Goal: Task Accomplishment & Management: Manage account settings

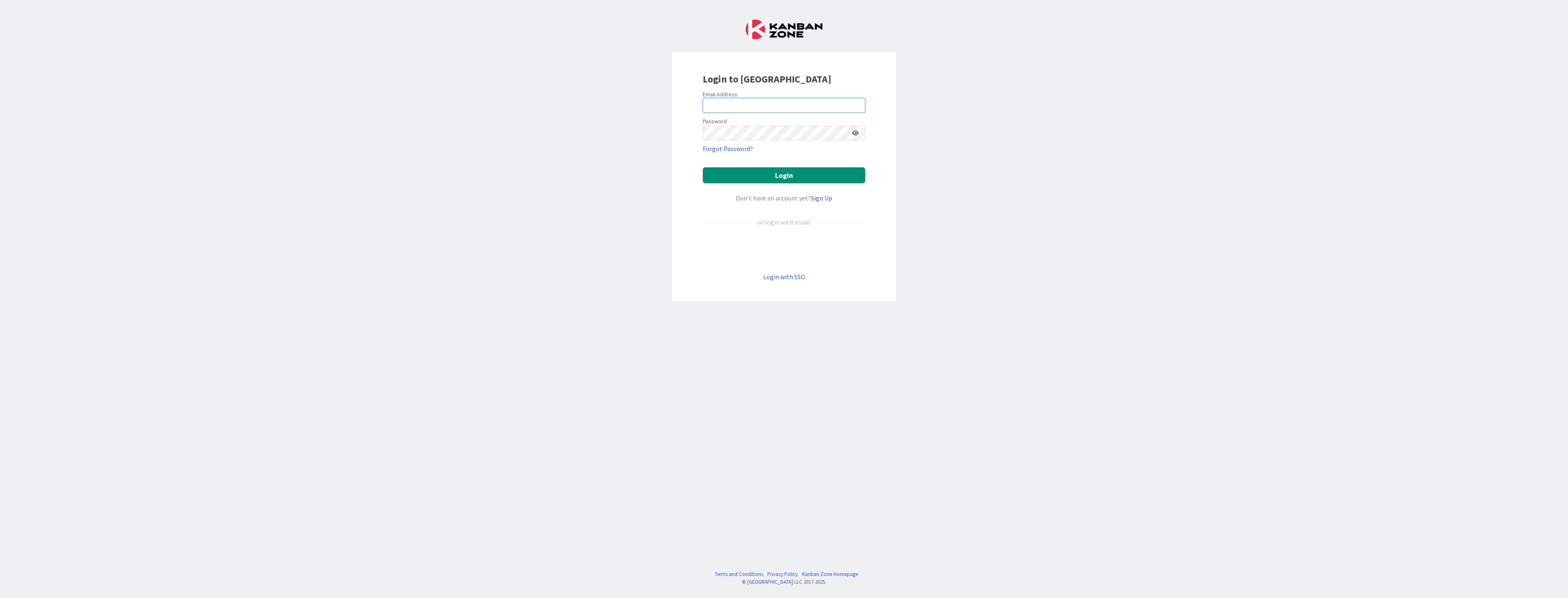
click at [796, 104] on input "email" at bounding box center [784, 105] width 163 height 15
type input "soleus@live.nl"
click at [780, 175] on button "Login" at bounding box center [784, 175] width 163 height 16
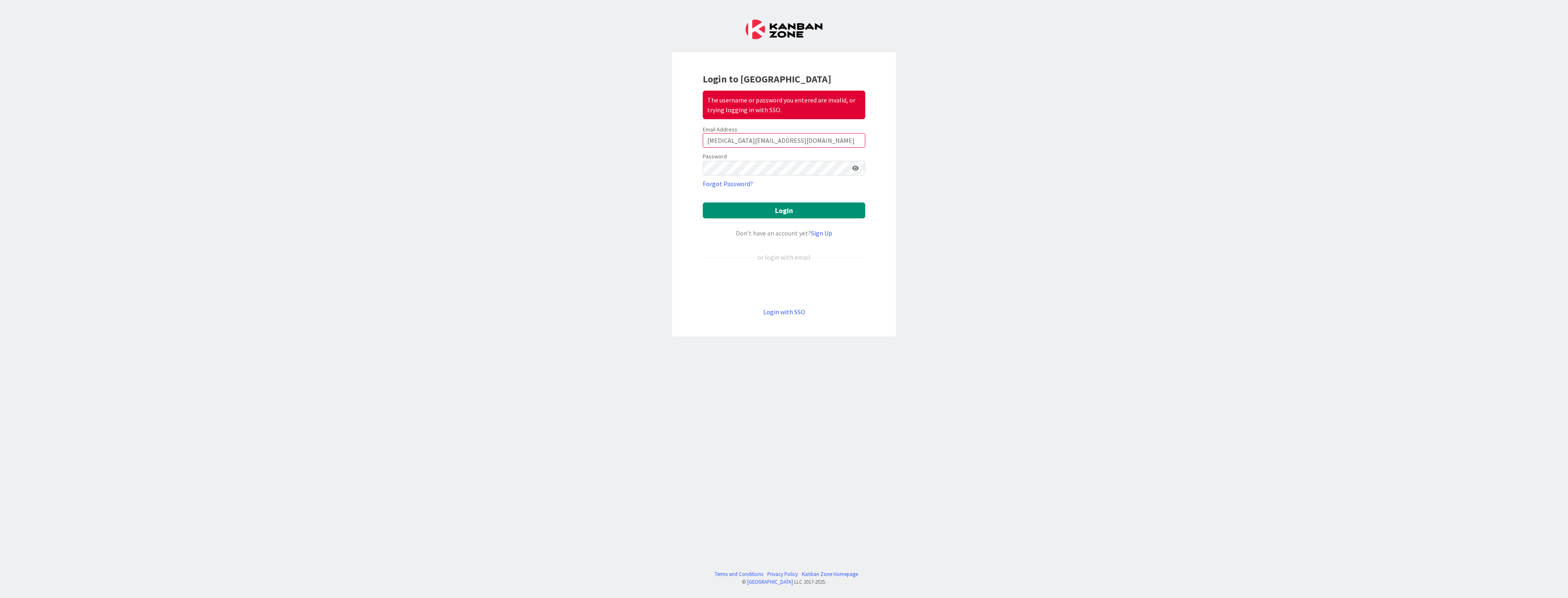
click at [855, 169] on icon at bounding box center [855, 168] width 7 height 5
click at [774, 210] on button "Login" at bounding box center [784, 210] width 163 height 16
click at [762, 212] on button "Login" at bounding box center [784, 210] width 163 height 16
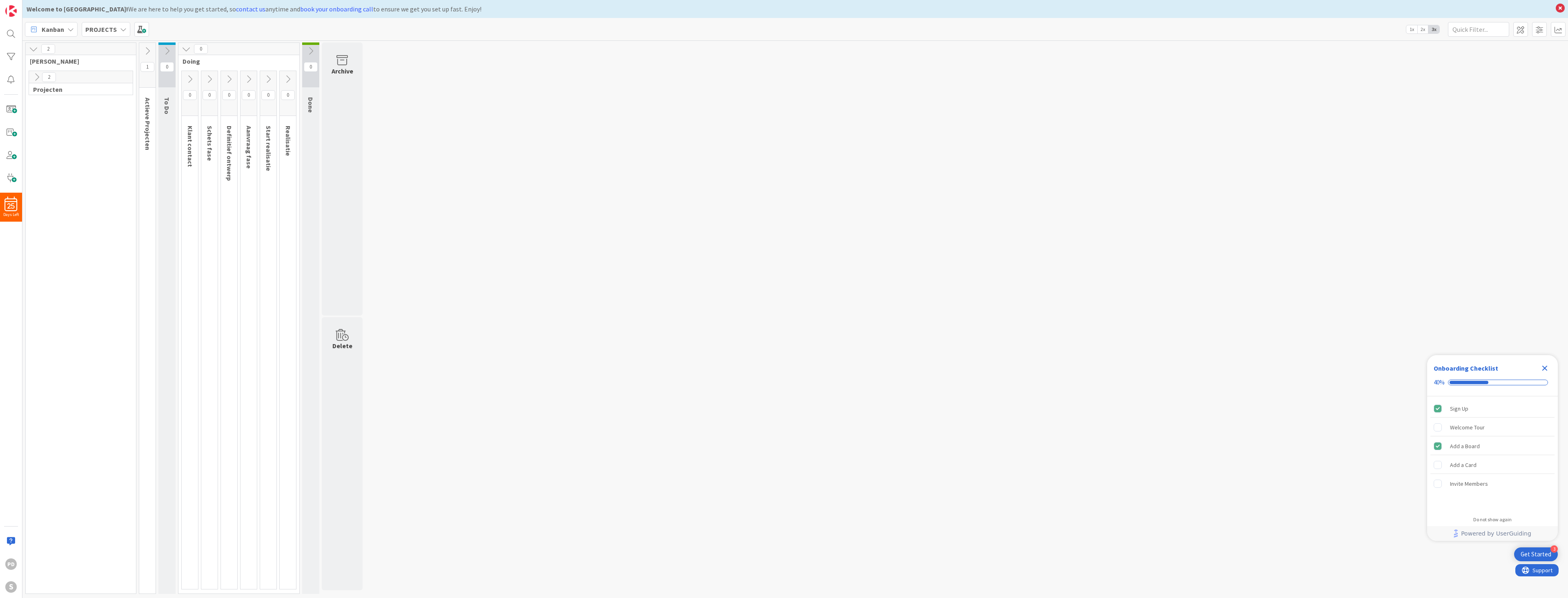
drag, startPoint x: 1359, startPoint y: 589, endPoint x: 1315, endPoint y: 541, distance: 65.1
click at [1315, 541] on div "2 Olm Ontwerp 2 Projecten 1 Actieve Projecten 0 To Do 0 Doing 0 Klant contact 0…" at bounding box center [795, 320] width 1542 height 556
click at [37, 80] on icon at bounding box center [36, 77] width 9 height 9
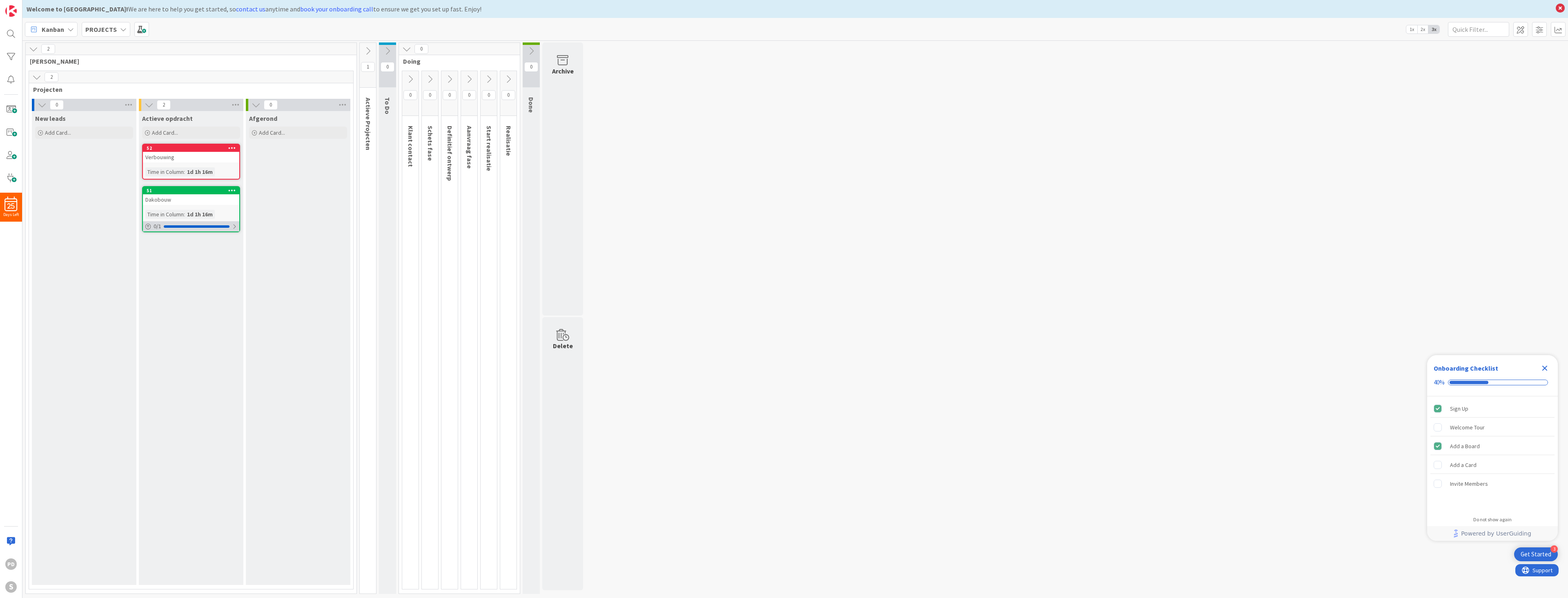
click at [235, 226] on div at bounding box center [234, 227] width 5 height 7
click at [369, 53] on icon at bounding box center [368, 51] width 9 height 9
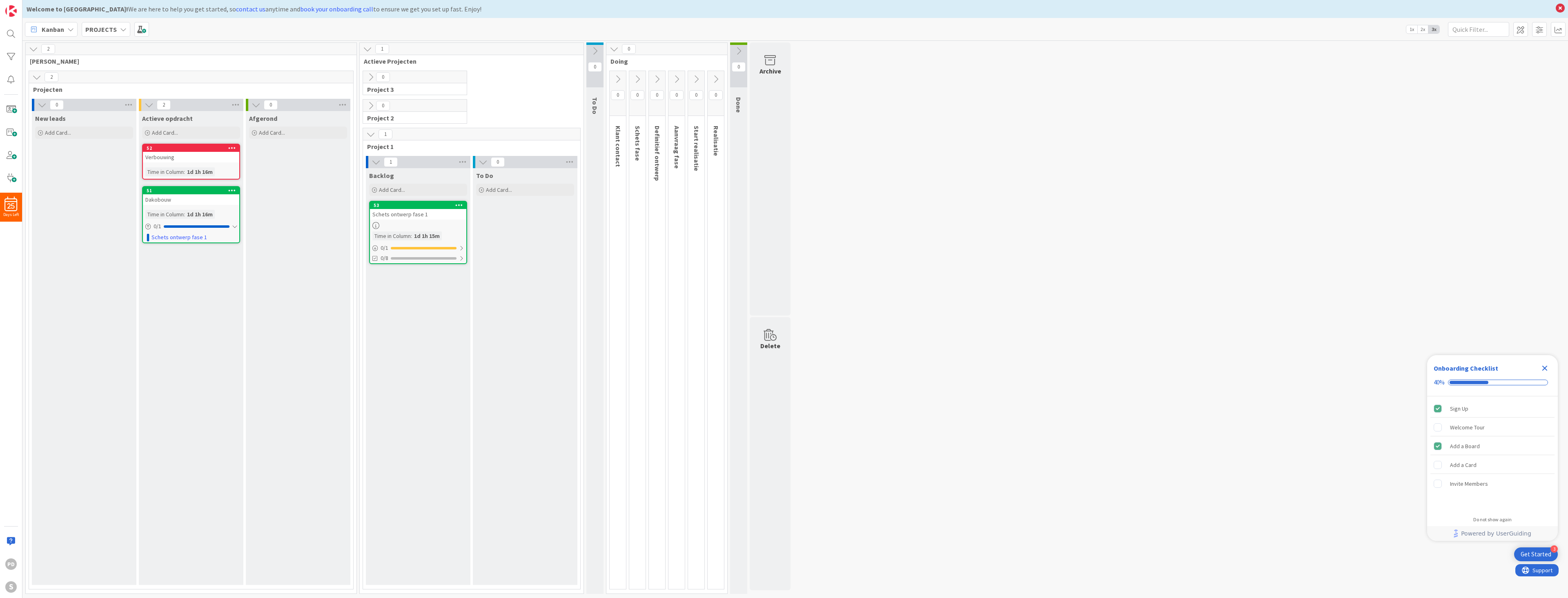
click at [596, 53] on icon at bounding box center [594, 51] width 9 height 9
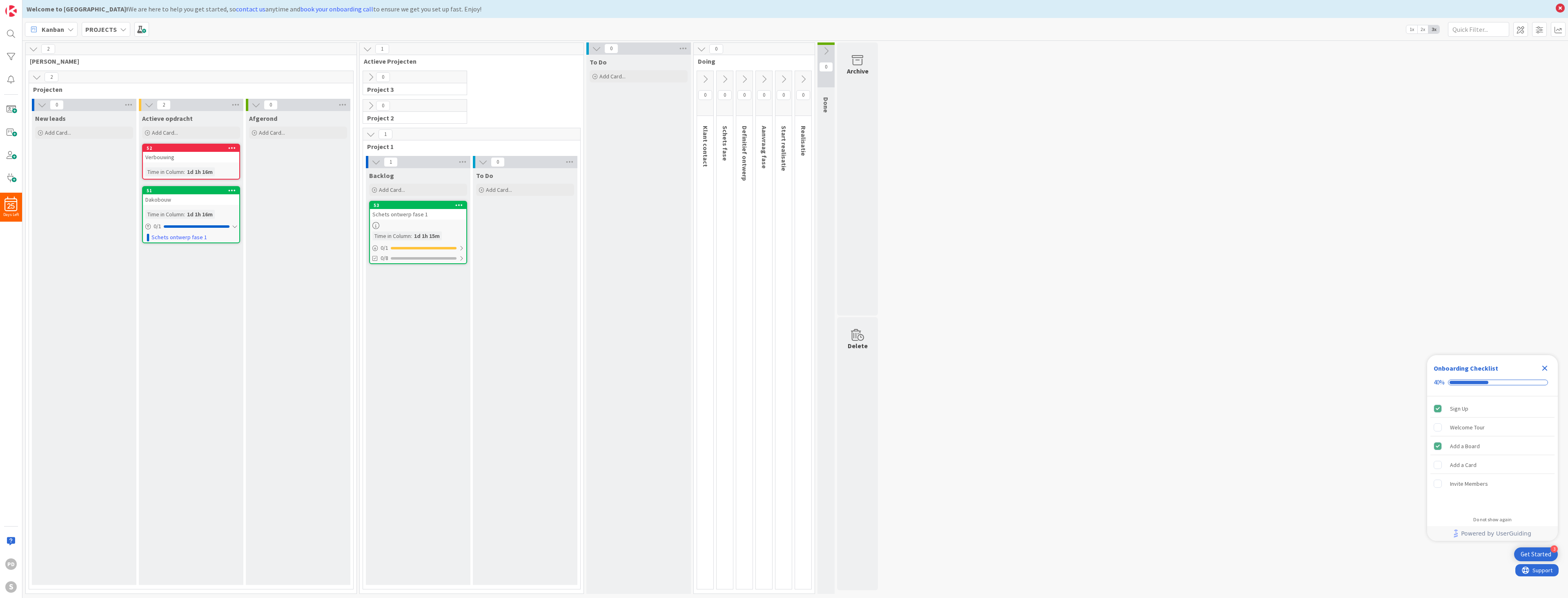
click at [699, 47] on icon at bounding box center [701, 49] width 9 height 9
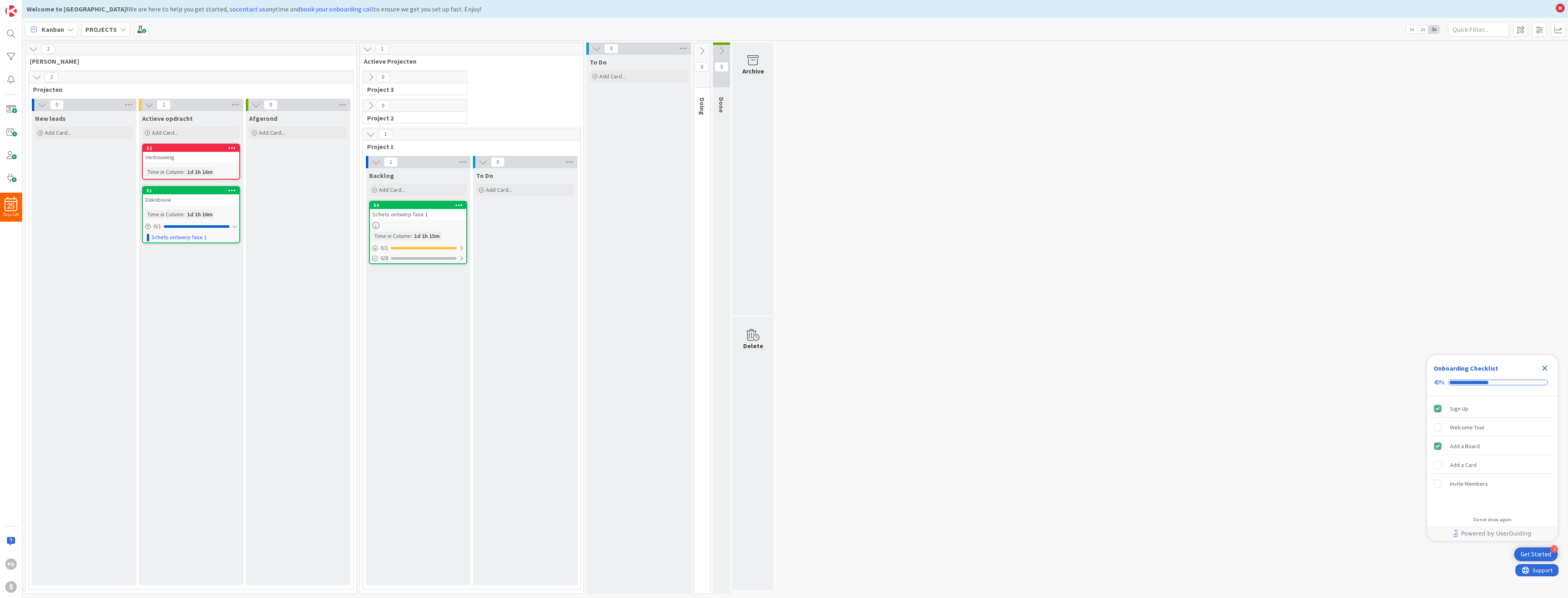
click at [702, 51] on icon at bounding box center [701, 51] width 9 height 9
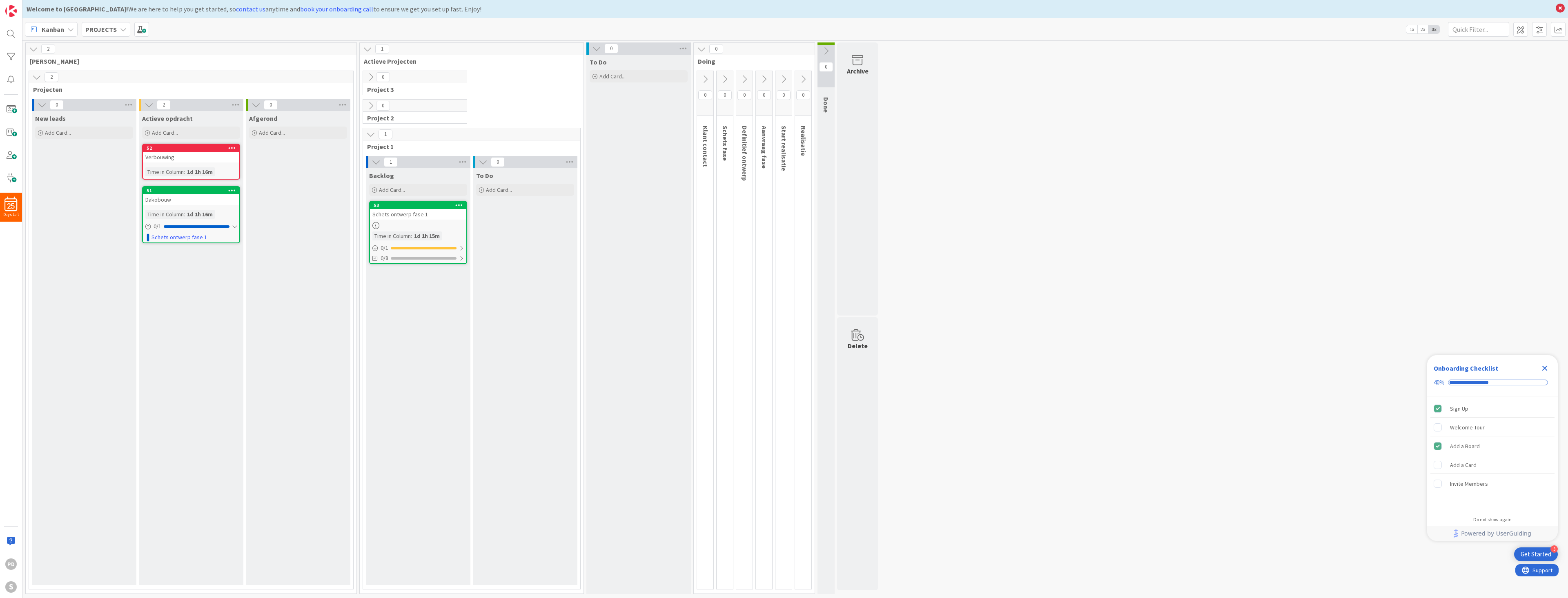
click at [704, 78] on icon at bounding box center [705, 79] width 9 height 9
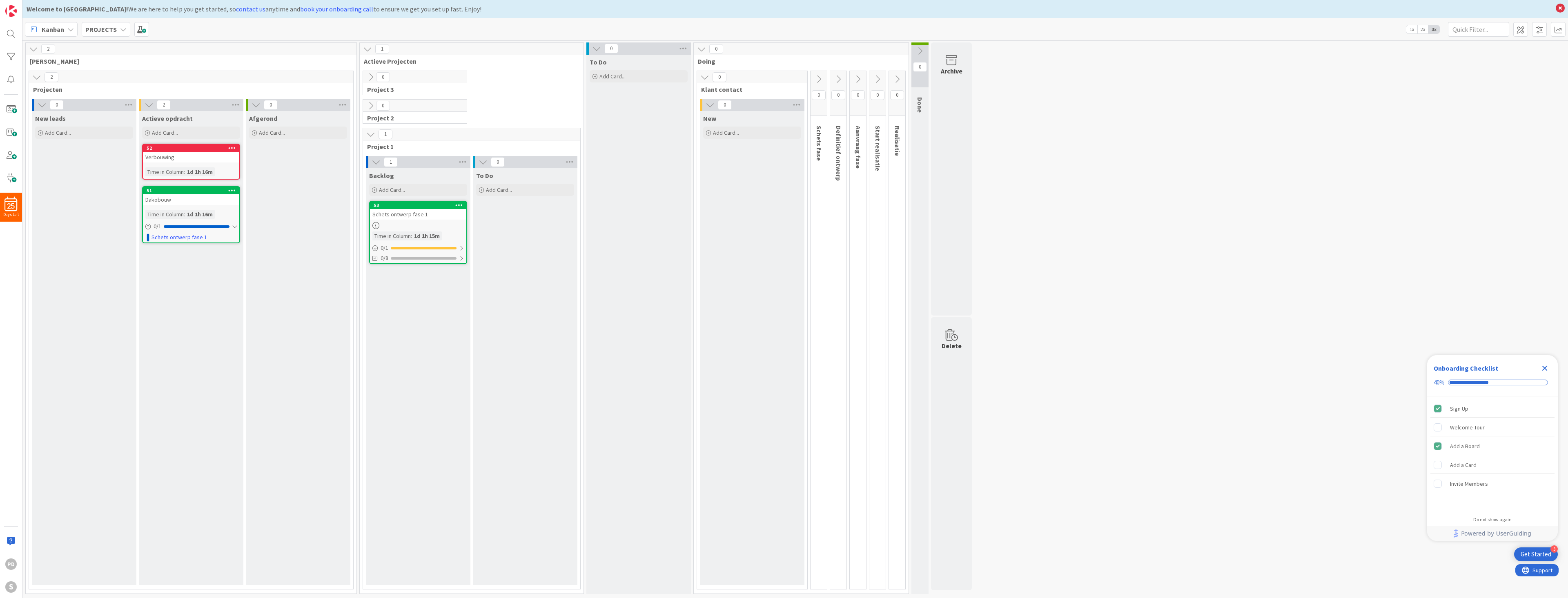
click at [819, 79] on icon at bounding box center [818, 79] width 9 height 9
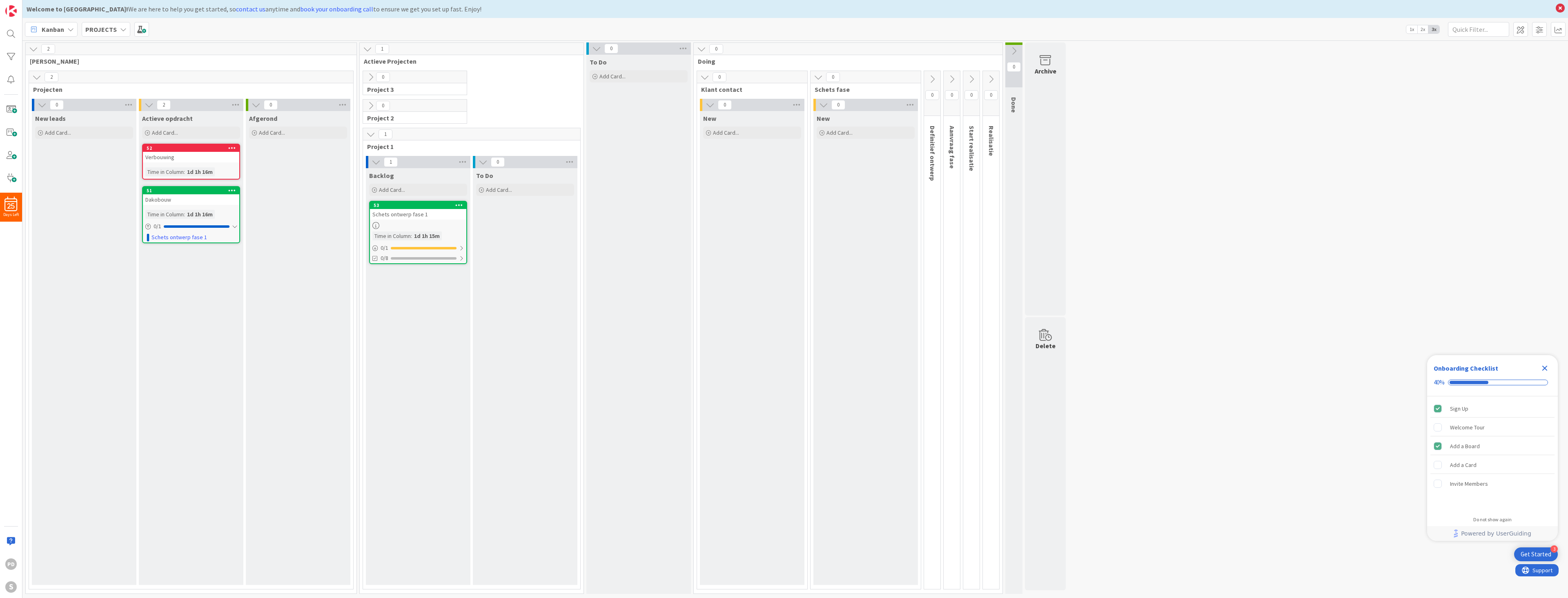
click at [926, 78] on button at bounding box center [932, 79] width 16 height 12
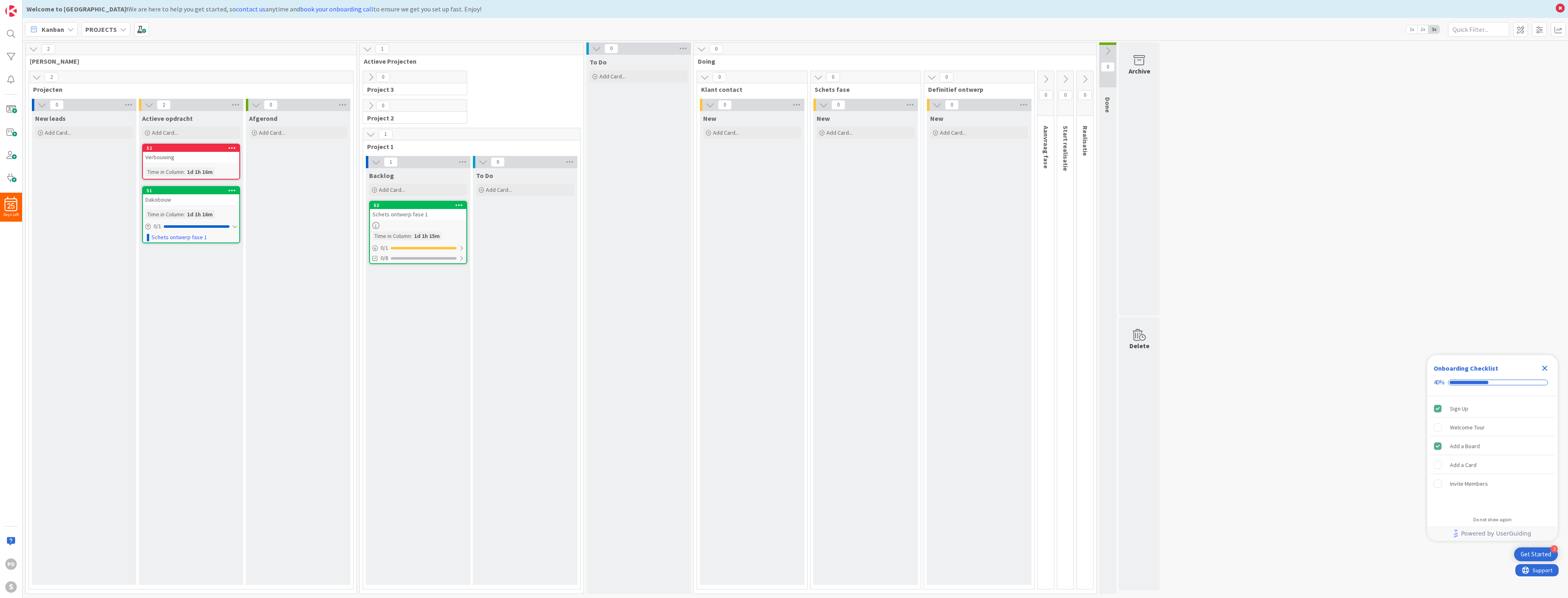
click at [372, 106] on icon at bounding box center [370, 105] width 9 height 9
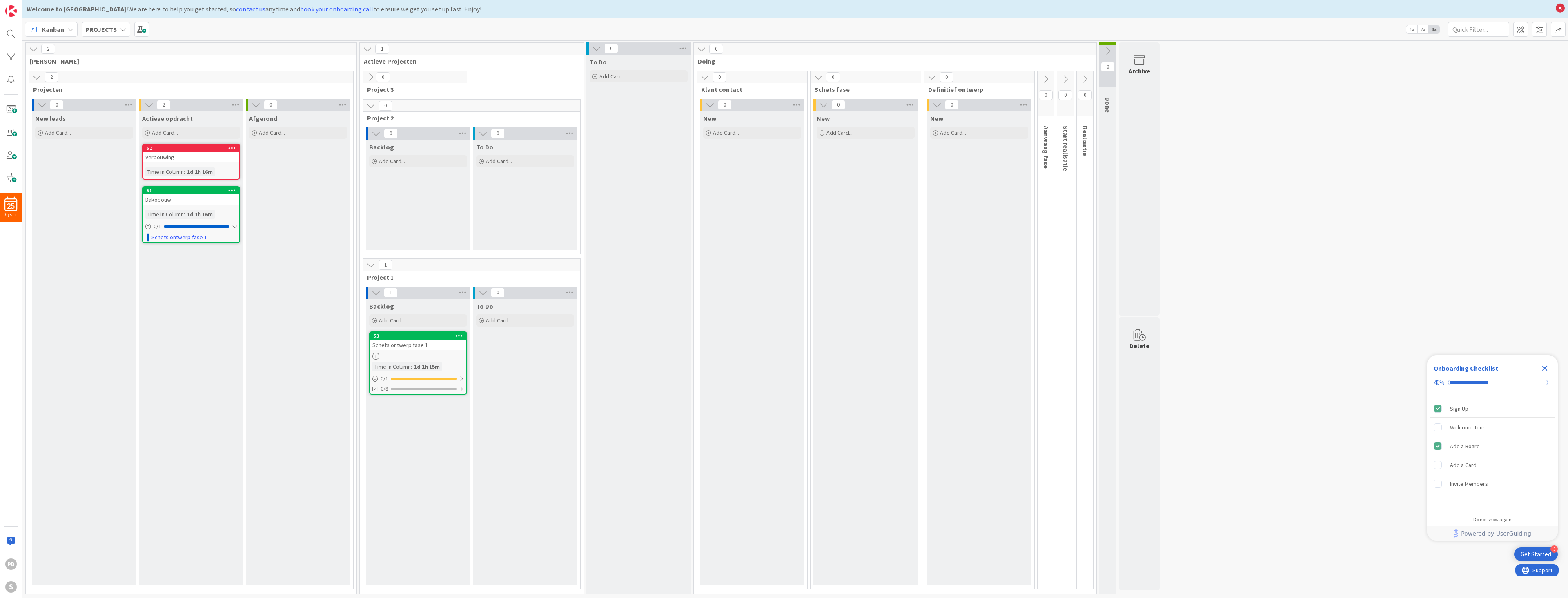
click at [371, 78] on icon at bounding box center [370, 77] width 9 height 9
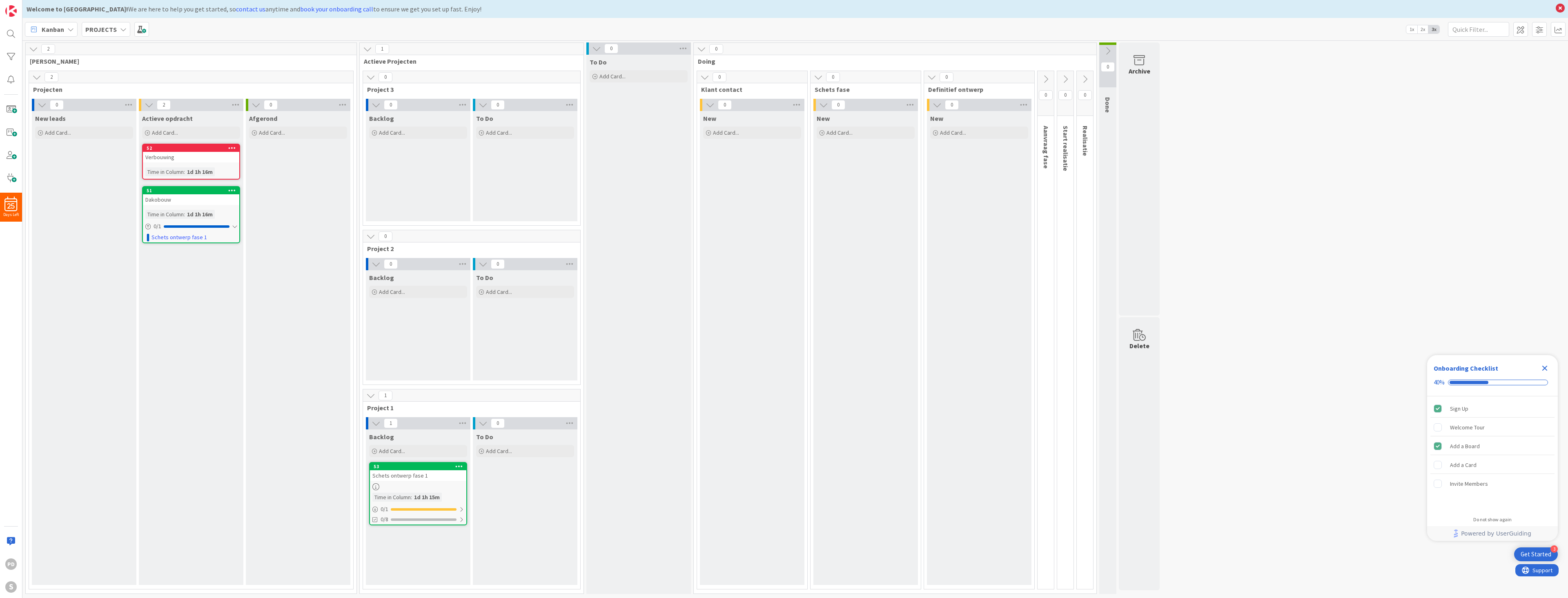
click at [369, 77] on icon at bounding box center [370, 77] width 9 height 9
click at [368, 49] on icon at bounding box center [367, 49] width 9 height 9
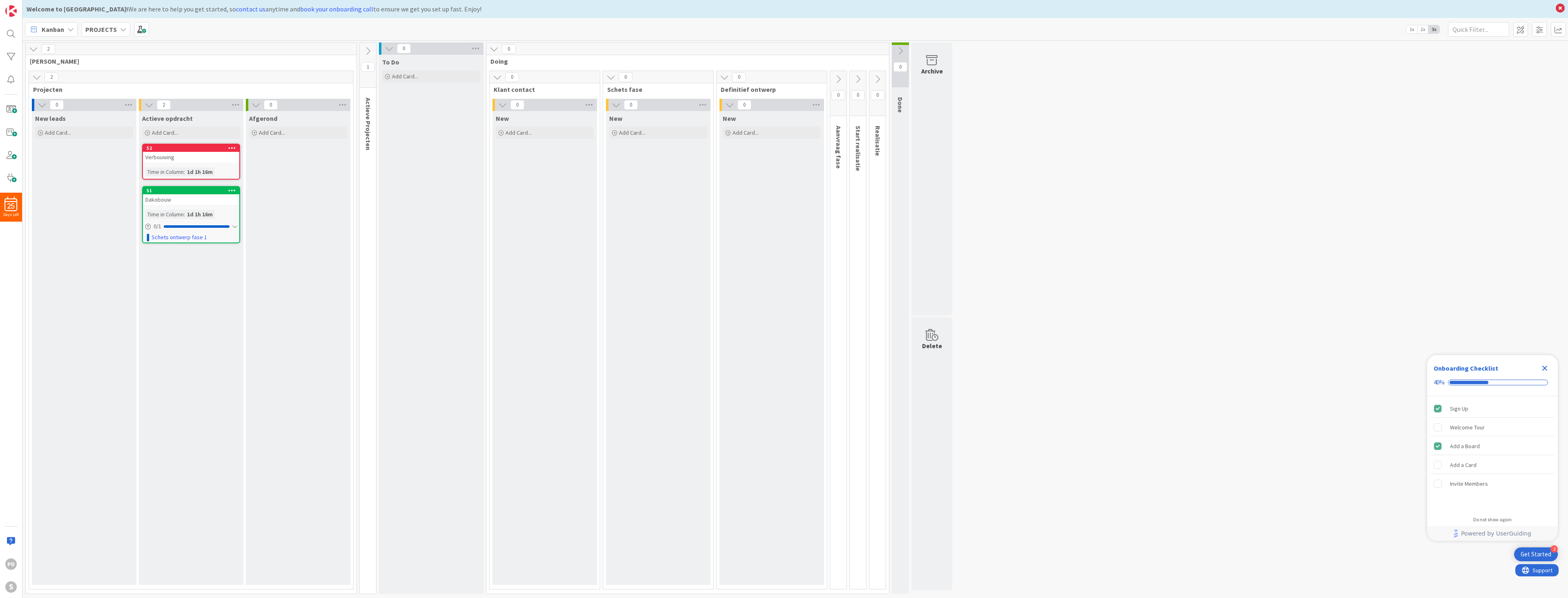
click at [36, 77] on icon at bounding box center [36, 77] width 9 height 9
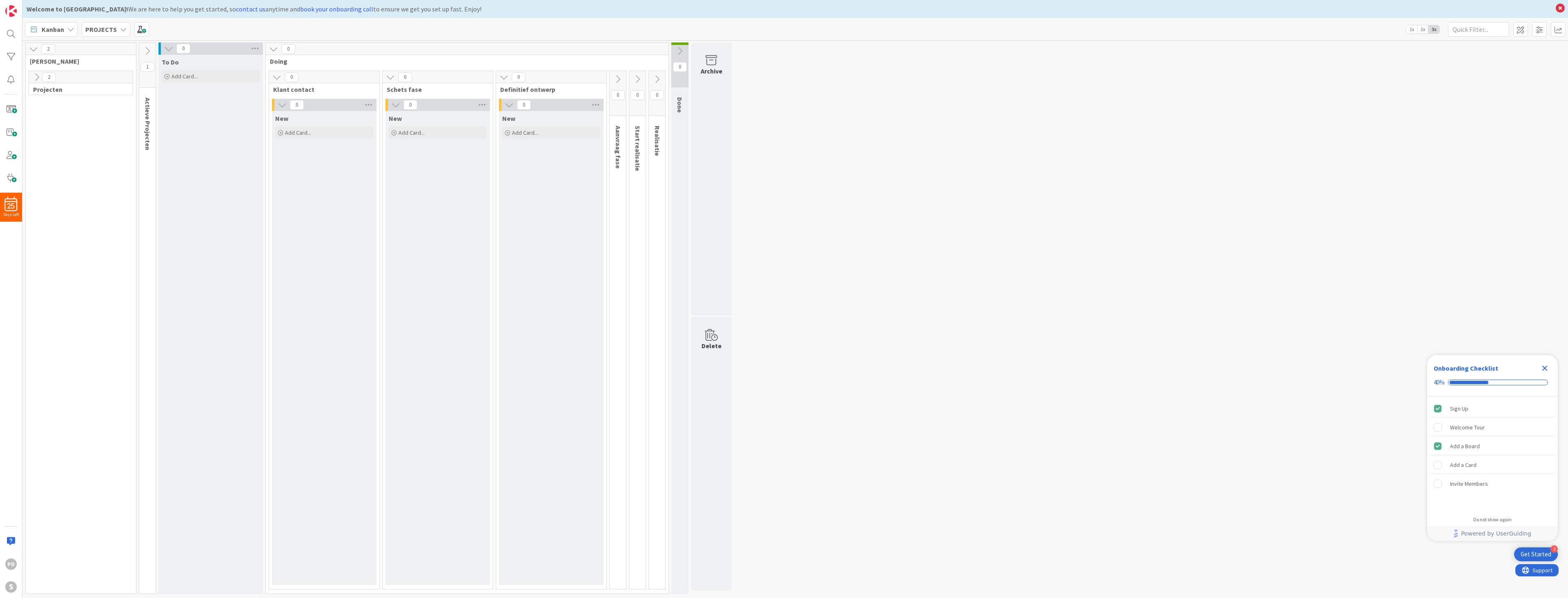
click at [618, 79] on icon at bounding box center [617, 79] width 9 height 9
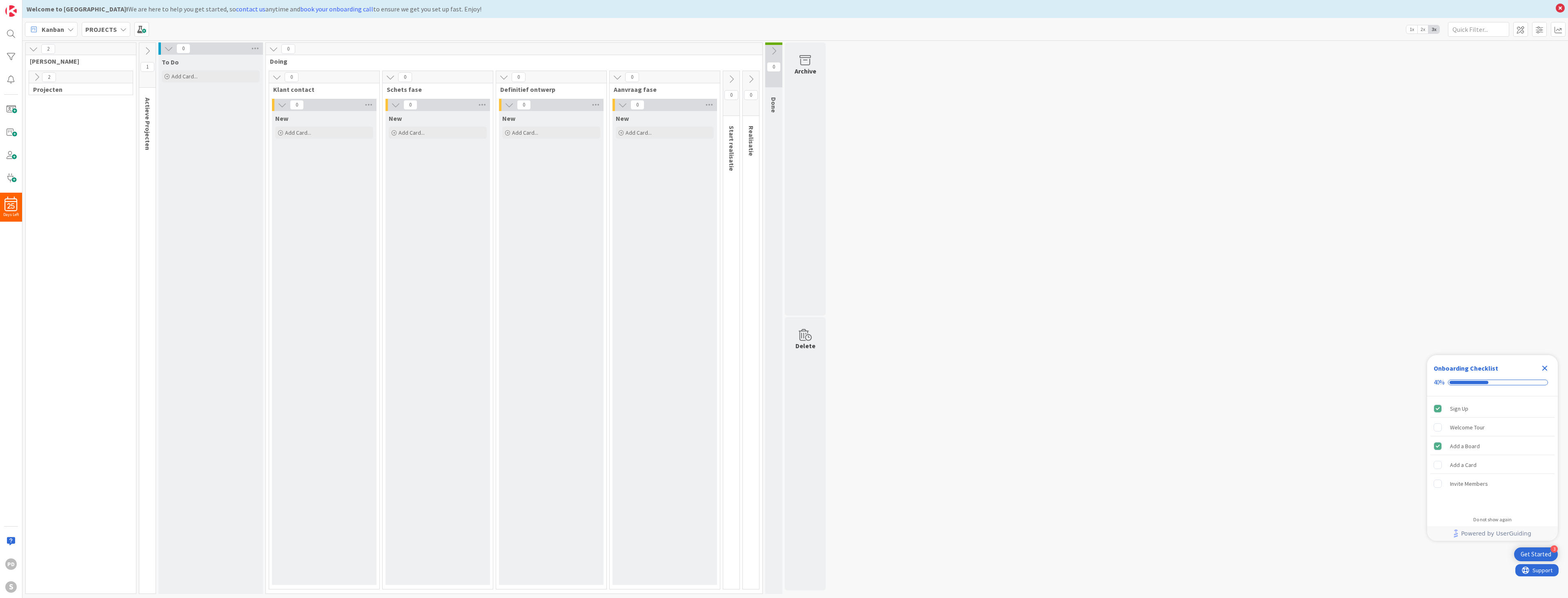
click at [730, 77] on icon at bounding box center [731, 79] width 9 height 9
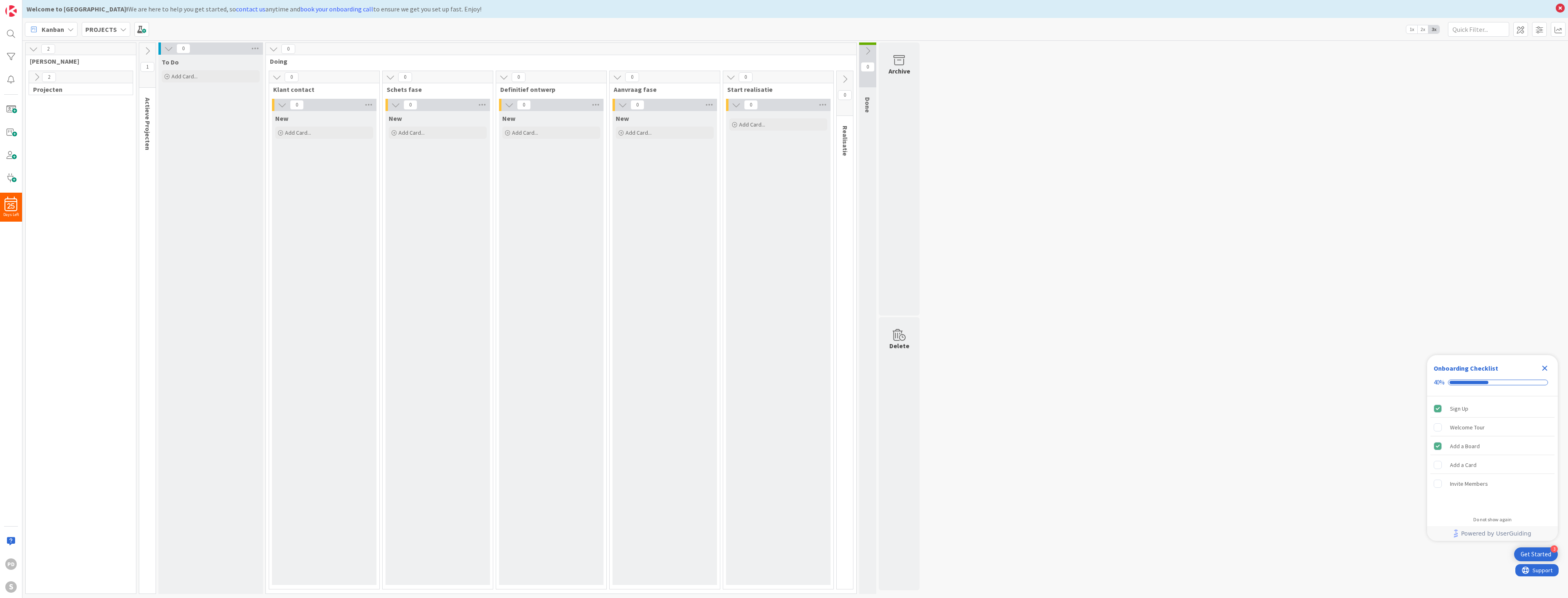
click at [844, 77] on icon at bounding box center [844, 79] width 9 height 9
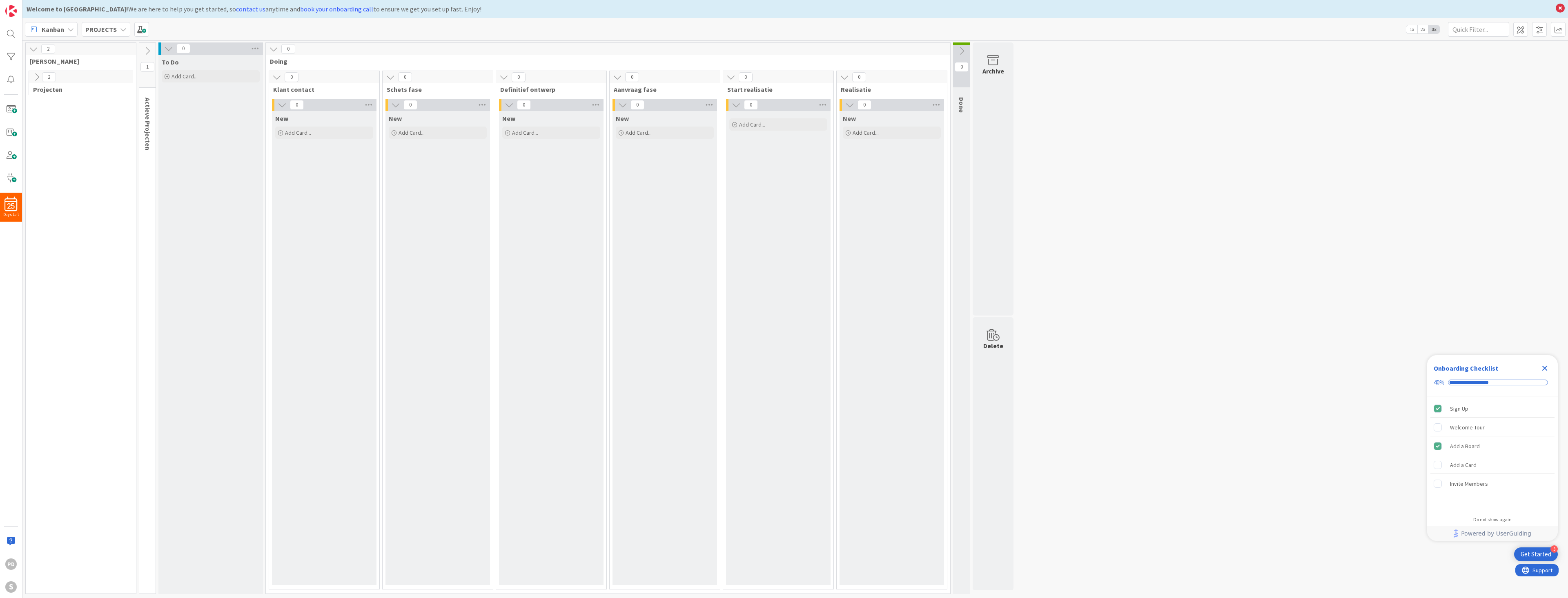
click at [962, 52] on icon at bounding box center [961, 51] width 9 height 9
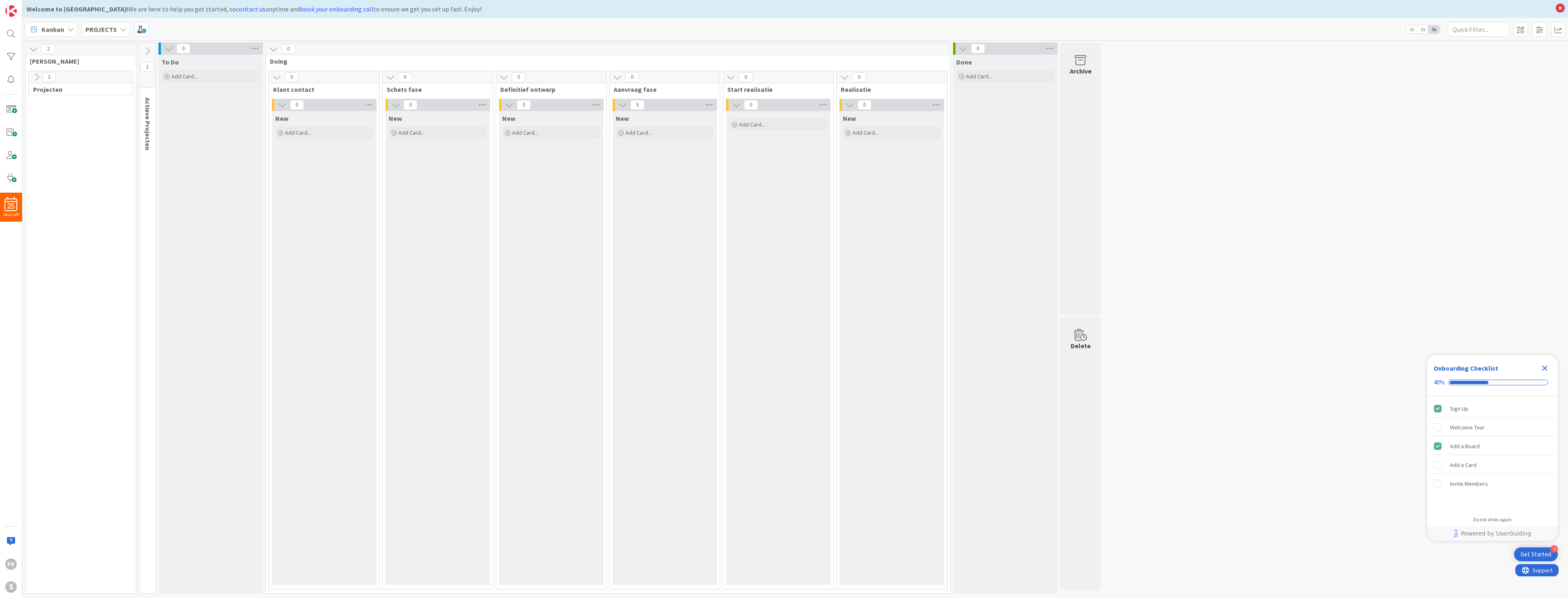
click at [34, 75] on icon at bounding box center [36, 77] width 9 height 9
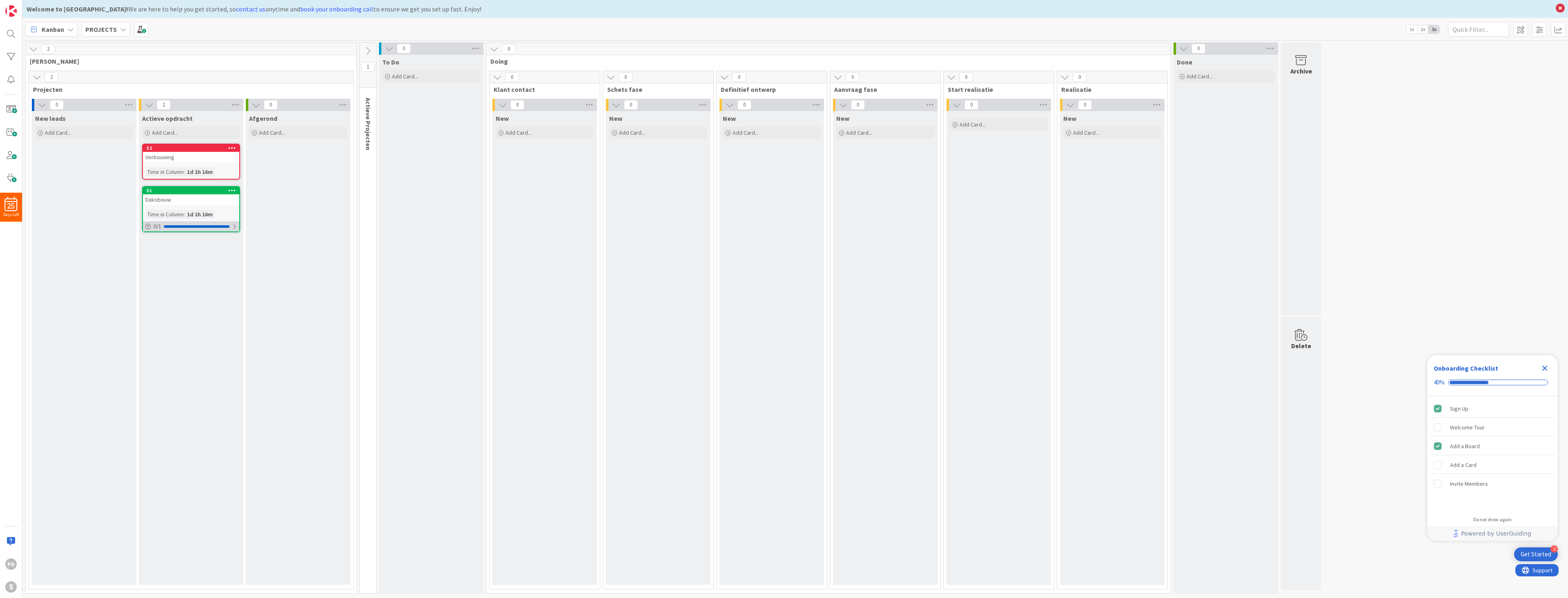
click at [177, 225] on div at bounding box center [196, 227] width 65 height 3
click at [368, 48] on icon at bounding box center [368, 51] width 9 height 9
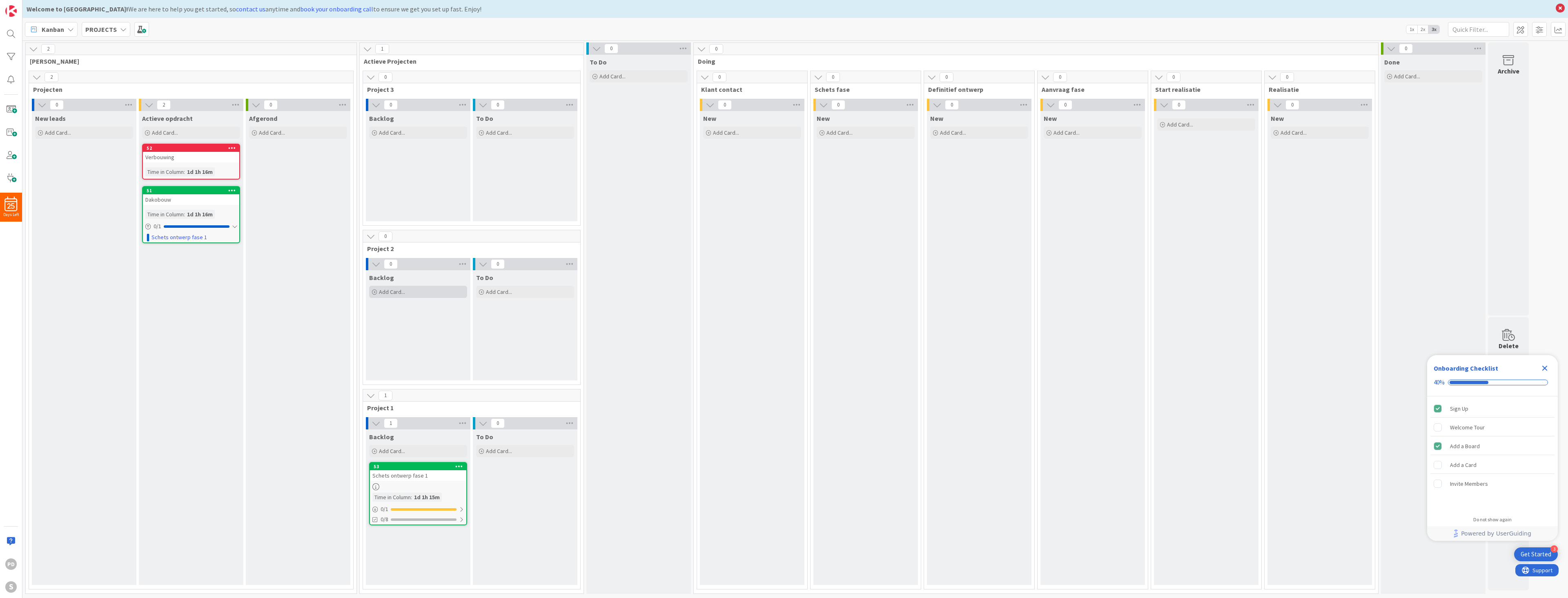
click at [389, 293] on span "Add Card..." at bounding box center [392, 291] width 26 height 7
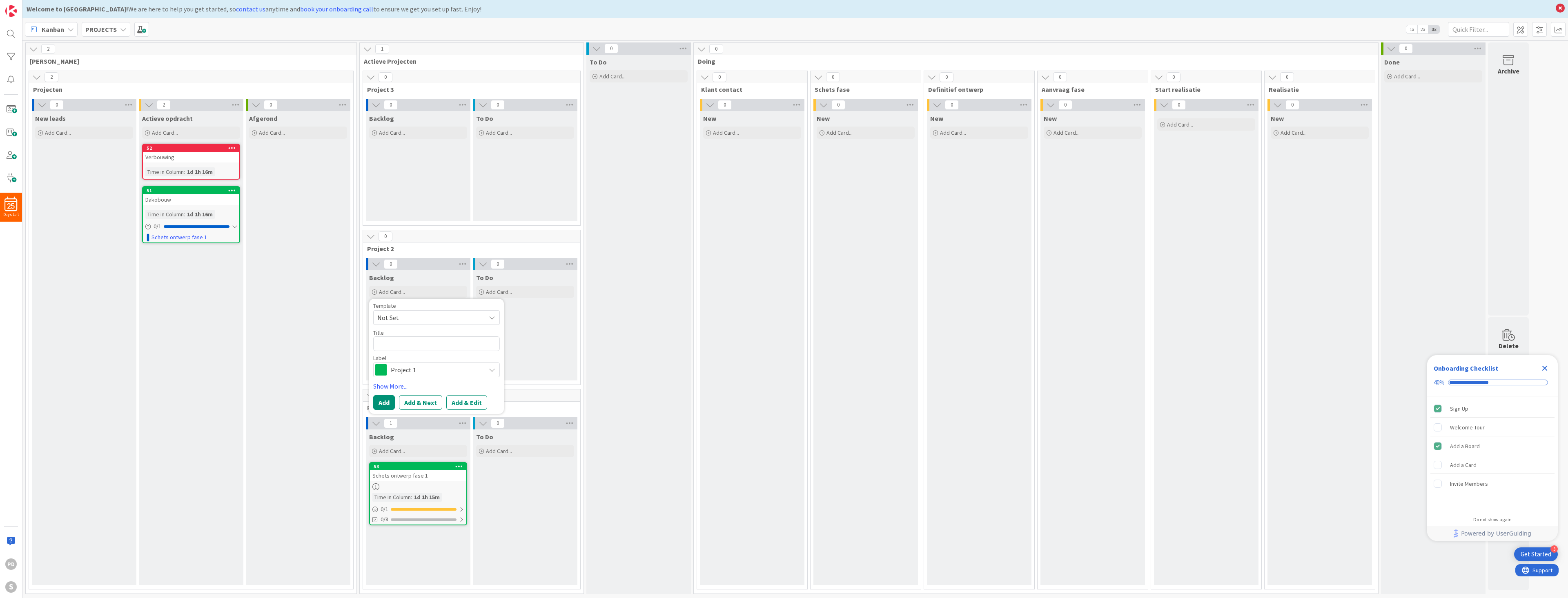
type textarea "x"
type textarea "i"
type textarea "x"
type textarea "in"
type textarea "x"
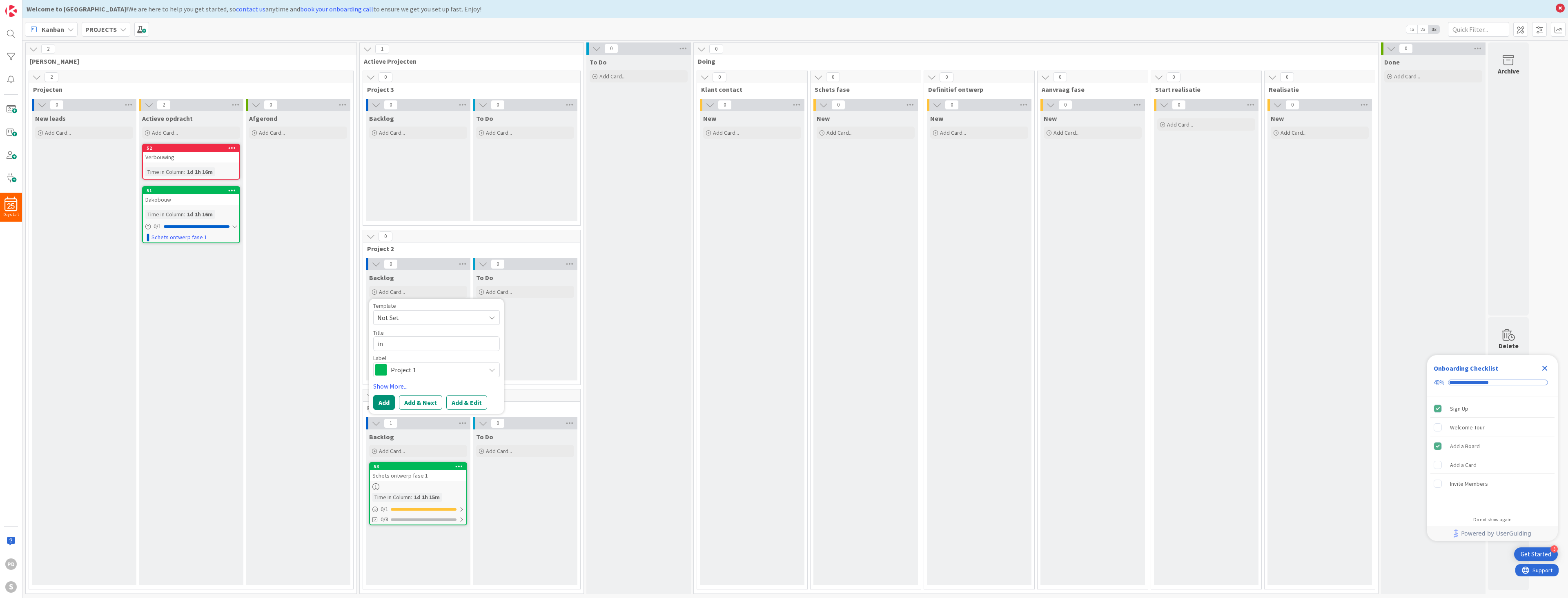
type textarea "int"
type textarea "x"
type textarea "inta"
type textarea "x"
type textarea "intak"
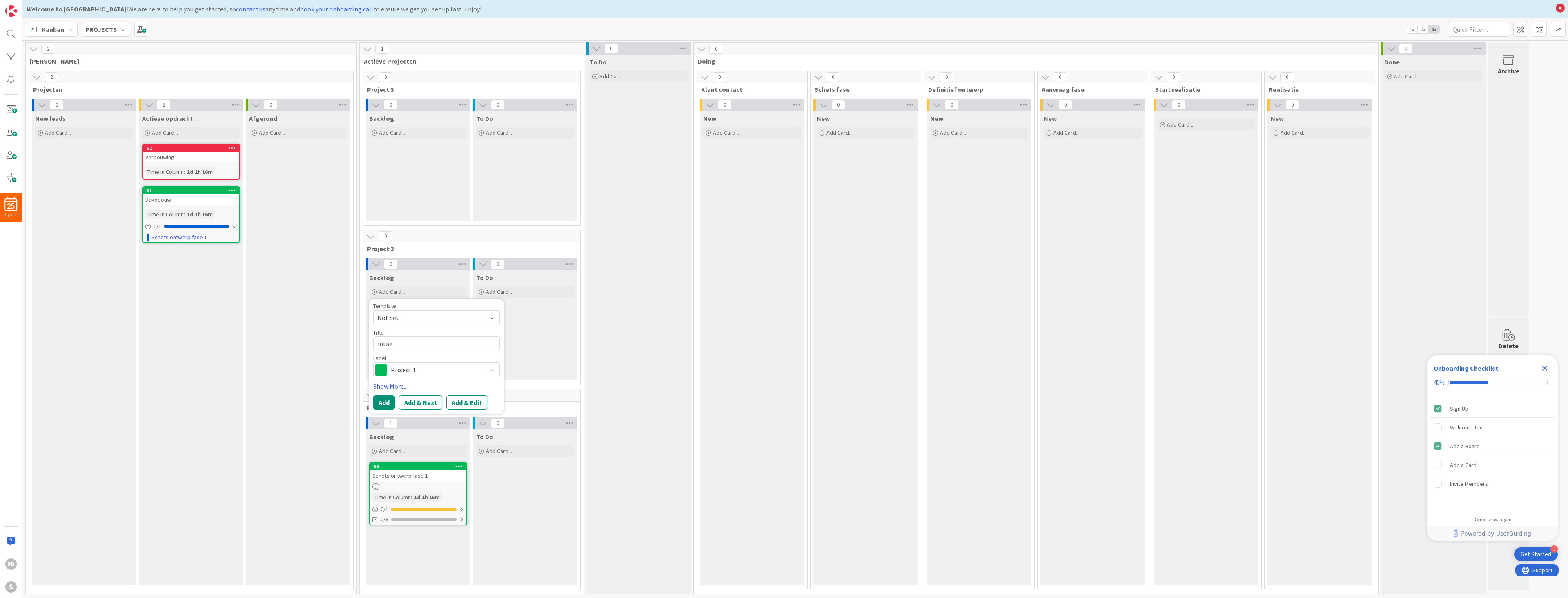
type textarea "x"
type textarea "intake"
click at [429, 367] on span "Project 1" at bounding box center [436, 369] width 90 height 11
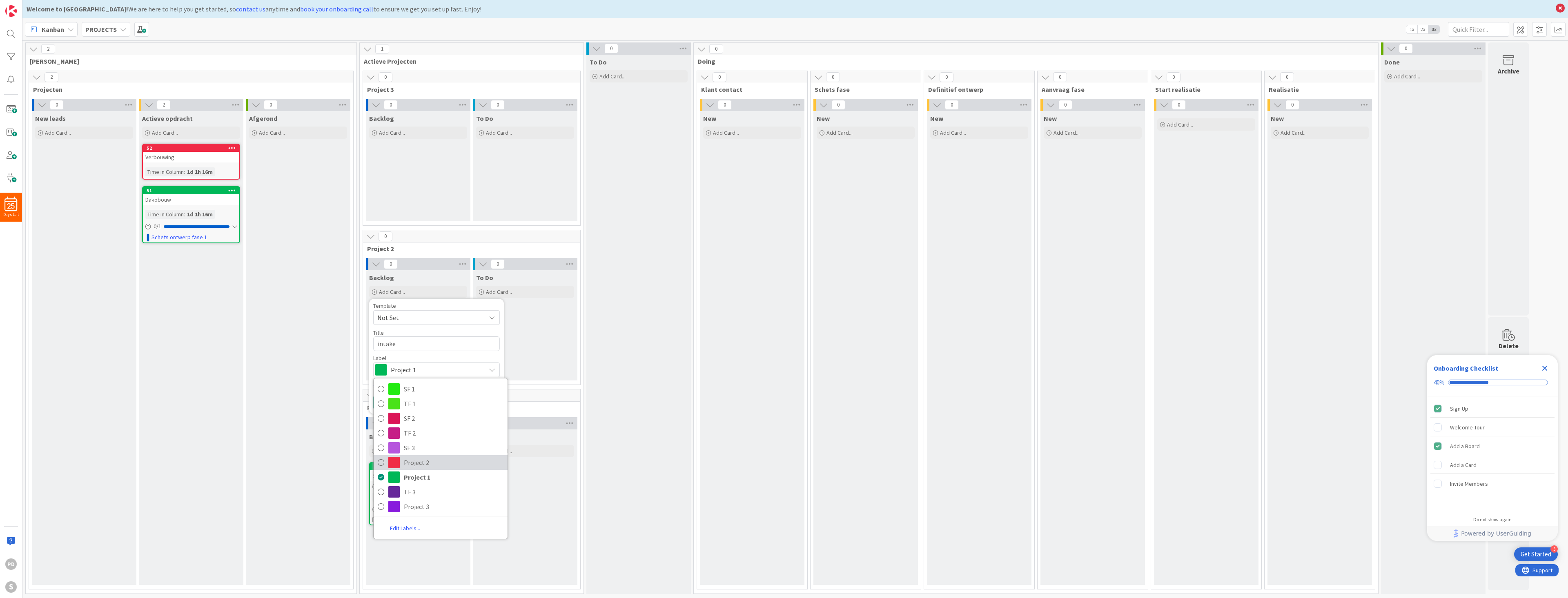
click at [421, 462] on span "Project 2" at bounding box center [454, 462] width 100 height 12
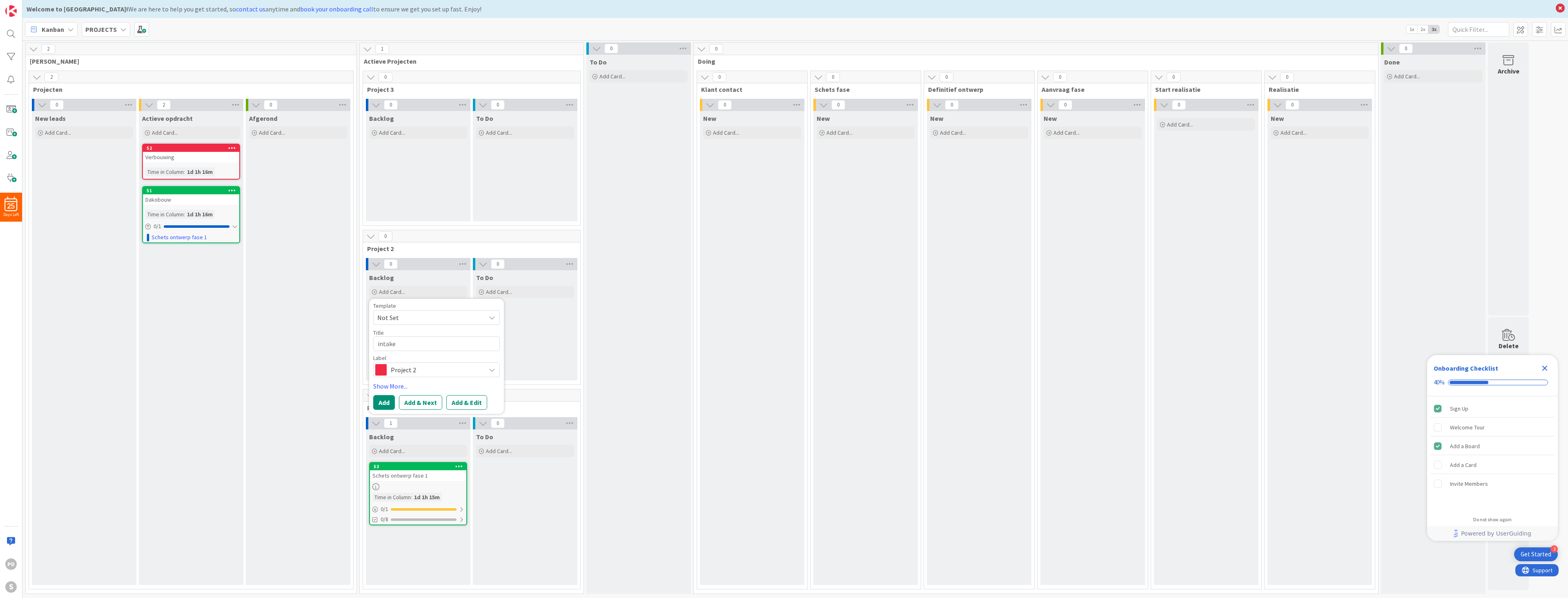
click at [426, 318] on span "Not Set" at bounding box center [428, 318] width 102 height 11
click at [414, 355] on span "Schets ontwerp fase 1" at bounding box center [442, 353] width 117 height 11
type textarea "x"
type textarea "Schets ontwerp fase 1"
click at [382, 383] on link "Show More..." at bounding box center [436, 386] width 127 height 10
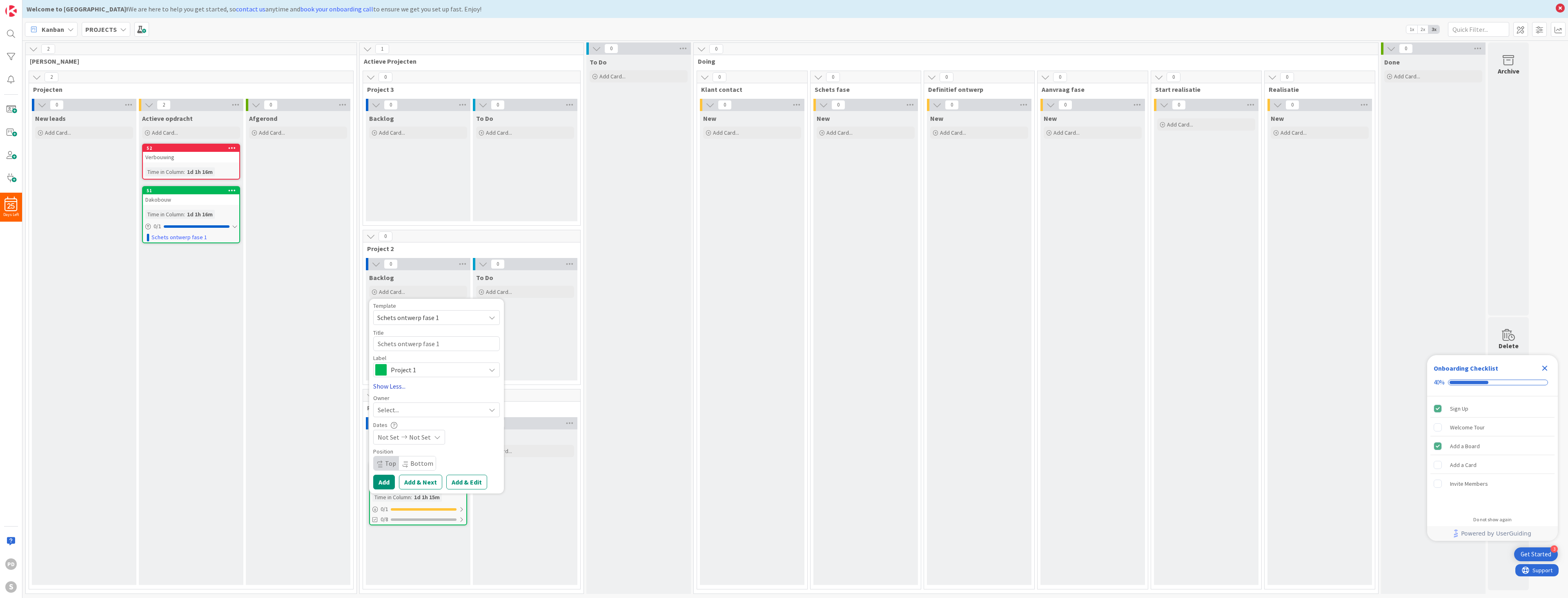
type textarea "x"
click at [382, 481] on button "Add" at bounding box center [384, 482] width 22 height 15
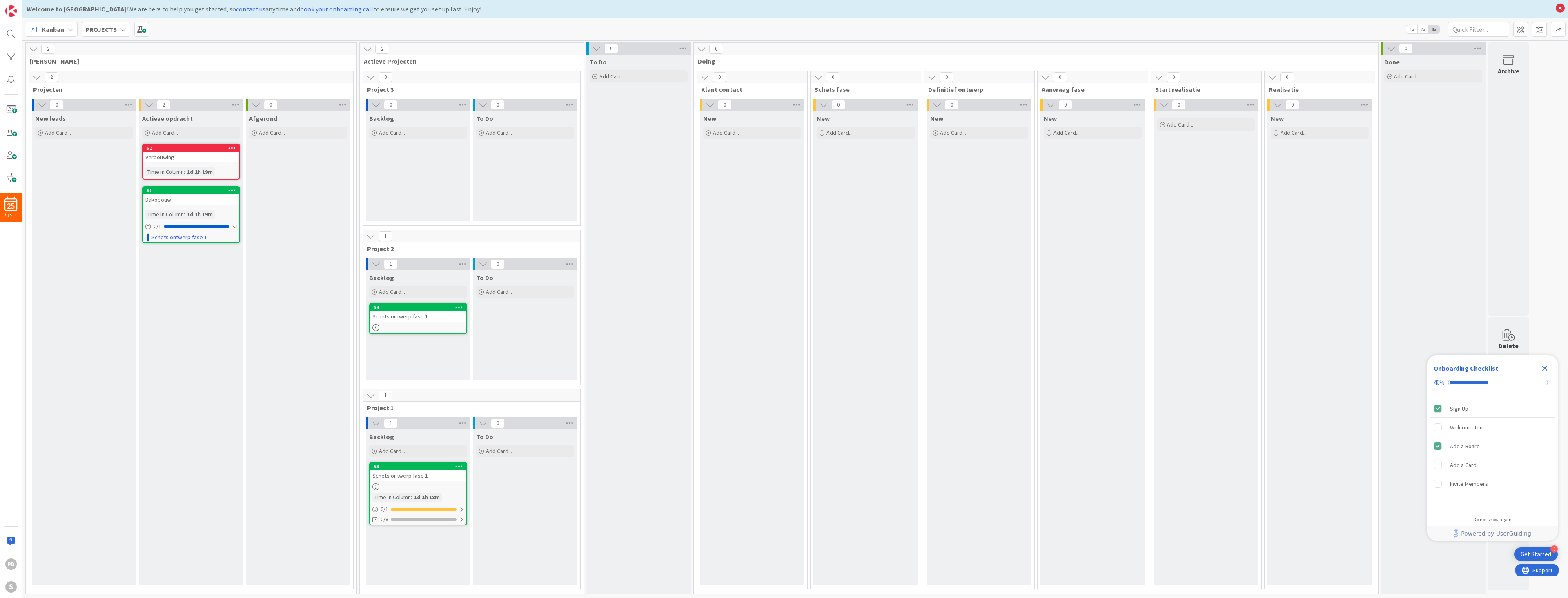
click at [198, 153] on div "Verbouwing" at bounding box center [191, 157] width 96 height 11
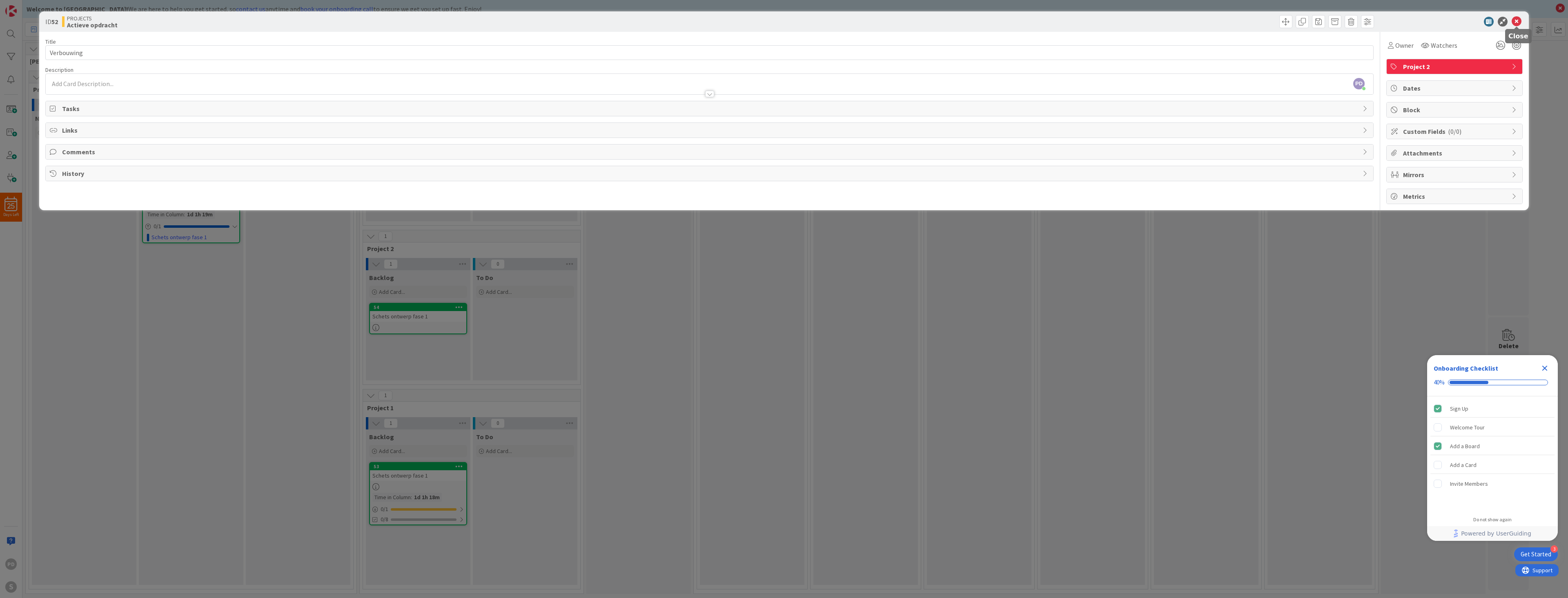
drag, startPoint x: 1516, startPoint y: 23, endPoint x: 1511, endPoint y: 26, distance: 5.8
click at [1517, 23] on icon at bounding box center [1516, 22] width 10 height 10
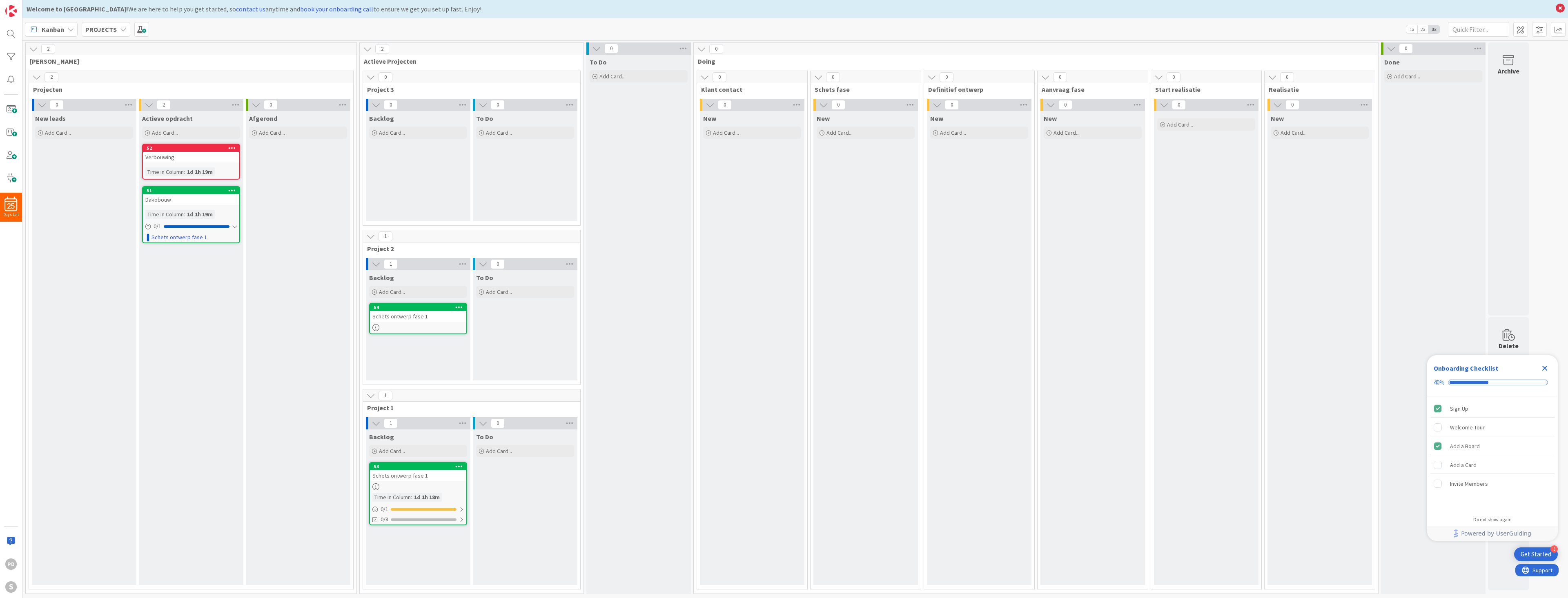
click at [458, 304] on icon at bounding box center [459, 307] width 8 height 5
click at [420, 365] on link "Link Card..." at bounding box center [411, 367] width 110 height 12
click at [410, 373] on input "text" at bounding box center [411, 371] width 102 height 15
click at [409, 427] on span "Verbouwing" at bounding box center [401, 429] width 35 height 8
click at [427, 350] on div "Select..." at bounding box center [415, 351] width 53 height 15
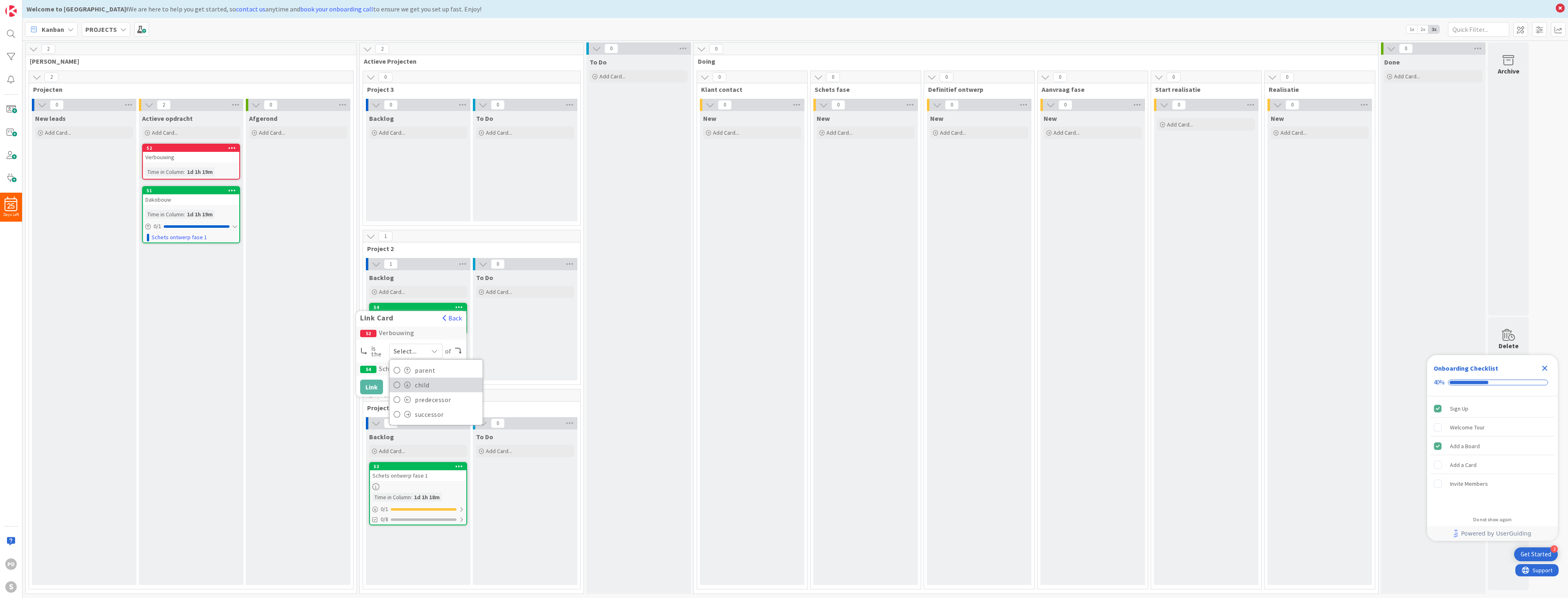
click at [424, 382] on span "child" at bounding box center [446, 385] width 63 height 12
click at [373, 386] on button "Link" at bounding box center [372, 387] width 23 height 15
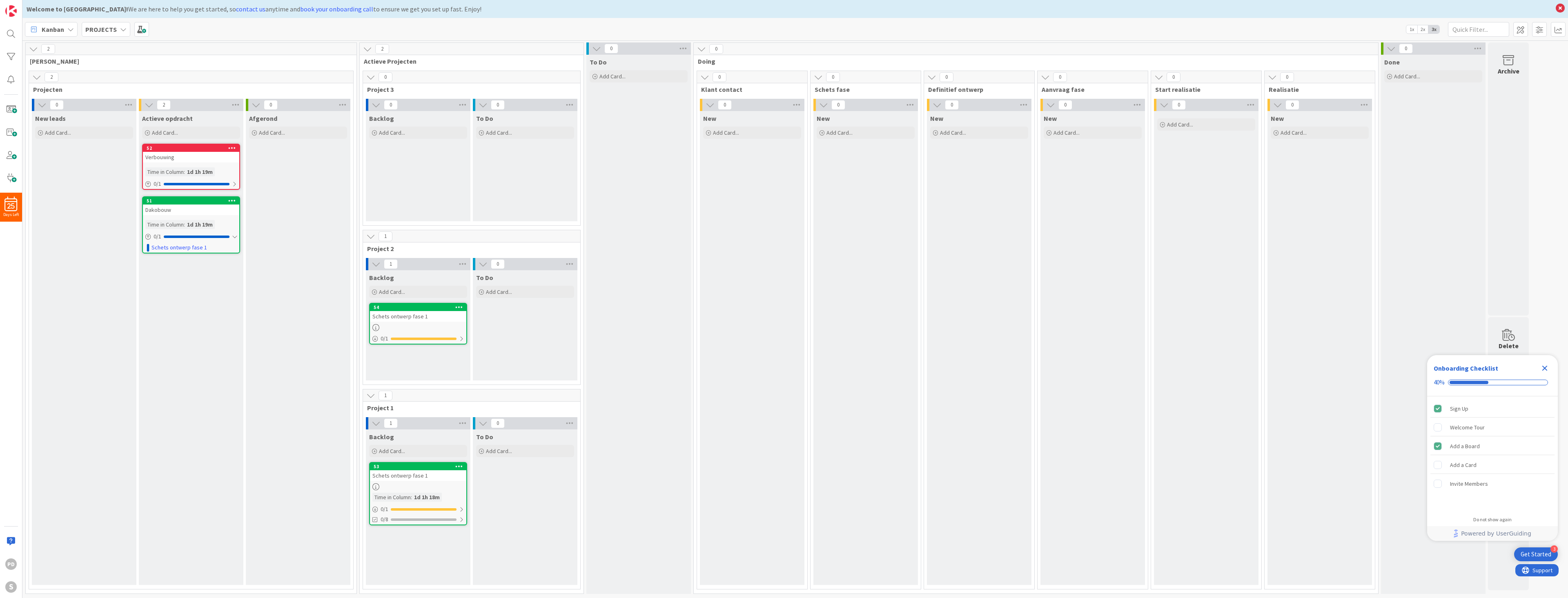
click at [458, 307] on icon at bounding box center [459, 307] width 8 height 5
click at [419, 345] on link "Assign Labels..." at bounding box center [411, 344] width 110 height 12
click at [363, 396] on div "radio" at bounding box center [364, 398] width 7 height 7
click at [460, 340] on div at bounding box center [461, 339] width 5 height 7
click at [463, 338] on div at bounding box center [461, 339] width 5 height 7
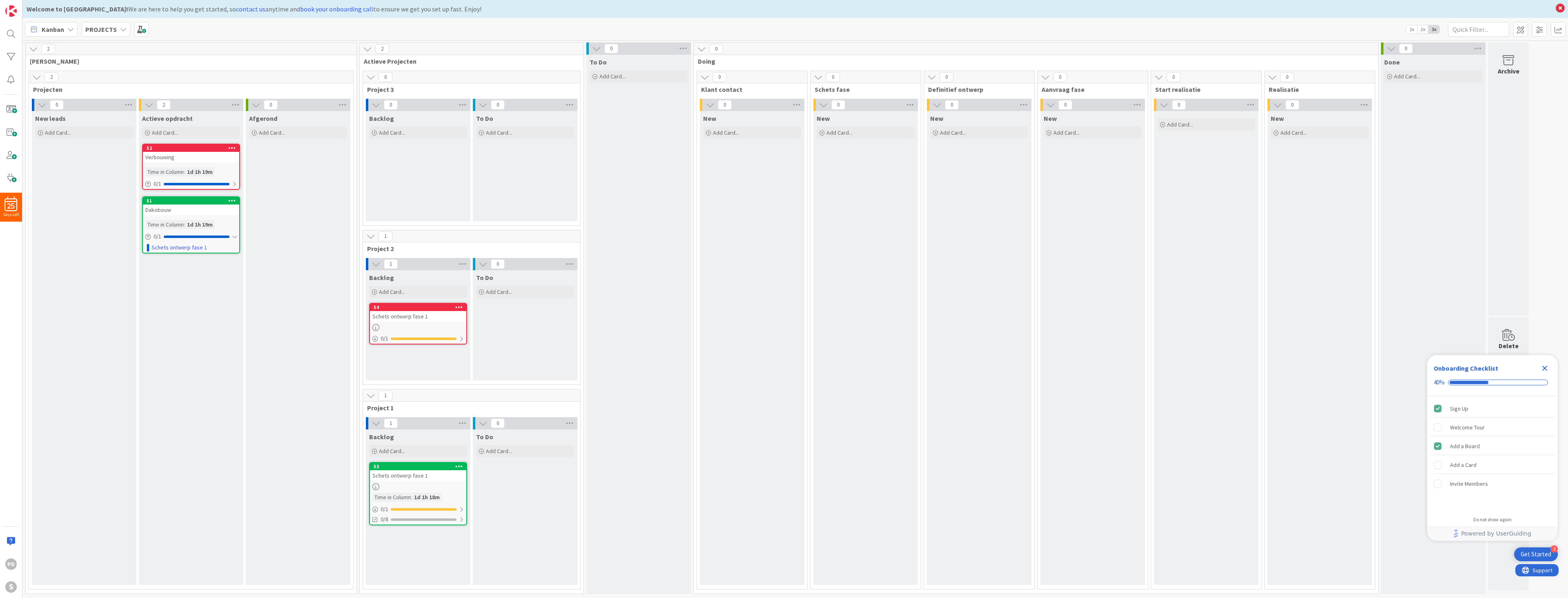
click at [457, 305] on icon at bounding box center [459, 307] width 8 height 5
click at [444, 276] on div "Backlog" at bounding box center [417, 278] width 98 height 8
click at [428, 316] on div "Schets ontwerp fase 1" at bounding box center [417, 316] width 96 height 11
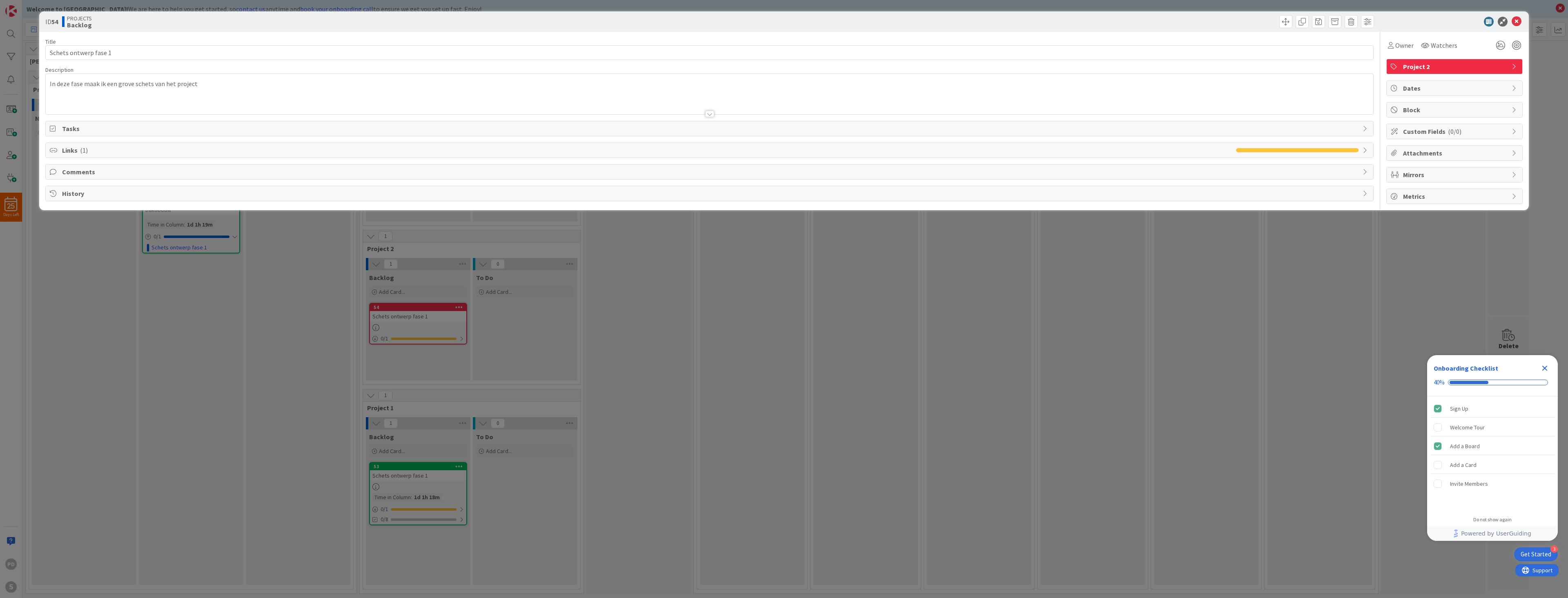
click at [55, 131] on icon at bounding box center [54, 129] width 8 height 7
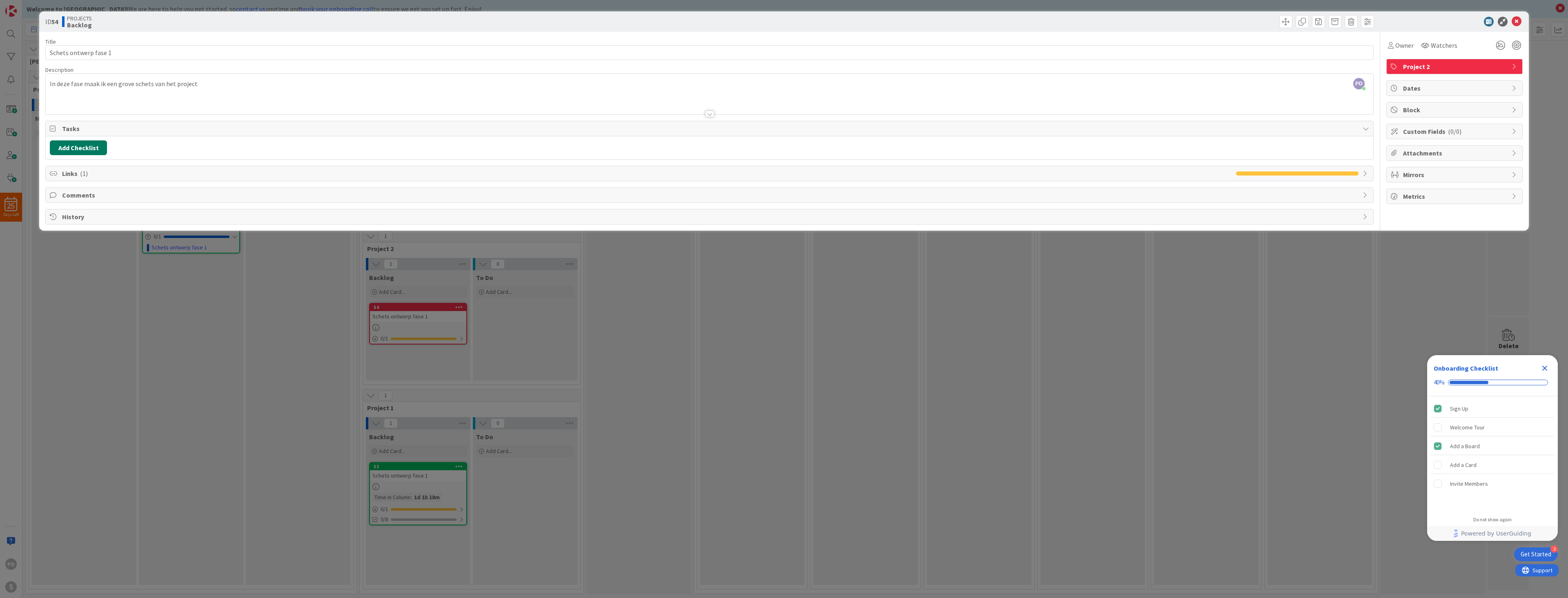
click at [86, 147] on button "Add Checklist" at bounding box center [78, 148] width 57 height 15
type input "papier pakken"
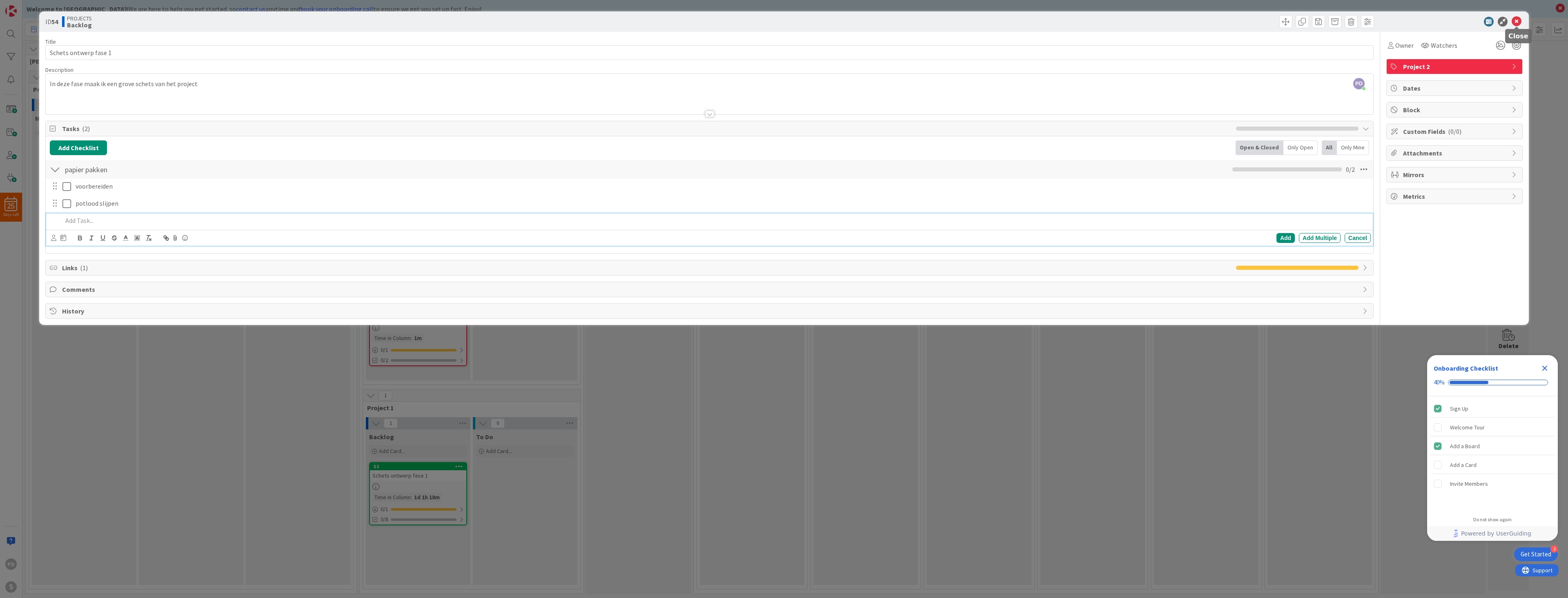
click at [1515, 20] on icon at bounding box center [1516, 22] width 10 height 10
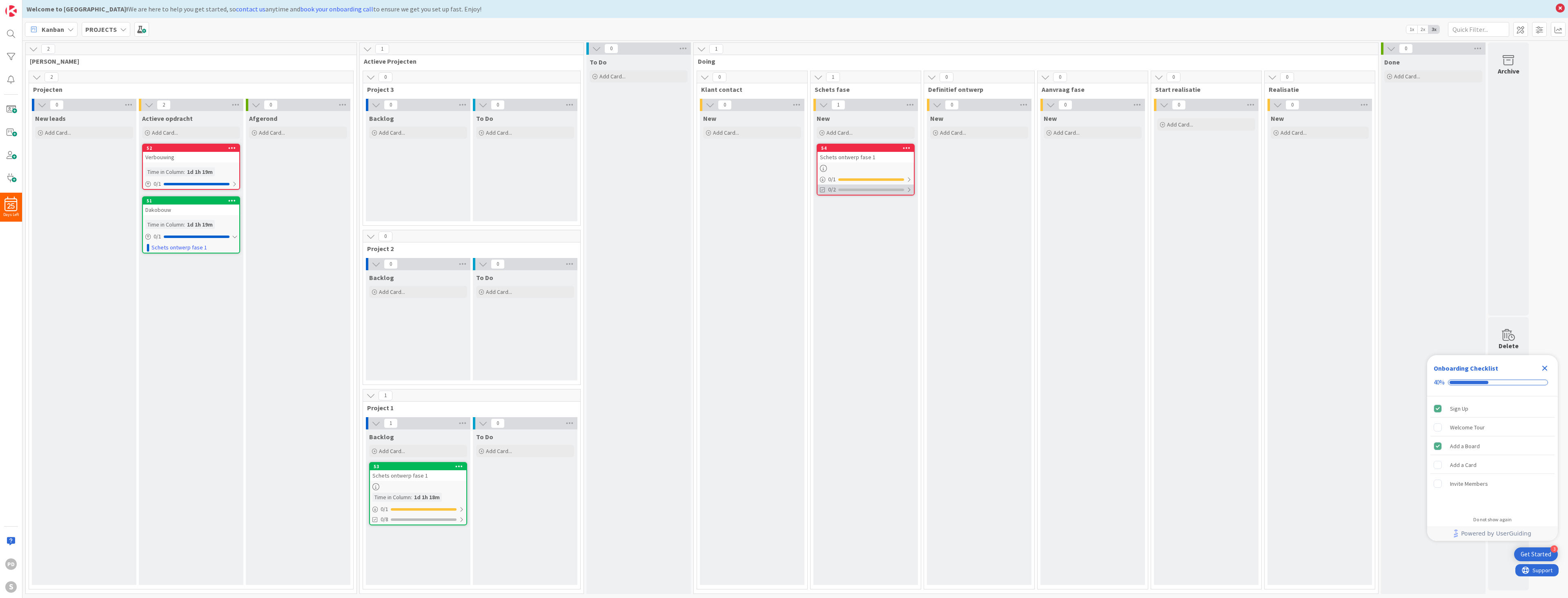
click at [910, 189] on div at bounding box center [908, 190] width 5 height 7
click at [823, 209] on icon at bounding box center [823, 210] width 7 height 7
click at [823, 208] on icon at bounding box center [823, 210] width 7 height 7
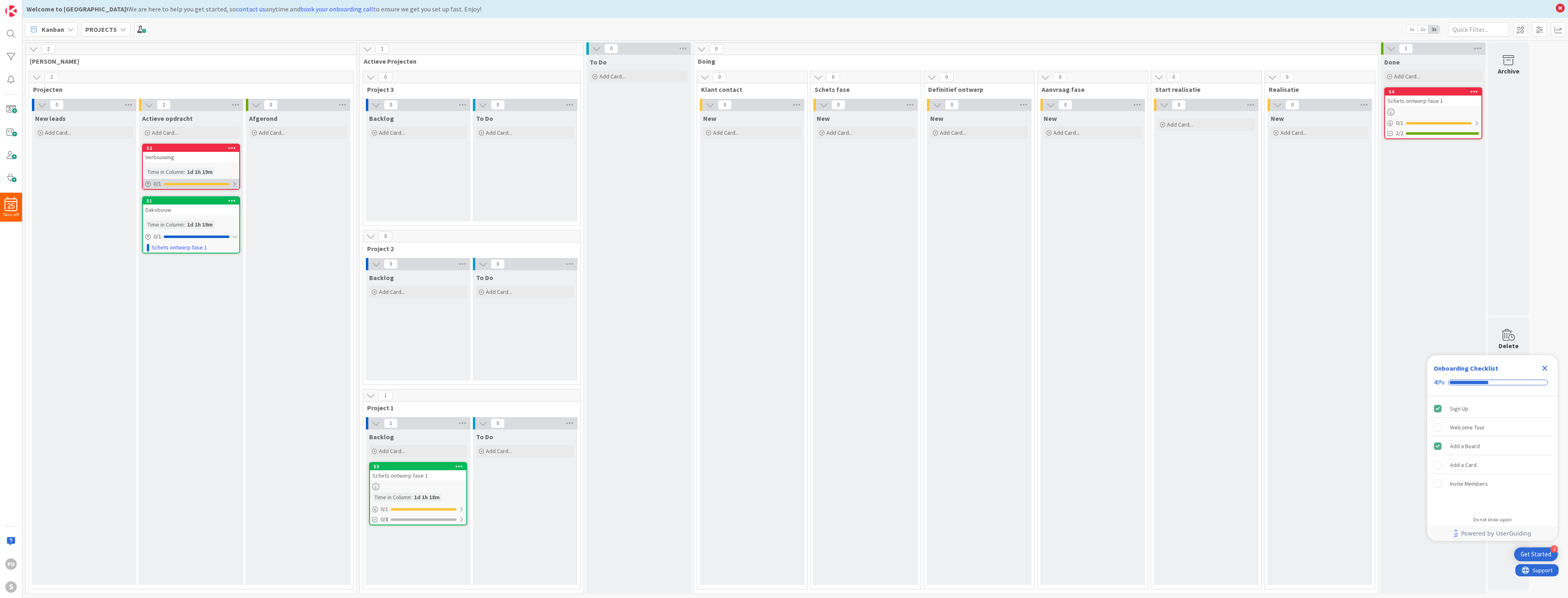
click at [235, 183] on div at bounding box center [234, 184] width 5 height 7
click at [1475, 46] on icon at bounding box center [1478, 49] width 11 height 12
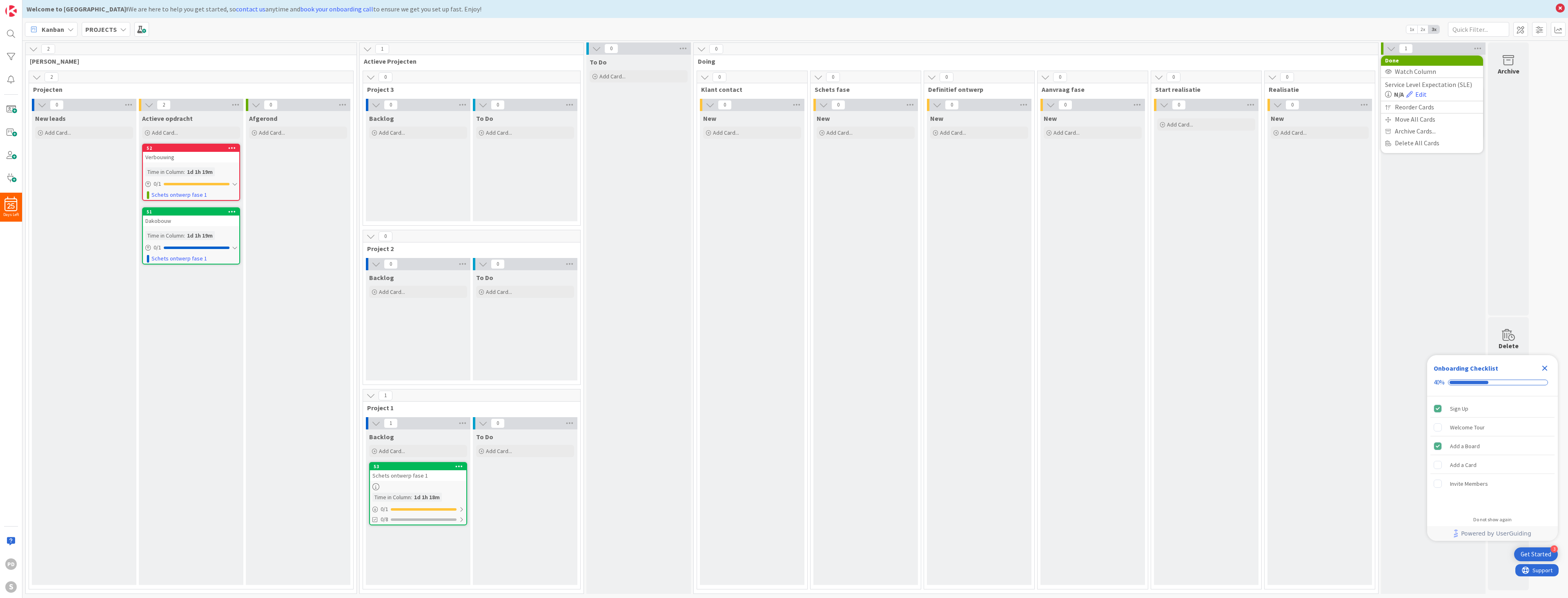
click at [1459, 48] on div "1 Done Watch Column Service Level Expectation (SLE) N/A Edit Reorder Cards Move…" at bounding box center [1432, 49] width 105 height 12
click at [1459, 48] on div "1" at bounding box center [1432, 49] width 105 height 12
click at [1517, 32] on span at bounding box center [1520, 30] width 15 height 15
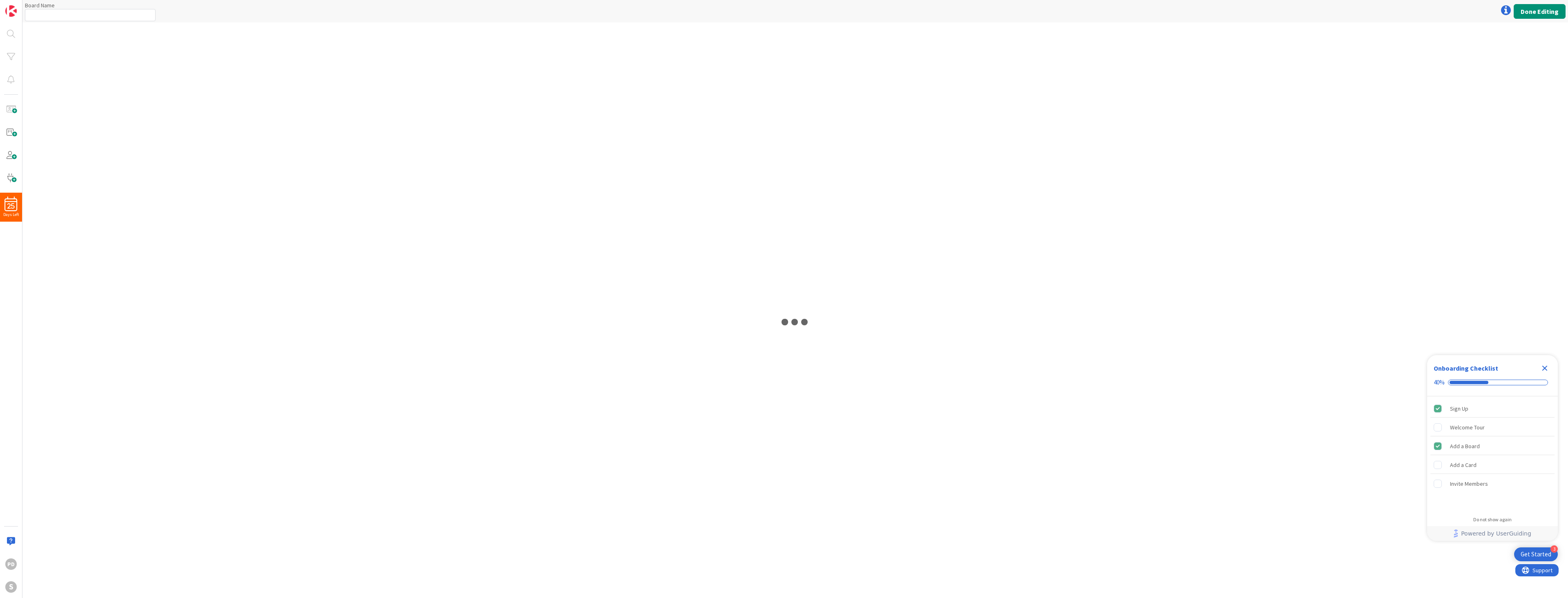
type input "PROJECTS"
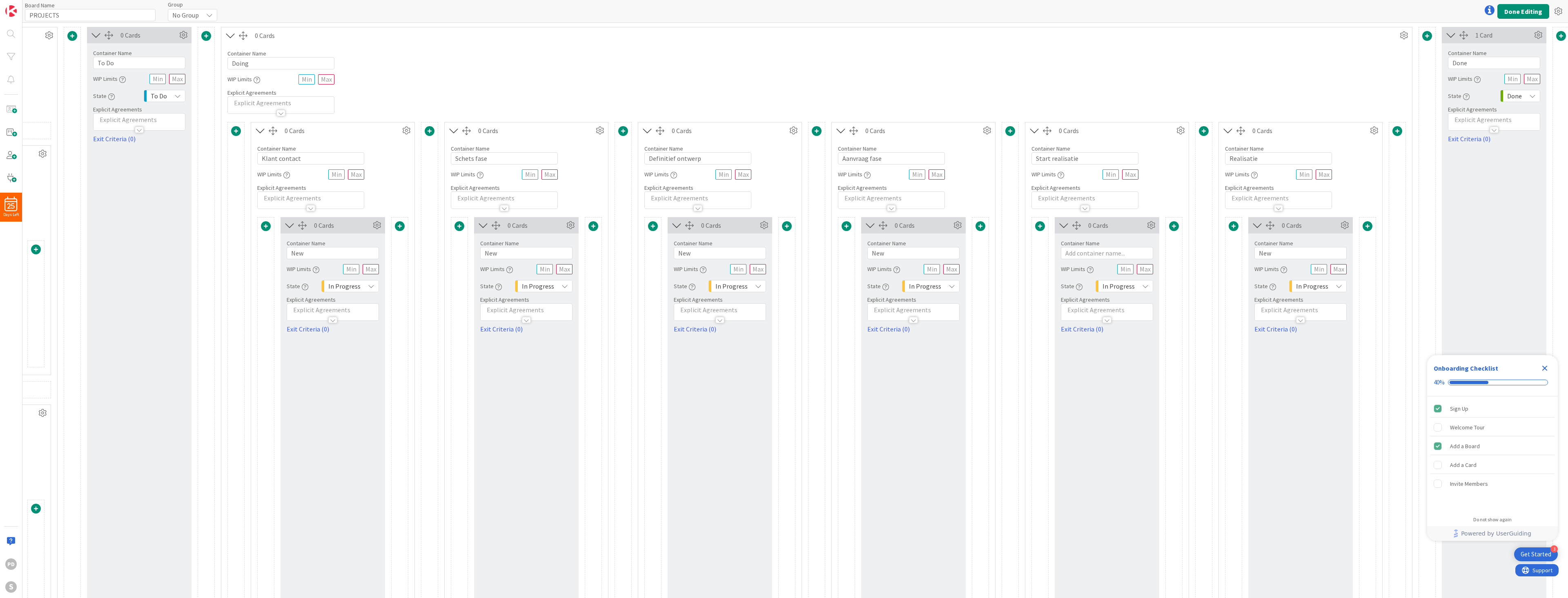
scroll to position [0, 790]
click at [1526, 8] on button "Done Editing" at bounding box center [1523, 11] width 52 height 15
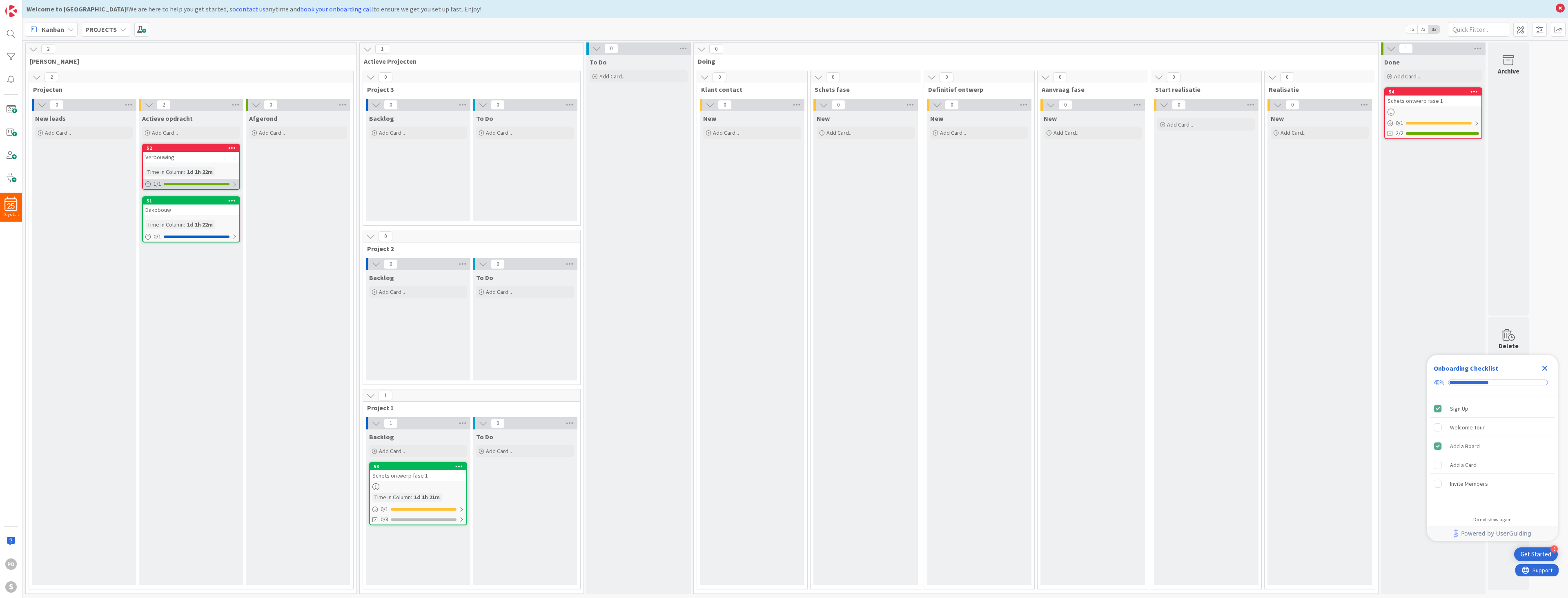
click at [235, 182] on div at bounding box center [234, 184] width 5 height 7
click at [412, 289] on div "Add Card..." at bounding box center [417, 292] width 98 height 12
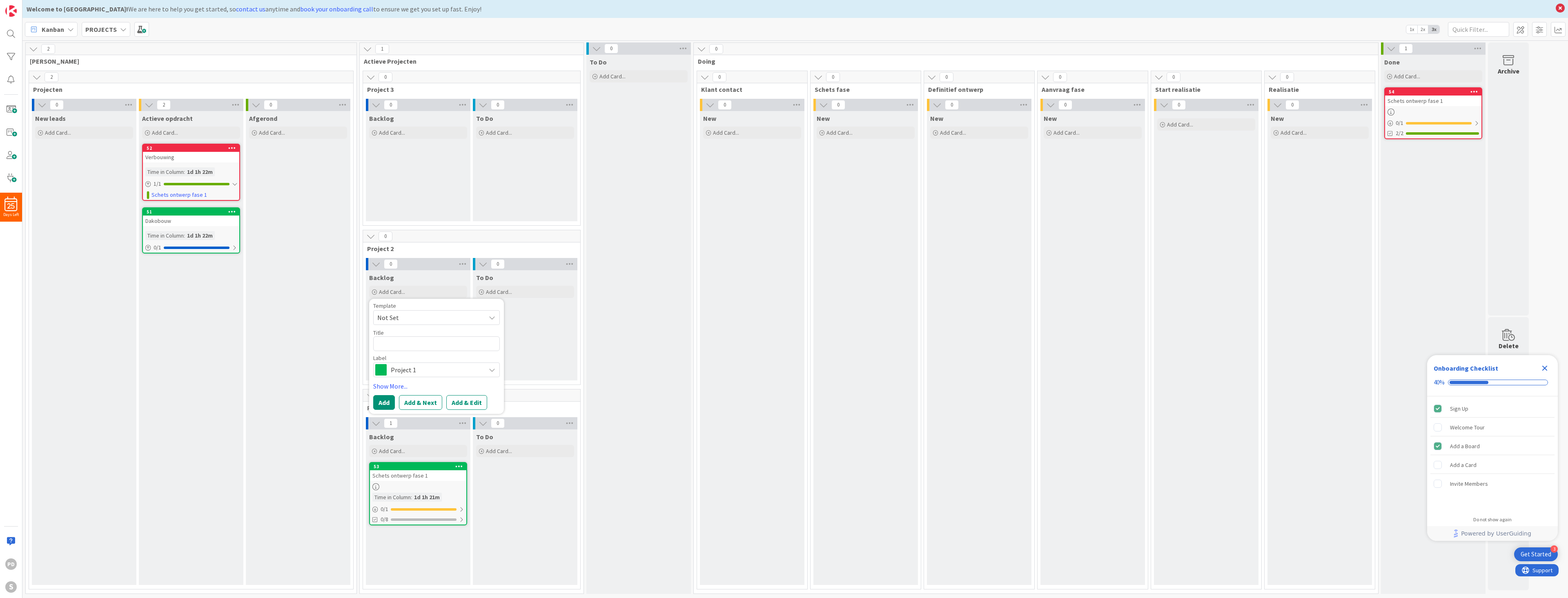
click at [419, 318] on span "Not Set" at bounding box center [428, 318] width 102 height 11
click at [399, 369] on link "Edit Card Templates" at bounding box center [402, 371] width 57 height 15
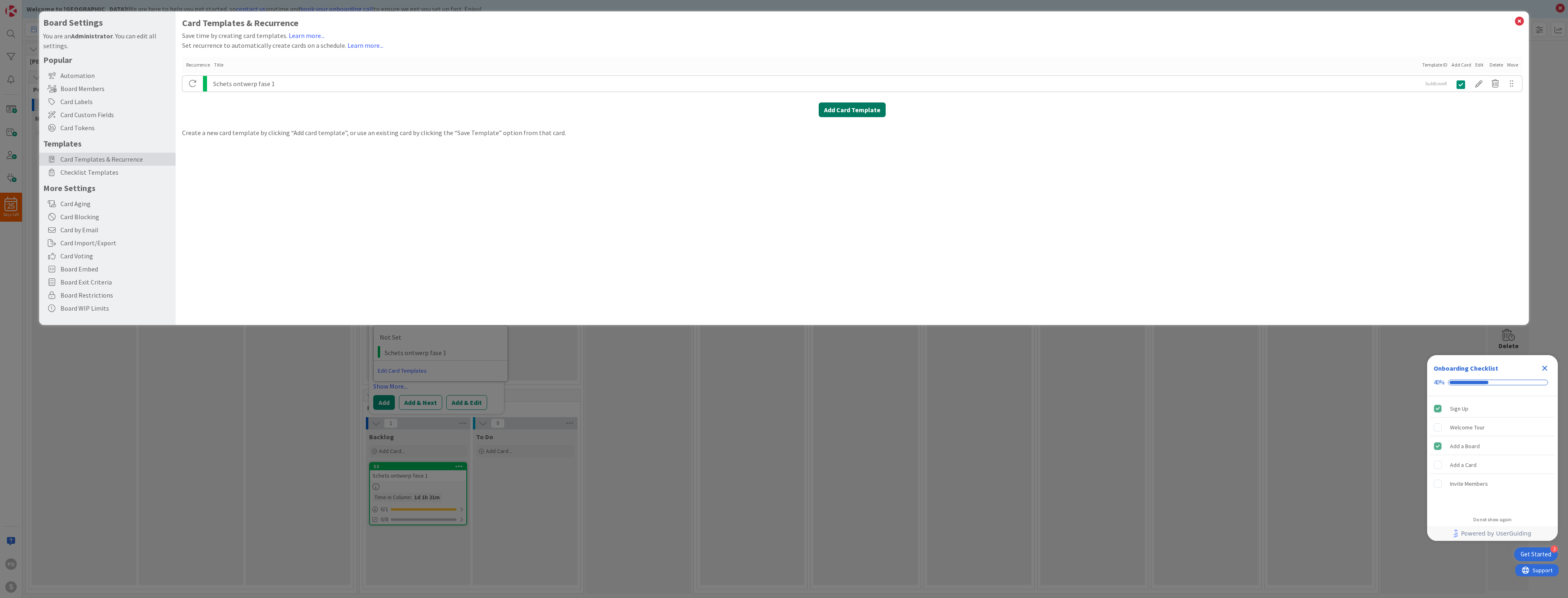
click at [843, 110] on button "Add Card Template" at bounding box center [852, 110] width 67 height 15
click at [1545, 371] on icon "Close Checklist" at bounding box center [1544, 368] width 10 height 10
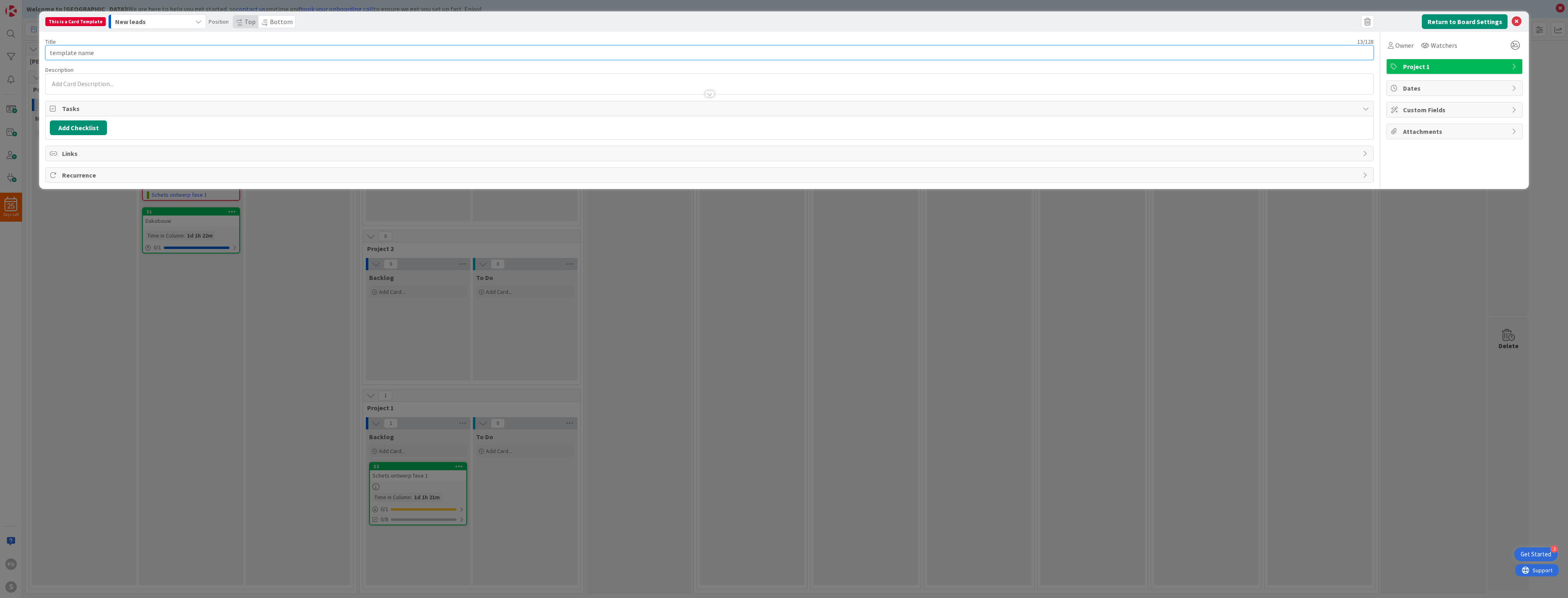
click at [93, 51] on input "template name" at bounding box center [709, 53] width 1328 height 15
type input "bouwaanvraag"
click at [83, 86] on div at bounding box center [709, 90] width 1327 height 9
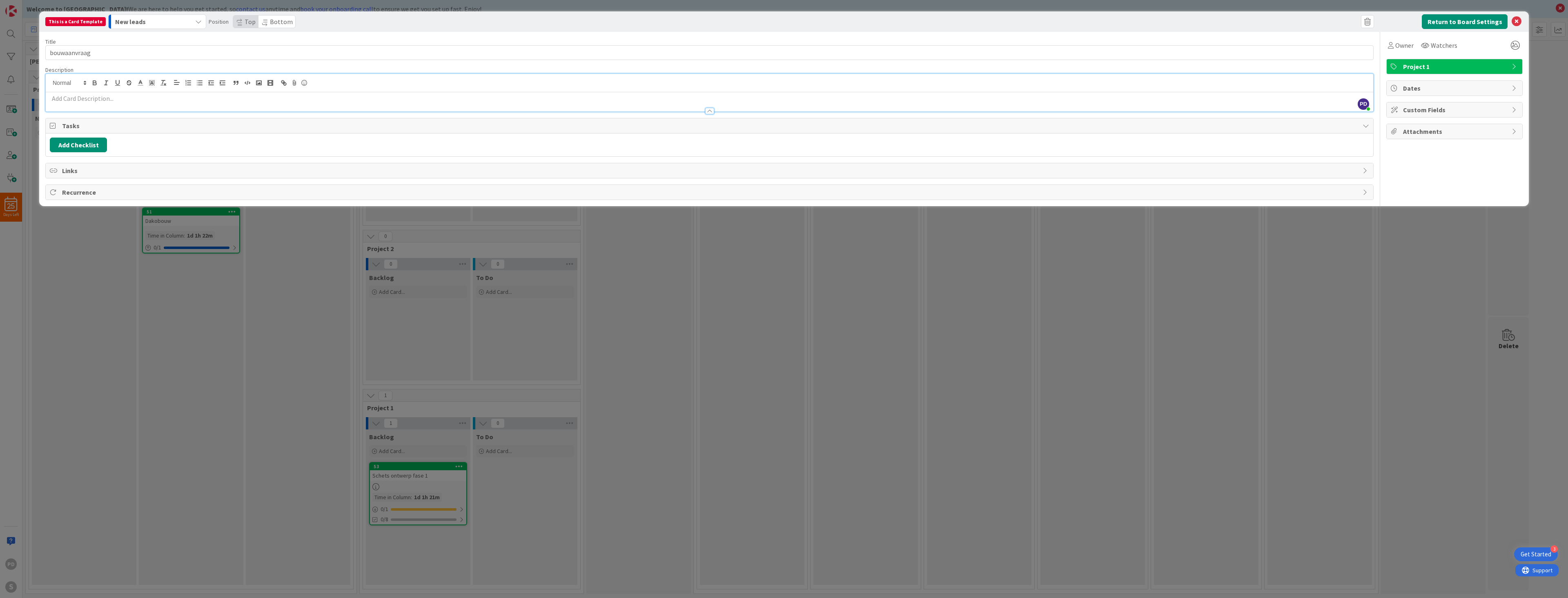
click at [80, 98] on p at bounding box center [709, 98] width 1319 height 9
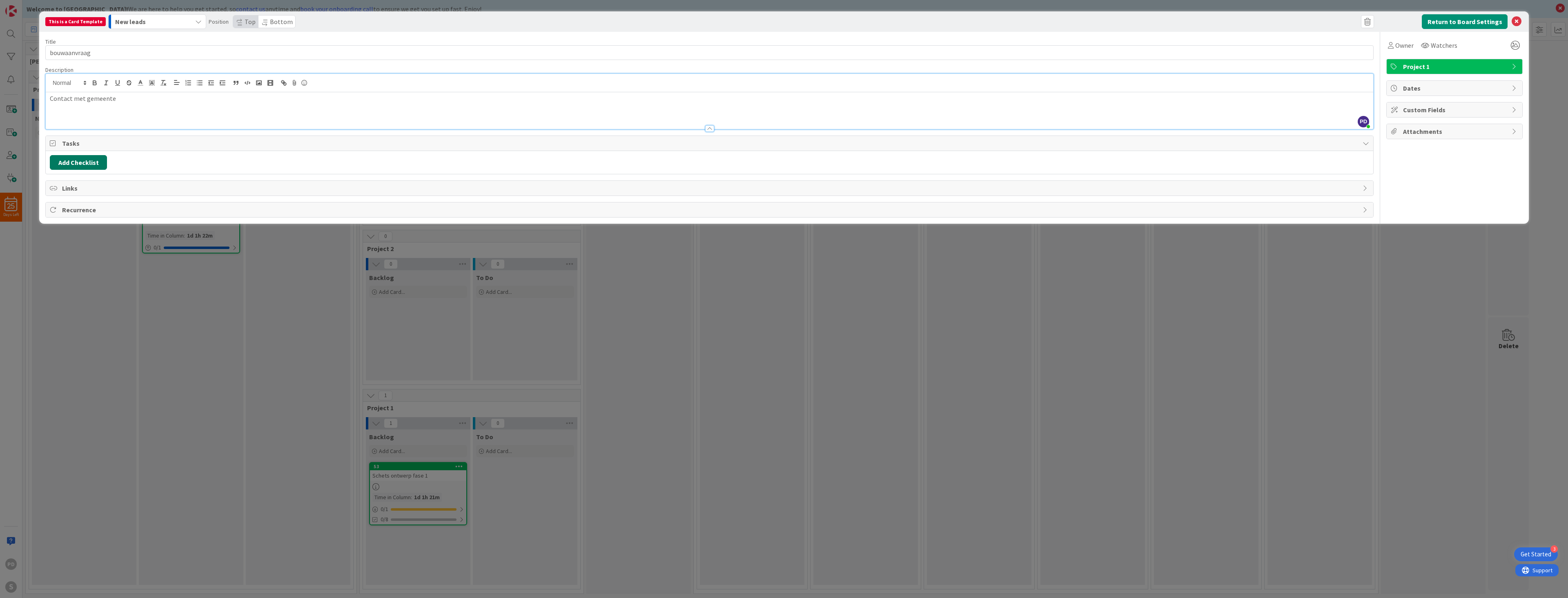
click at [66, 165] on button "Add Checklist" at bounding box center [78, 162] width 57 height 15
type input "aanvraag procedure voorbereiding"
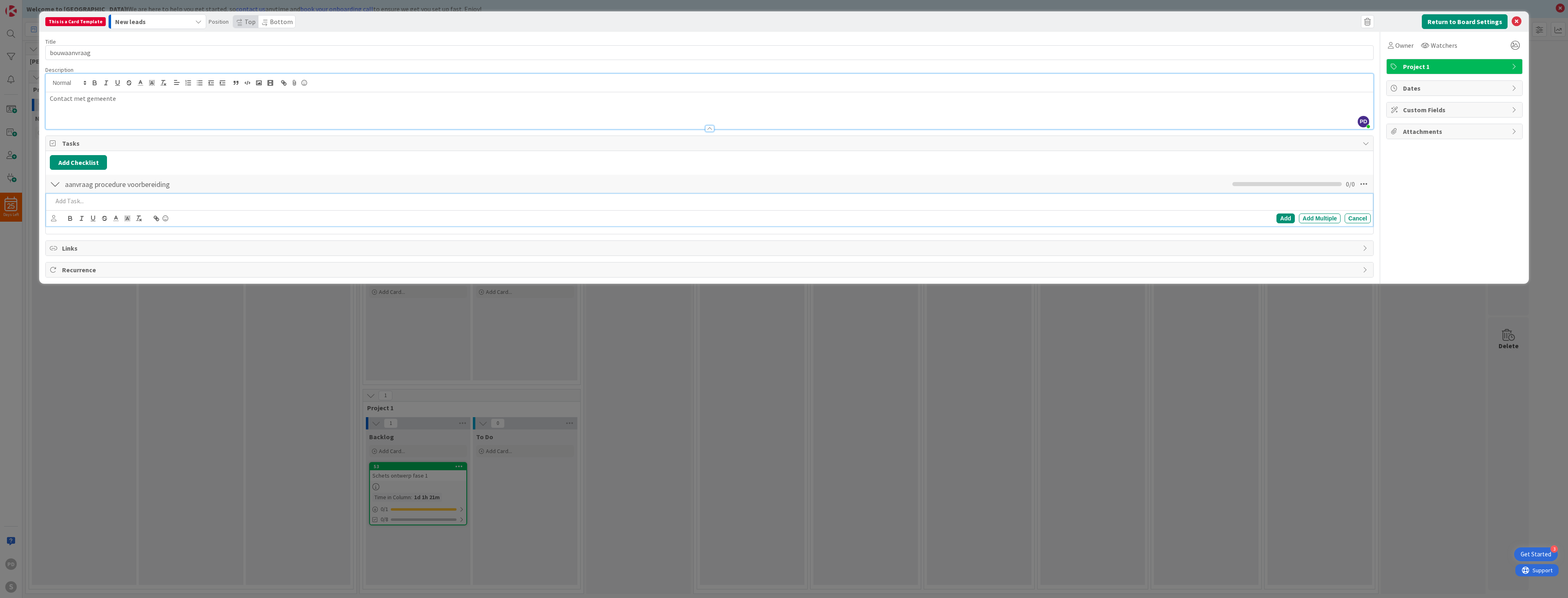
click at [92, 199] on p at bounding box center [709, 201] width 1314 height 9
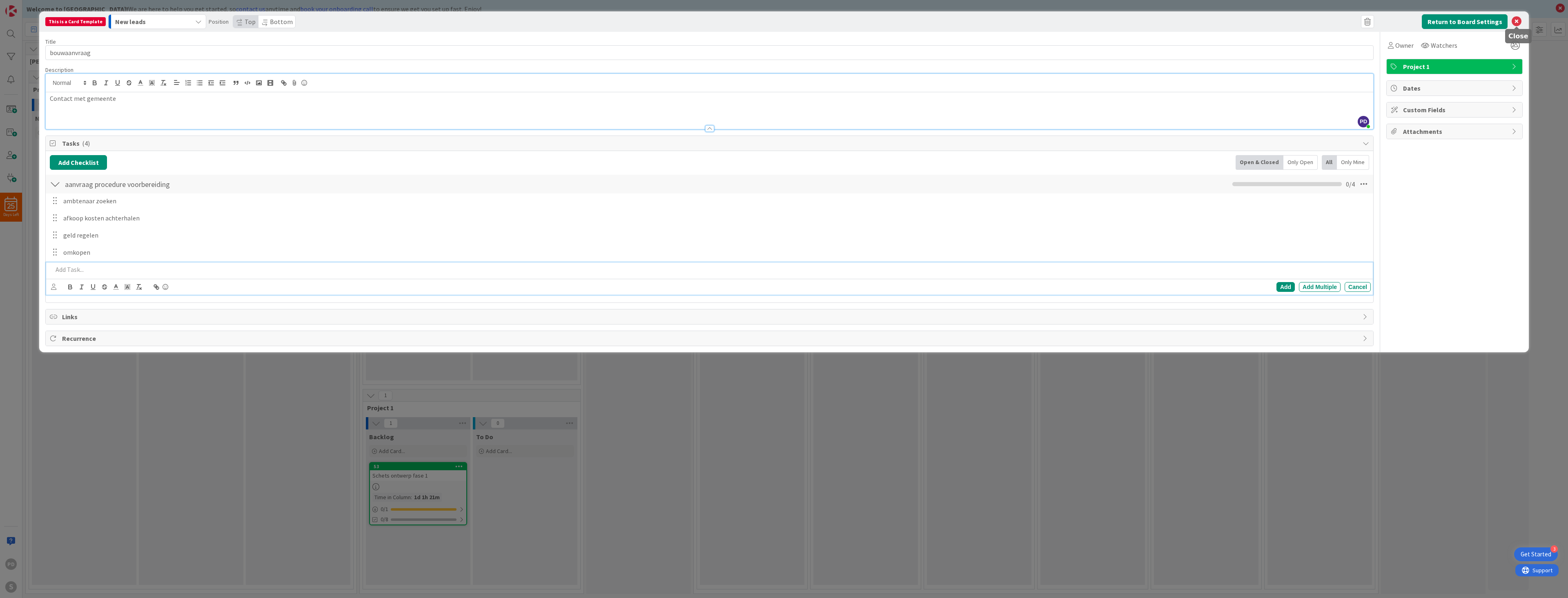
click at [1516, 22] on icon at bounding box center [1516, 22] width 10 height 10
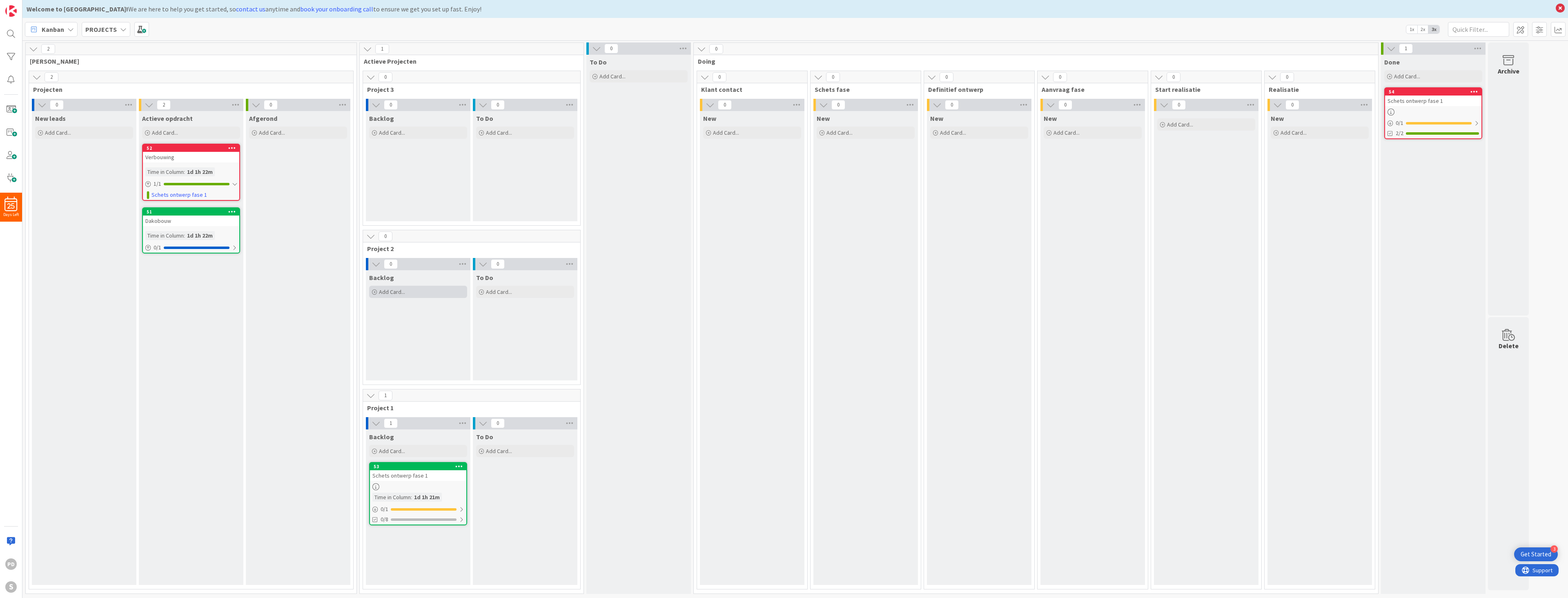
click at [403, 294] on span "Add Card..." at bounding box center [392, 291] width 26 height 7
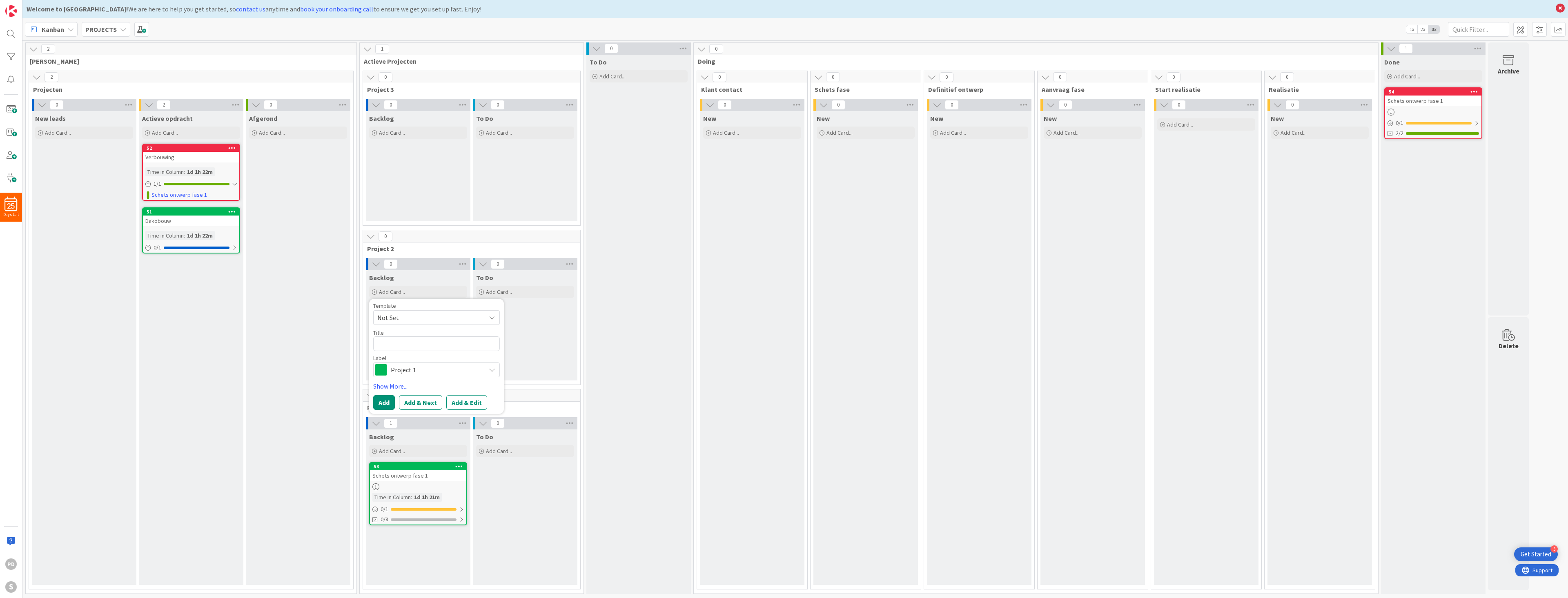
click at [442, 179] on div "Backlog Add Card..." at bounding box center [417, 166] width 105 height 110
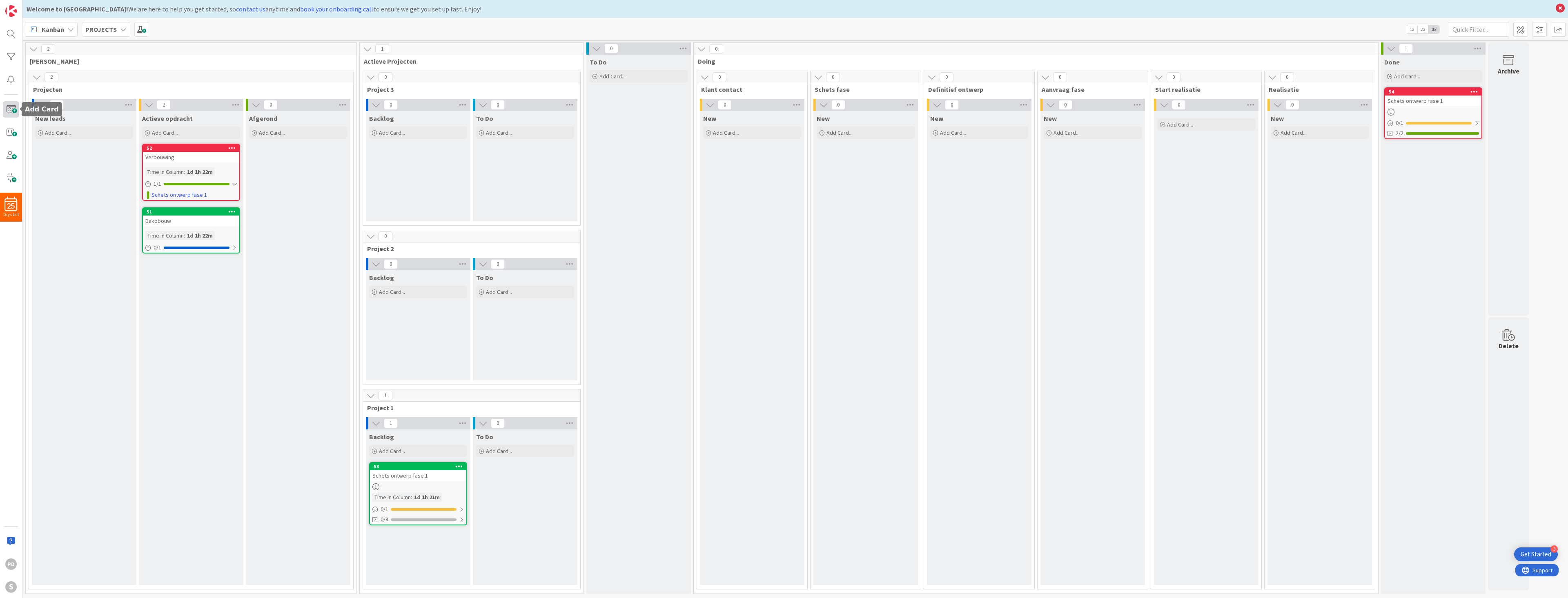
click at [11, 110] on span at bounding box center [11, 109] width 16 height 16
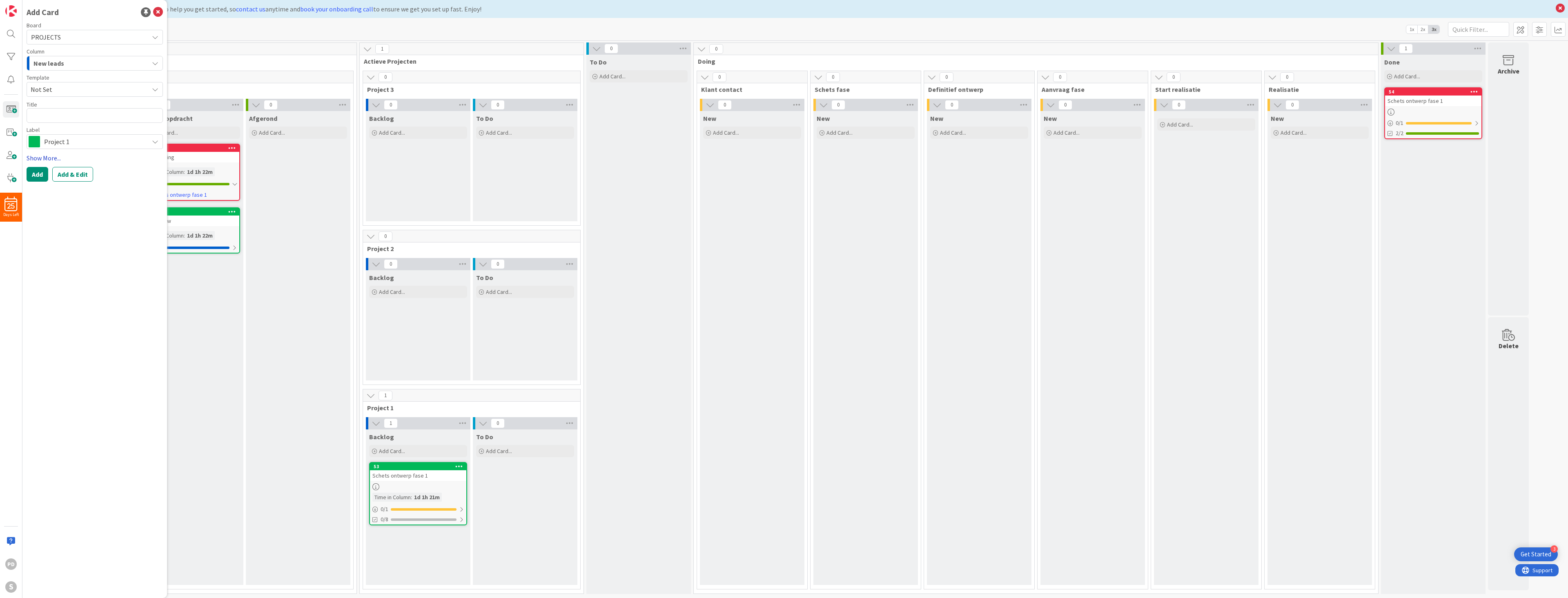
click at [50, 158] on link "Show More..." at bounding box center [94, 158] width 136 height 10
click at [99, 91] on span "Not Set" at bounding box center [86, 90] width 112 height 11
click at [63, 143] on span "bouwaanvraag" at bounding box center [97, 140] width 119 height 11
type textarea "x"
type textarea "bouwaanvraag"
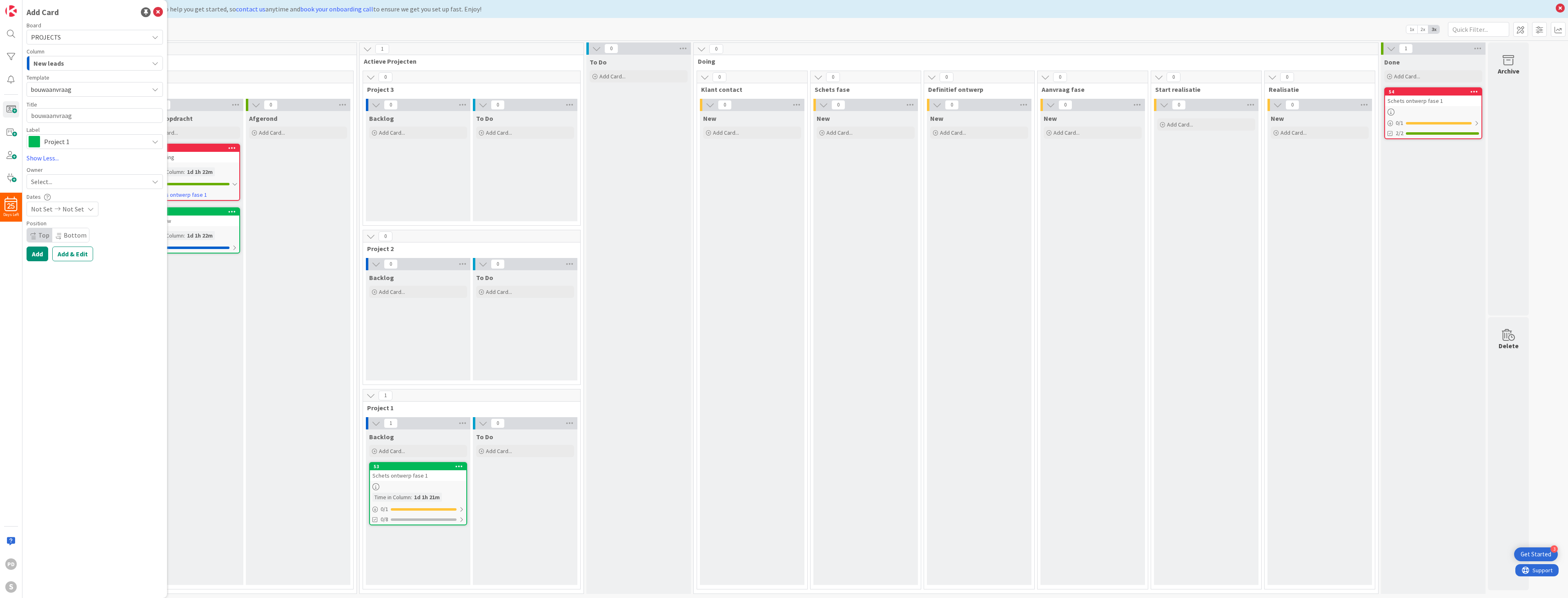
click at [75, 142] on span "Project 1" at bounding box center [94, 142] width 100 height 11
click at [74, 231] on span "Project 2" at bounding box center [108, 234] width 101 height 12
type textarea "x"
click at [38, 256] on button "Add" at bounding box center [37, 254] width 22 height 15
click at [37, 255] on button "Add" at bounding box center [37, 254] width 22 height 15
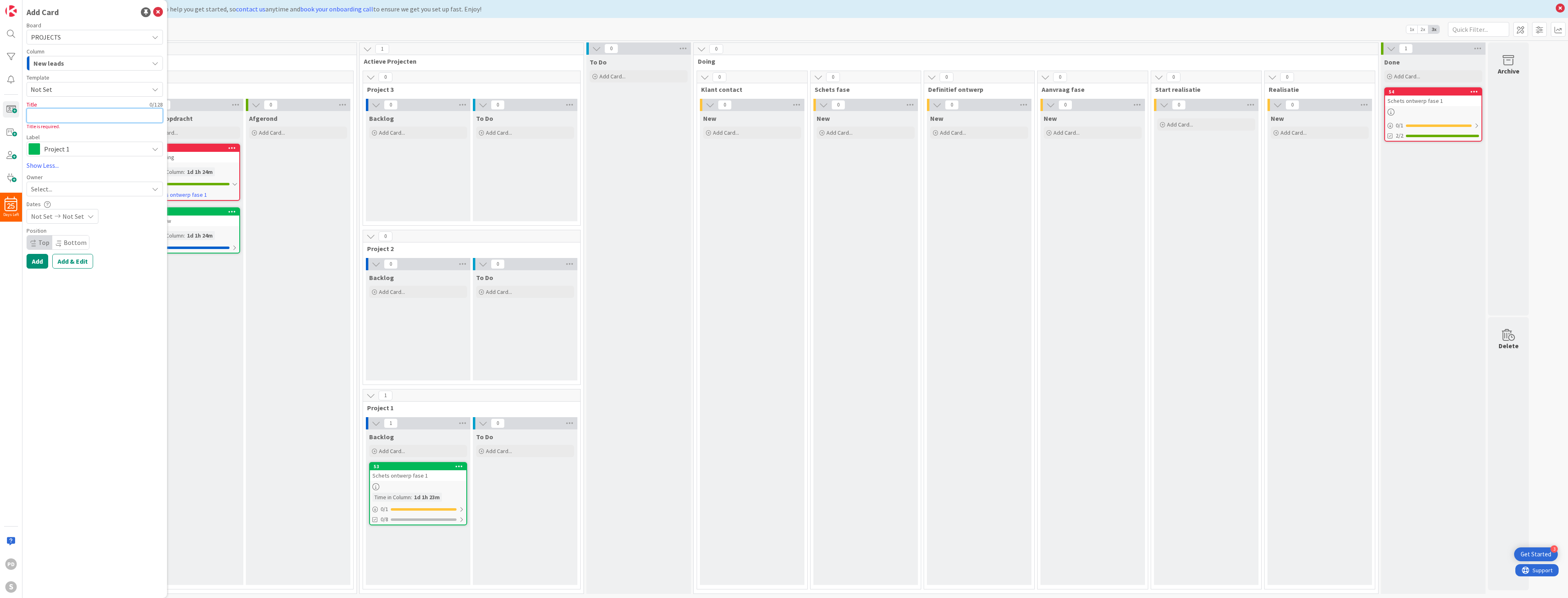
click at [61, 112] on textarea at bounding box center [94, 115] width 136 height 15
type textarea "x"
type textarea "b"
type textarea "x"
type textarea "bo"
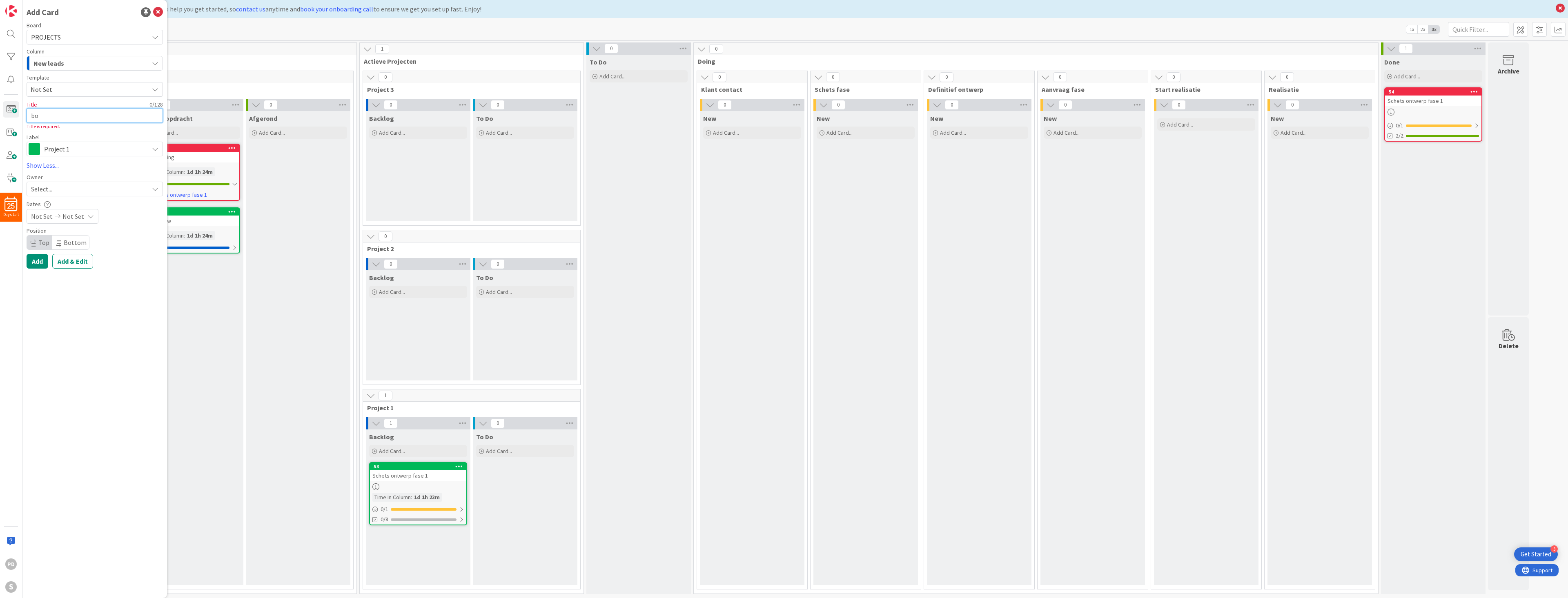
type textarea "x"
type textarea "bou"
type textarea "x"
type textarea "bouw"
type textarea "x"
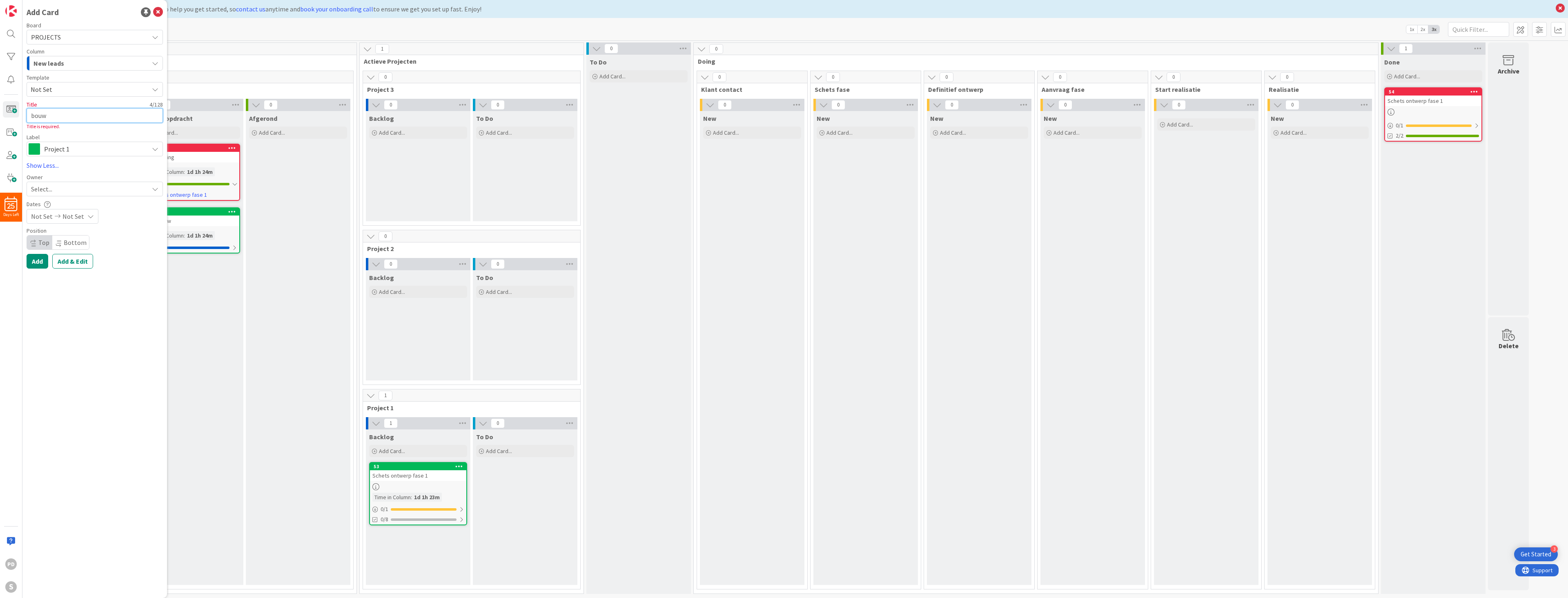
type textarea "bouwa"
type textarea "x"
type textarea "bouwaa"
type textarea "x"
type textarea "bouwaan"
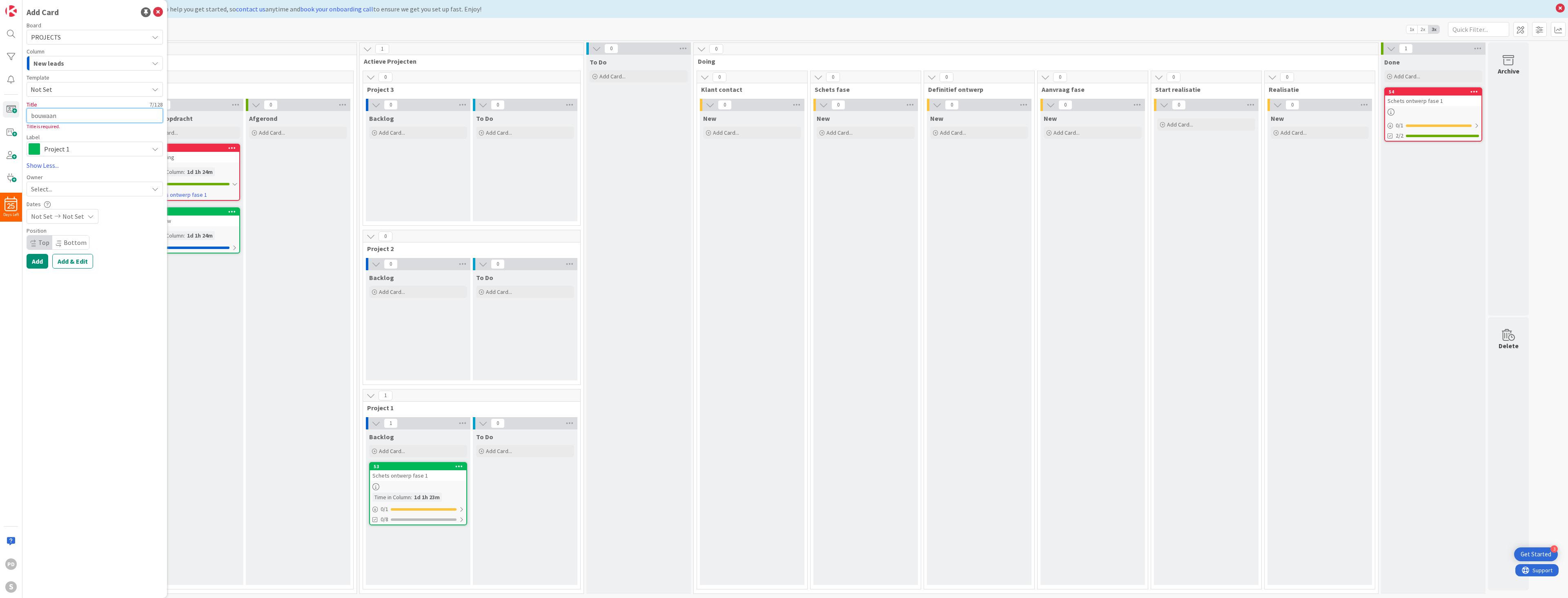
type textarea "x"
type textarea "bouwaanr"
type textarea "x"
type textarea "bouwaanra"
type textarea "x"
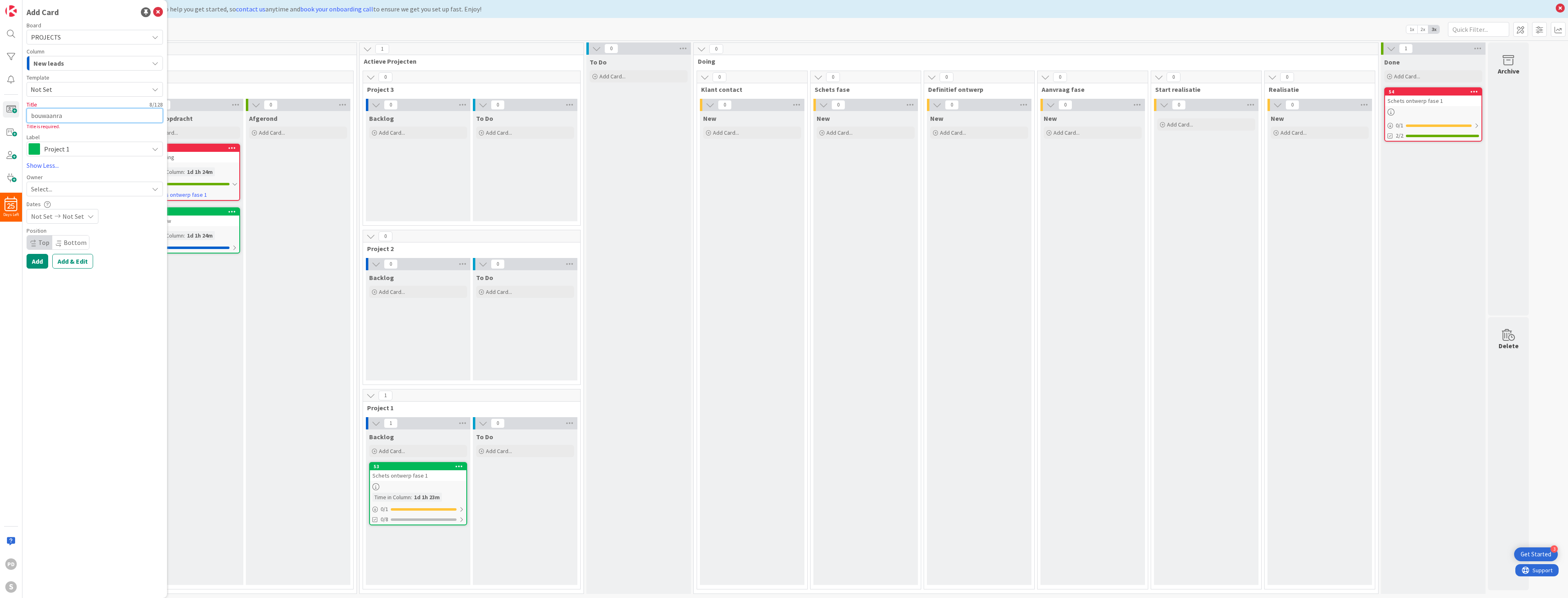
type textarea "bouwaanraa"
type textarea "x"
type textarea "bouwaanraag"
type textarea "x"
type textarea "bouwaanraag"
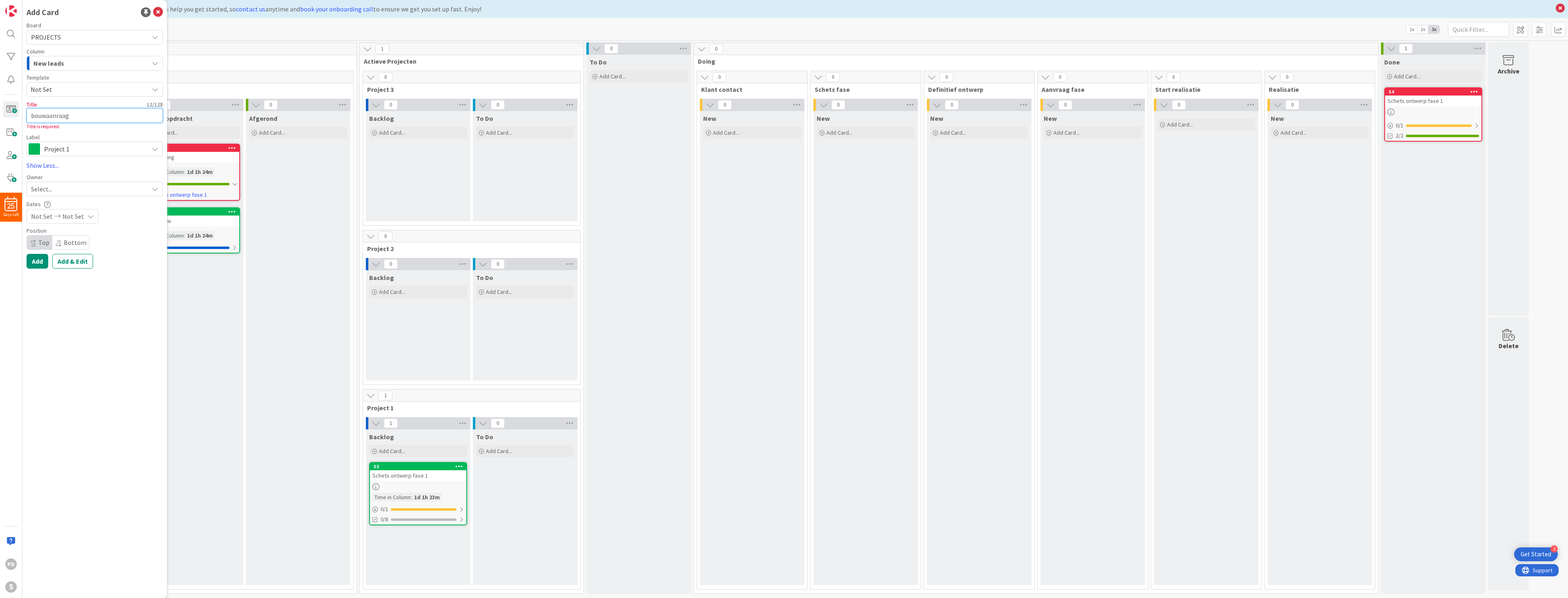
type textarea "x"
type textarea "bouwaanraag p"
type textarea "x"
type textarea "bouwaanraag pr"
type textarea "x"
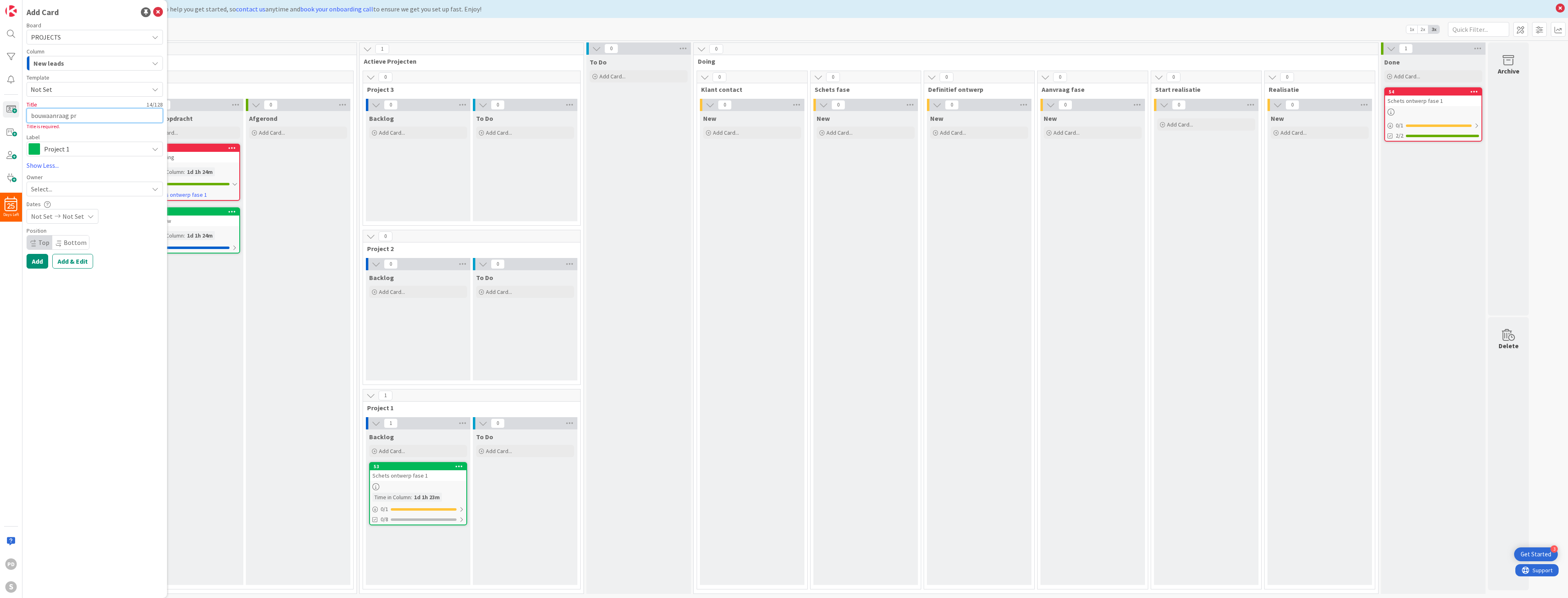
type textarea "bouwaanraag prj"
type textarea "x"
type textarea "bouwaanraag prj."
type textarea "x"
type textarea "bouwaanraag prj."
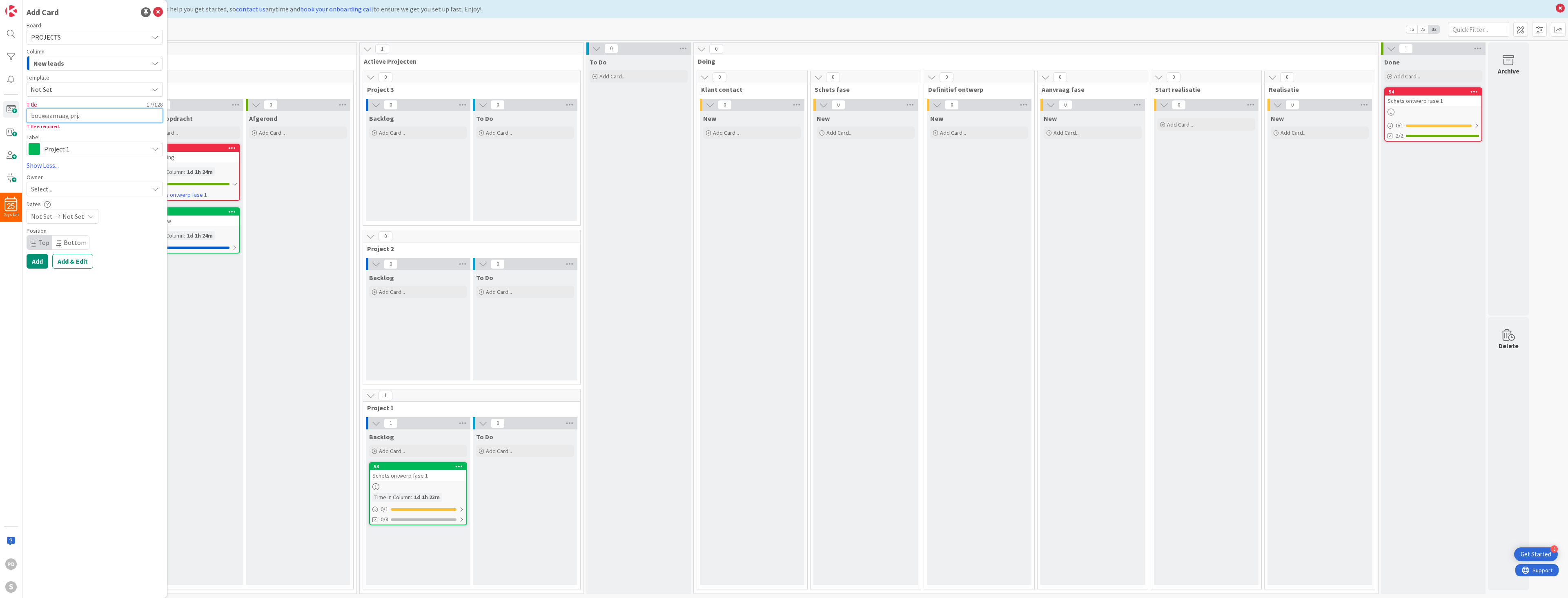
type textarea "x"
type textarea "bouwaanraag prj. 2"
click at [159, 11] on icon at bounding box center [158, 12] width 10 height 10
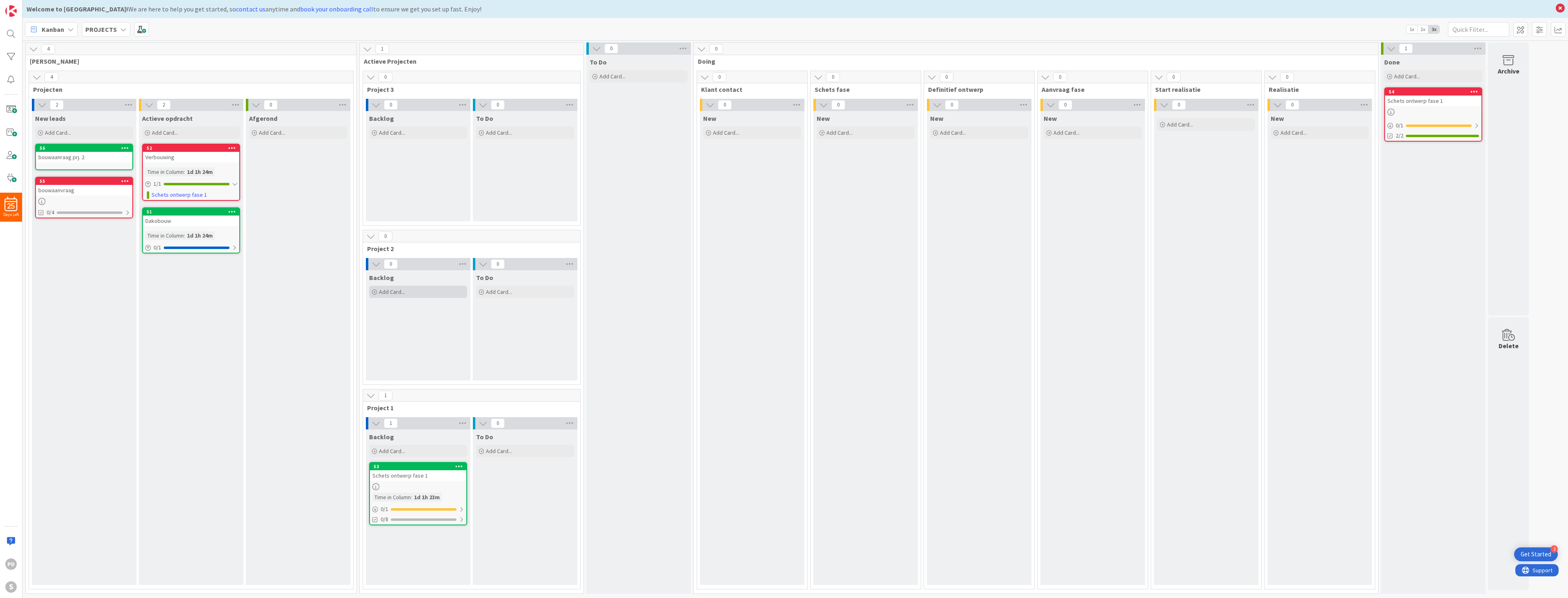
click at [401, 291] on span "Add Card..." at bounding box center [392, 291] width 26 height 7
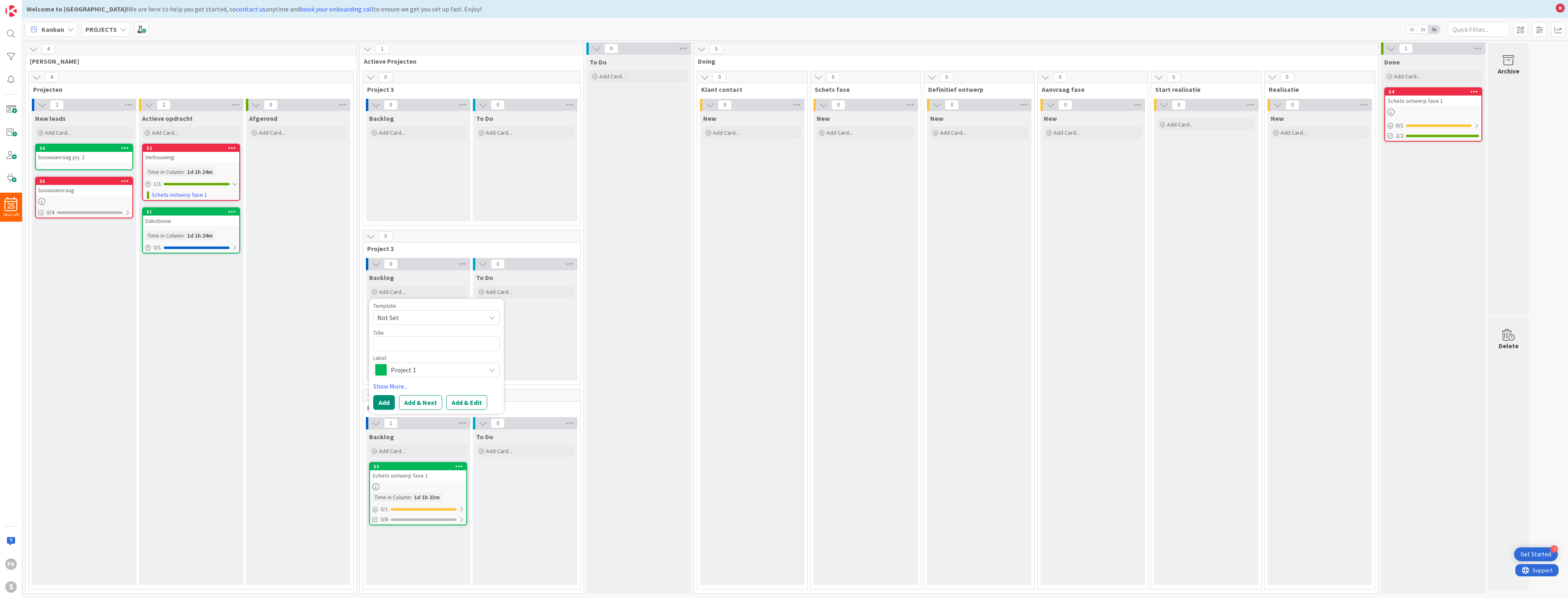
click at [401, 372] on span "Project 1" at bounding box center [436, 369] width 90 height 11
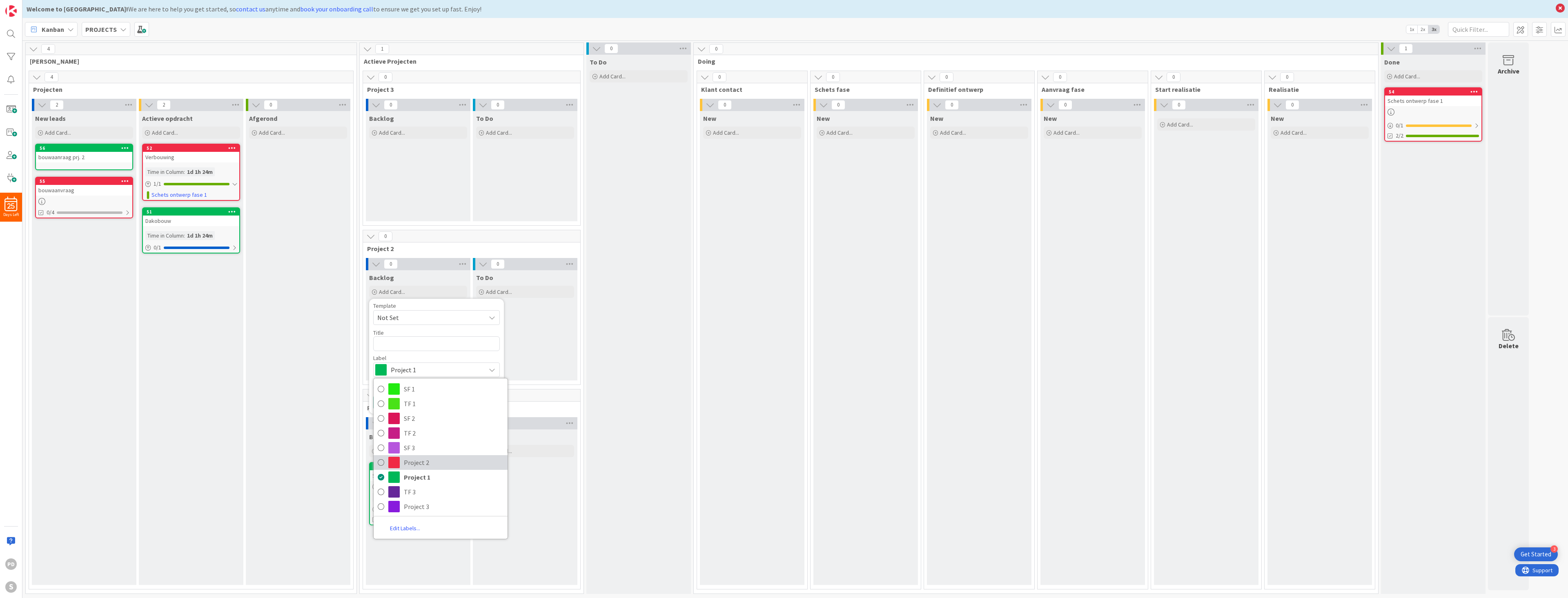
click at [406, 464] on span "Project 2" at bounding box center [454, 462] width 100 height 12
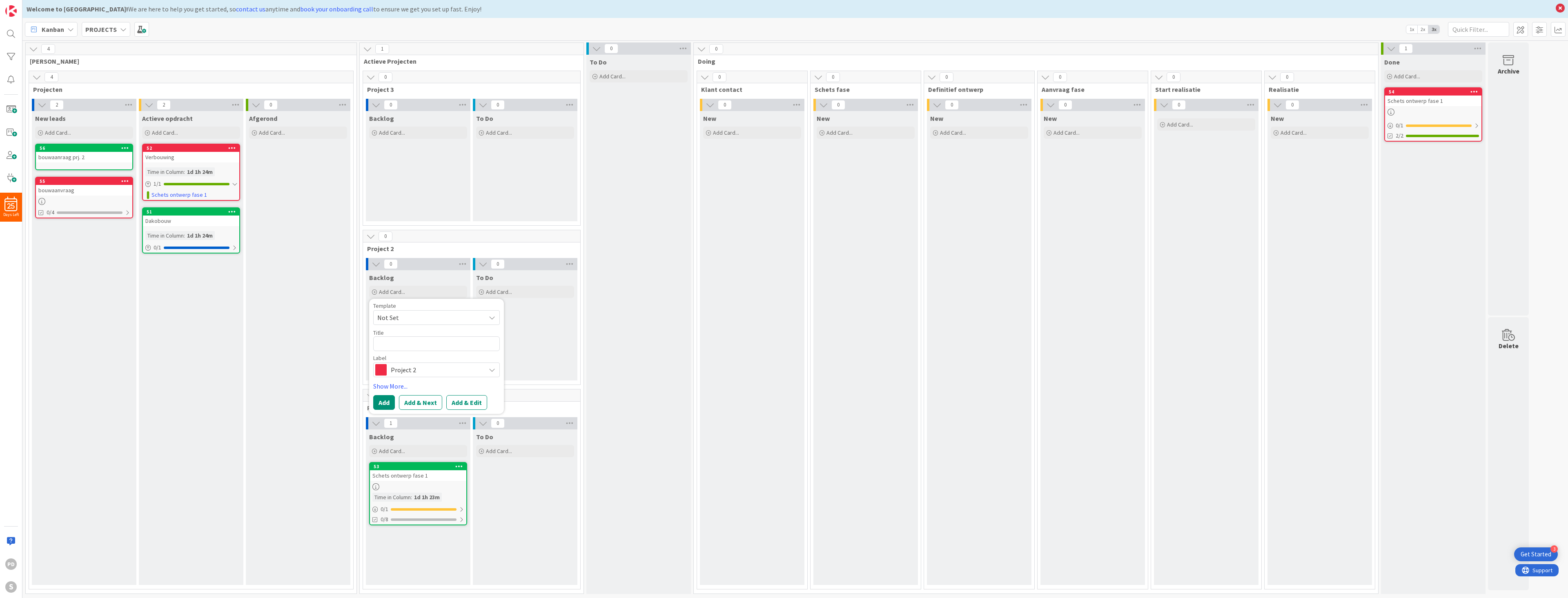
click at [421, 317] on span "Not Set" at bounding box center [428, 318] width 102 height 11
click at [414, 365] on span "bouwaanvraag" at bounding box center [442, 368] width 117 height 11
type textarea "x"
type textarea "bouwaanvraag"
click at [422, 366] on span "Project 1" at bounding box center [436, 369] width 90 height 11
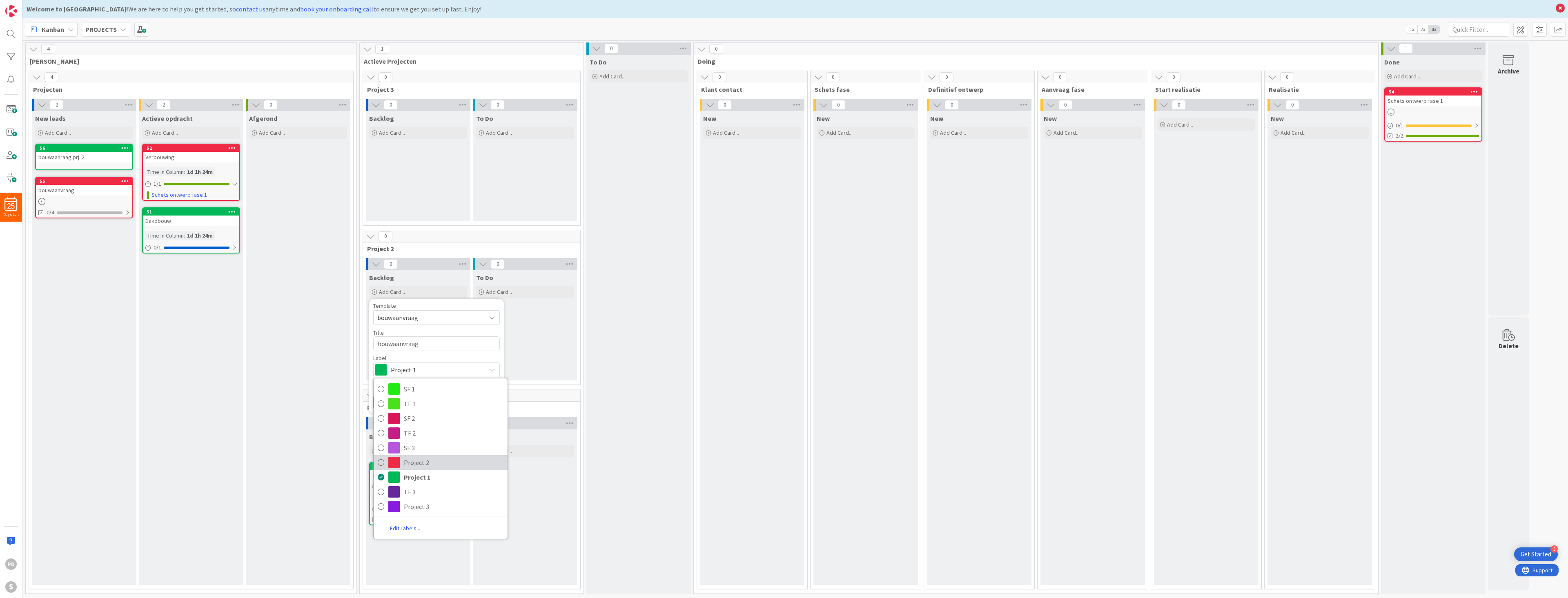
click at [415, 462] on span "Project 2" at bounding box center [454, 462] width 100 height 12
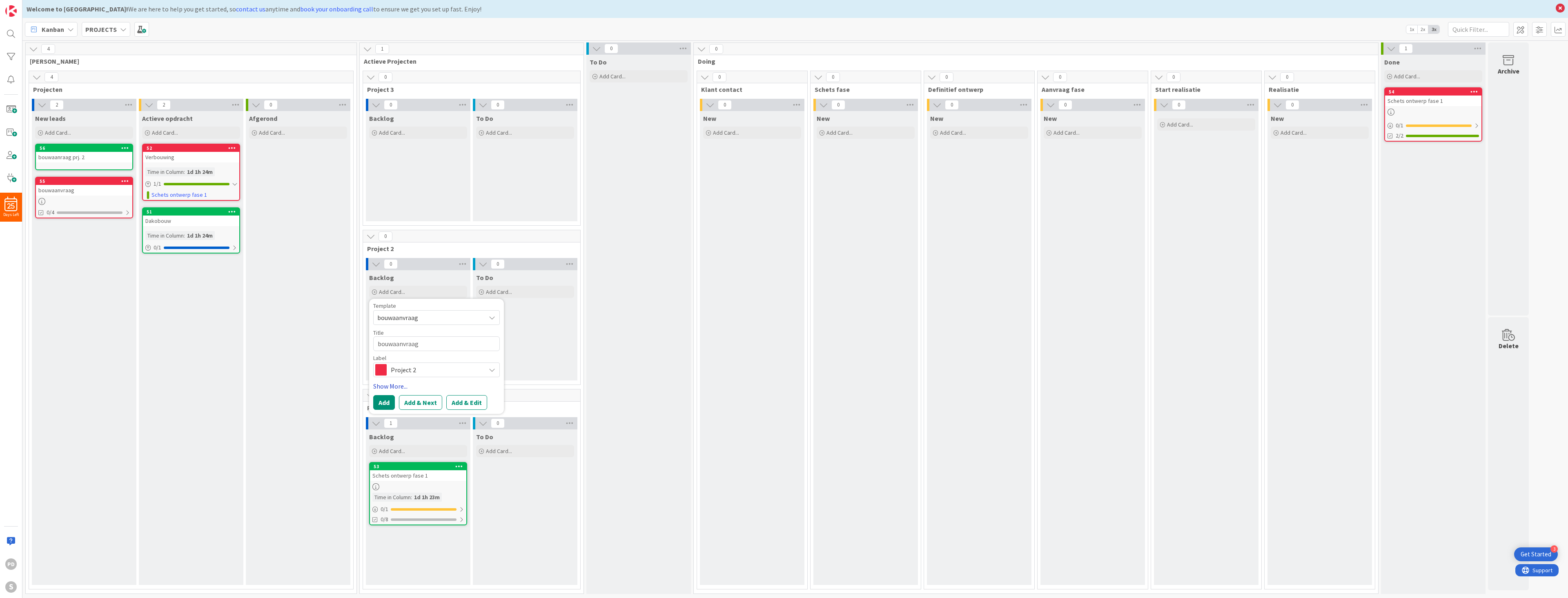
click at [392, 385] on link "Show More..." at bounding box center [436, 386] width 127 height 10
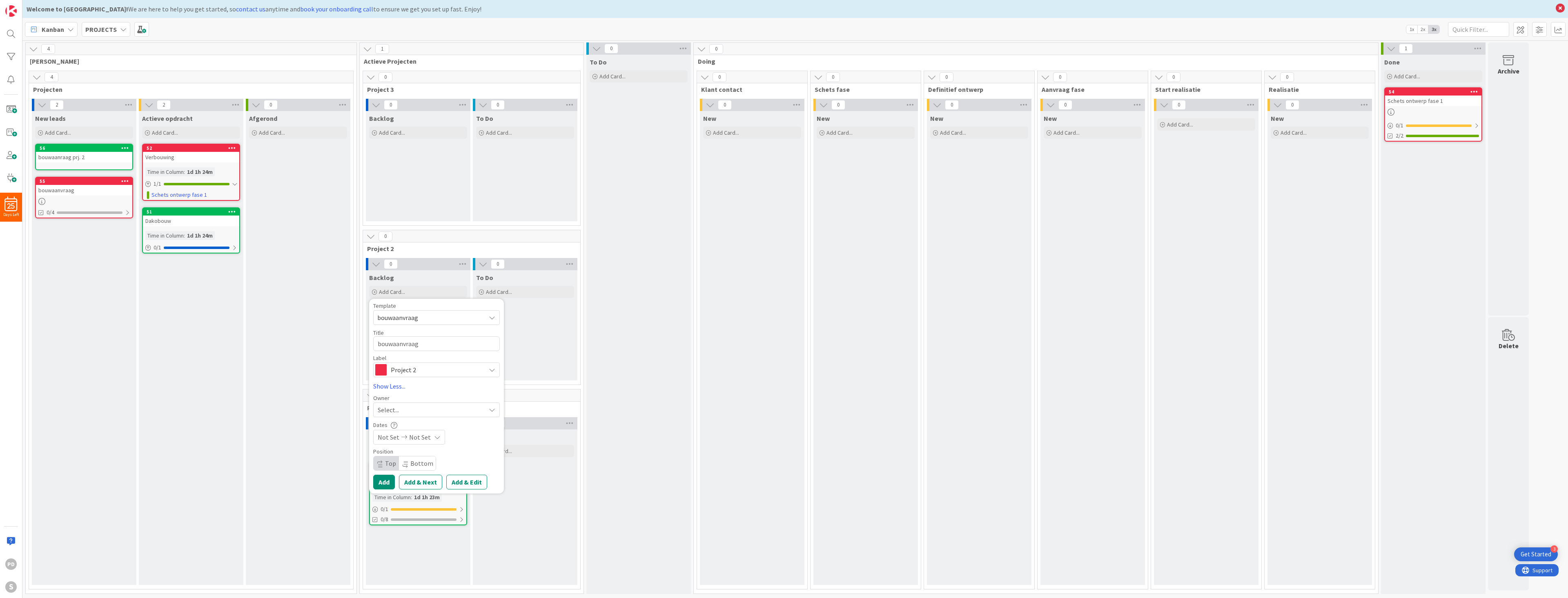
click at [493, 407] on icon at bounding box center [492, 410] width 7 height 7
click at [414, 465] on span "piet de wit" at bounding box center [424, 462] width 40 height 12
type textarea "x"
click at [382, 481] on button "Add" at bounding box center [384, 482] width 22 height 15
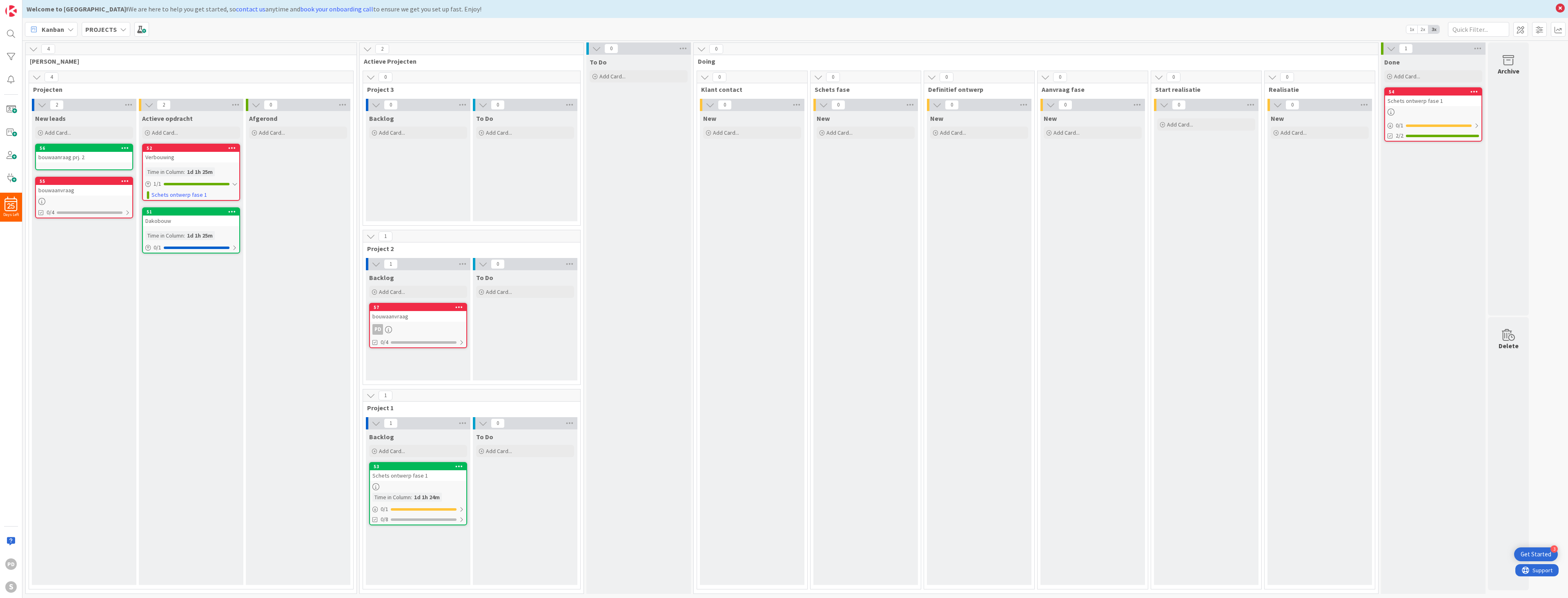
click at [458, 305] on icon at bounding box center [459, 307] width 8 height 5
click at [399, 365] on link "Link Card..." at bounding box center [411, 367] width 110 height 12
click at [422, 372] on input "text" at bounding box center [411, 371] width 102 height 15
click at [415, 406] on span "Verbouwing" at bounding box center [401, 409] width 35 height 8
click at [431, 351] on div "Select..." at bounding box center [415, 351] width 53 height 15
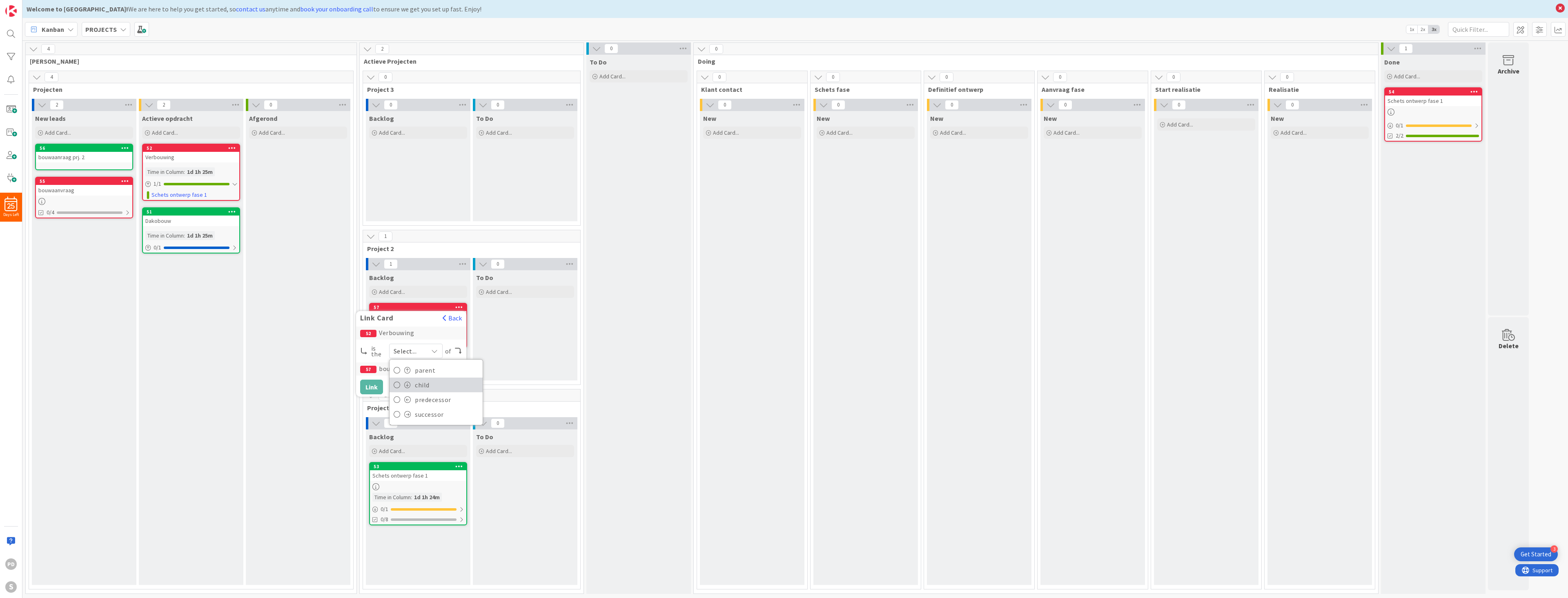
click at [428, 384] on span "child" at bounding box center [446, 385] width 63 height 12
click at [368, 386] on button "Link" at bounding box center [372, 387] width 23 height 15
click at [123, 181] on icon at bounding box center [125, 181] width 8 height 5
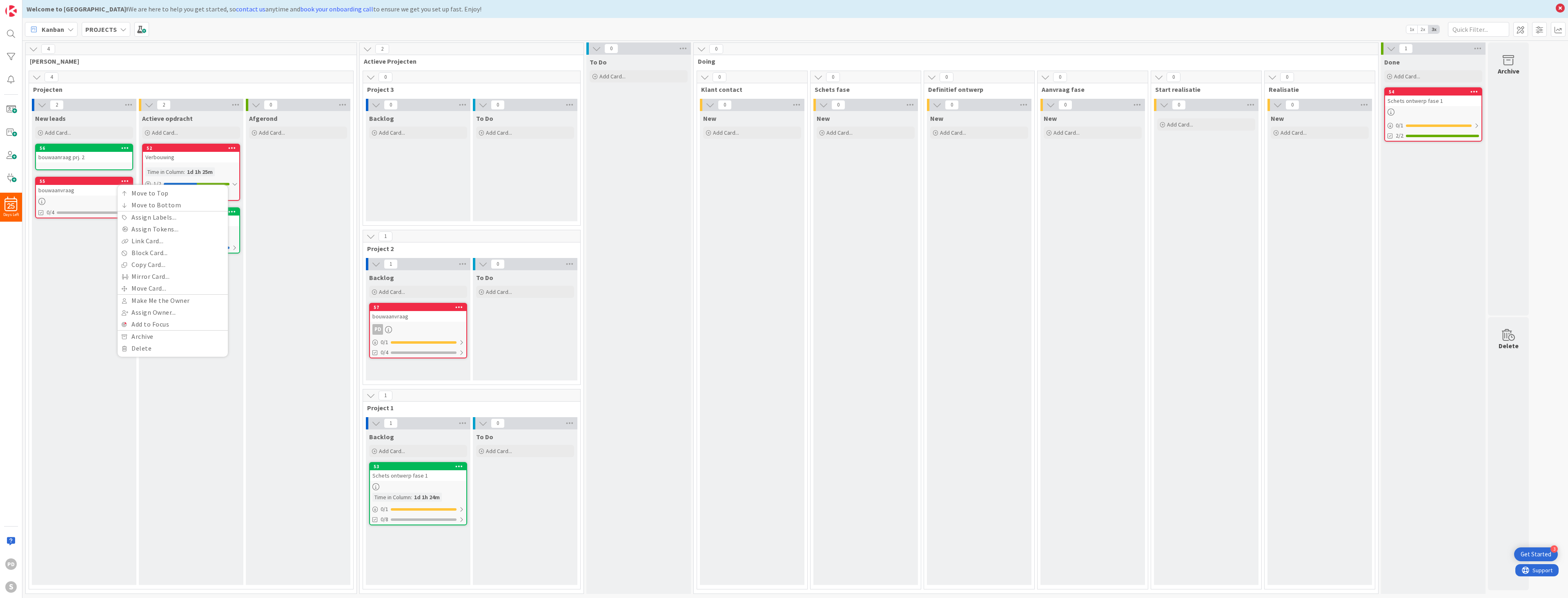
click at [96, 259] on div "New leads Add Card... 56 bouwaanraag prj. 2 55 Move to Top Move to Bottom Assig…" at bounding box center [84, 348] width 105 height 474
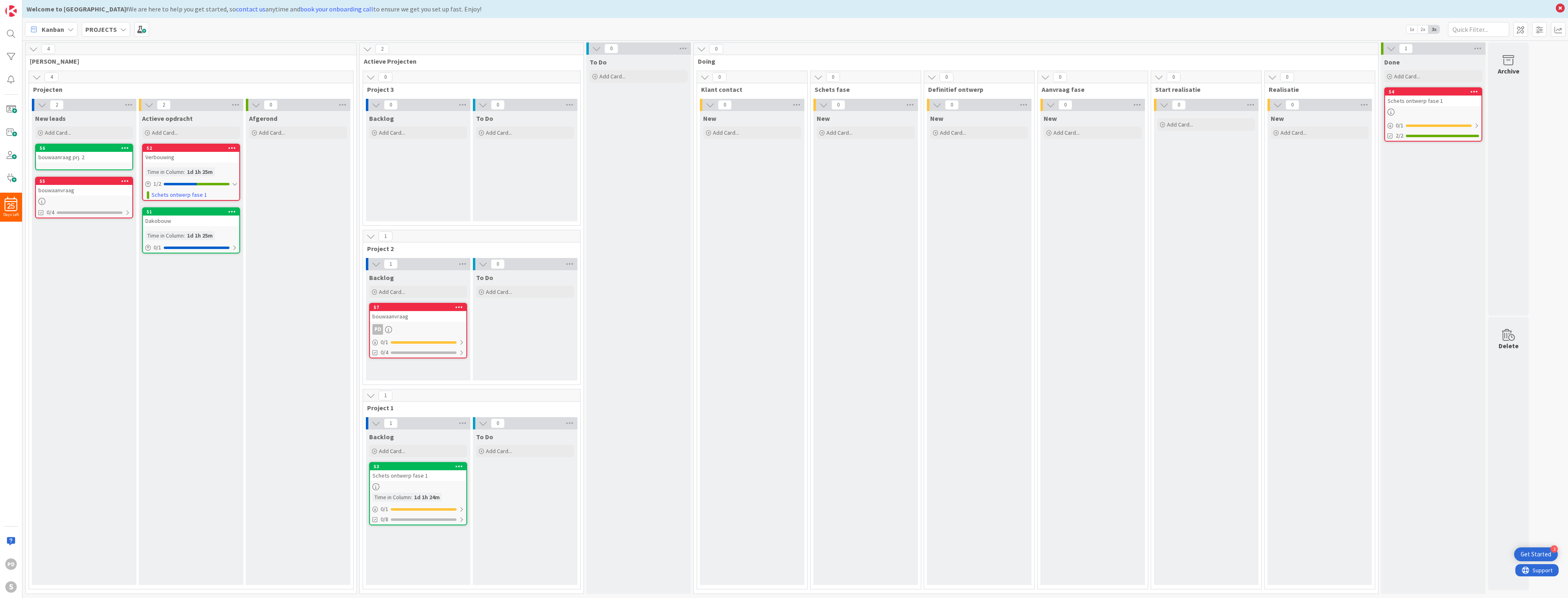
click at [370, 77] on icon at bounding box center [370, 77] width 9 height 9
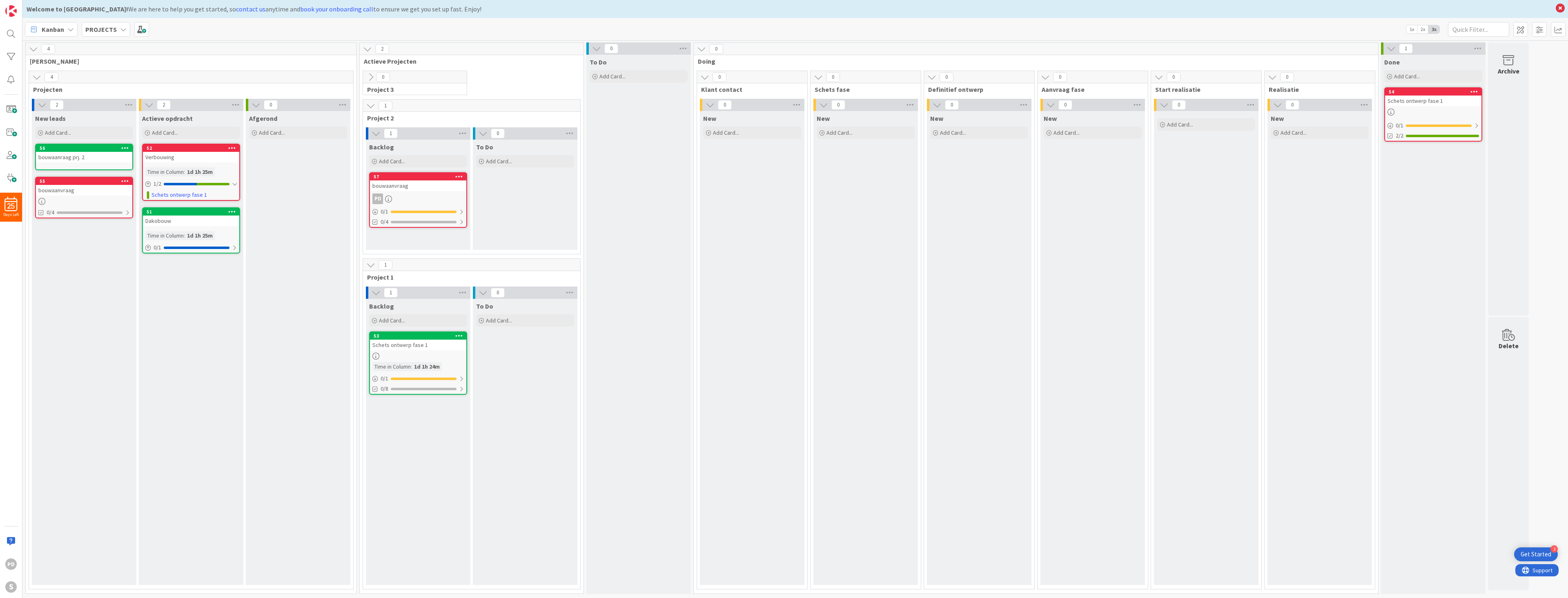
click at [368, 104] on icon at bounding box center [370, 105] width 9 height 9
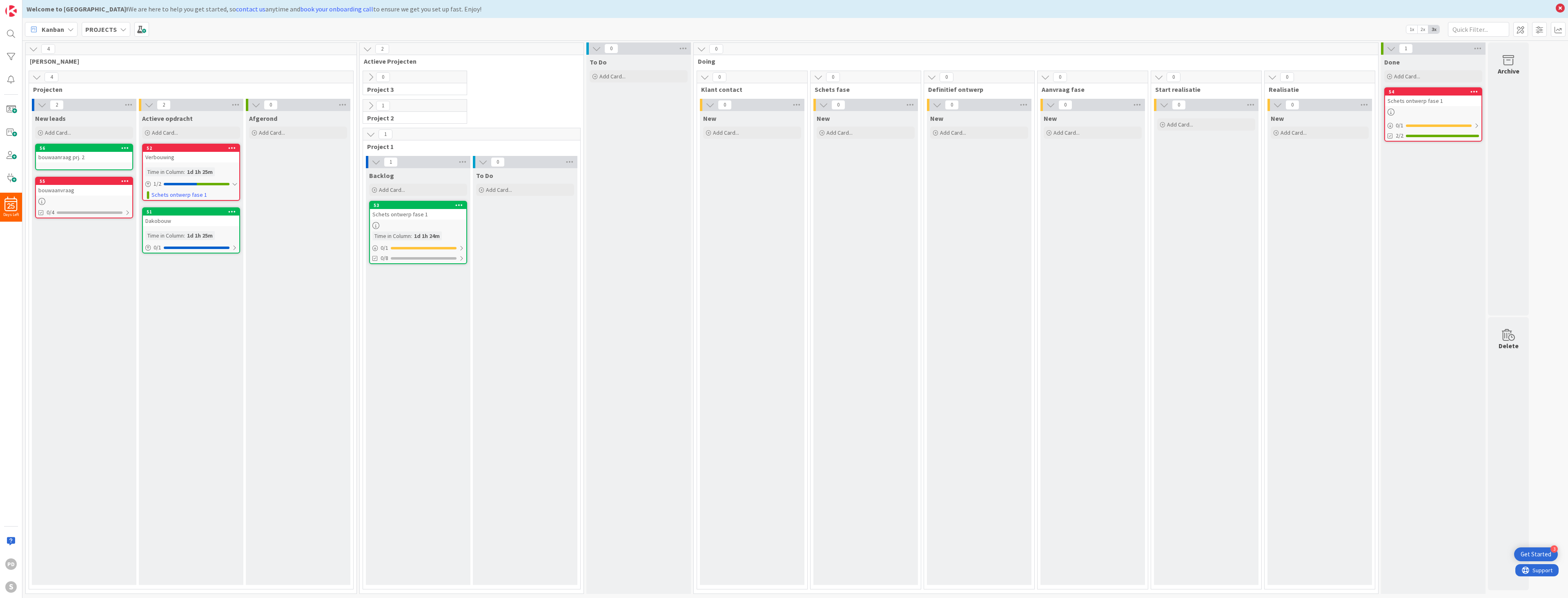
click at [371, 138] on icon at bounding box center [370, 134] width 9 height 9
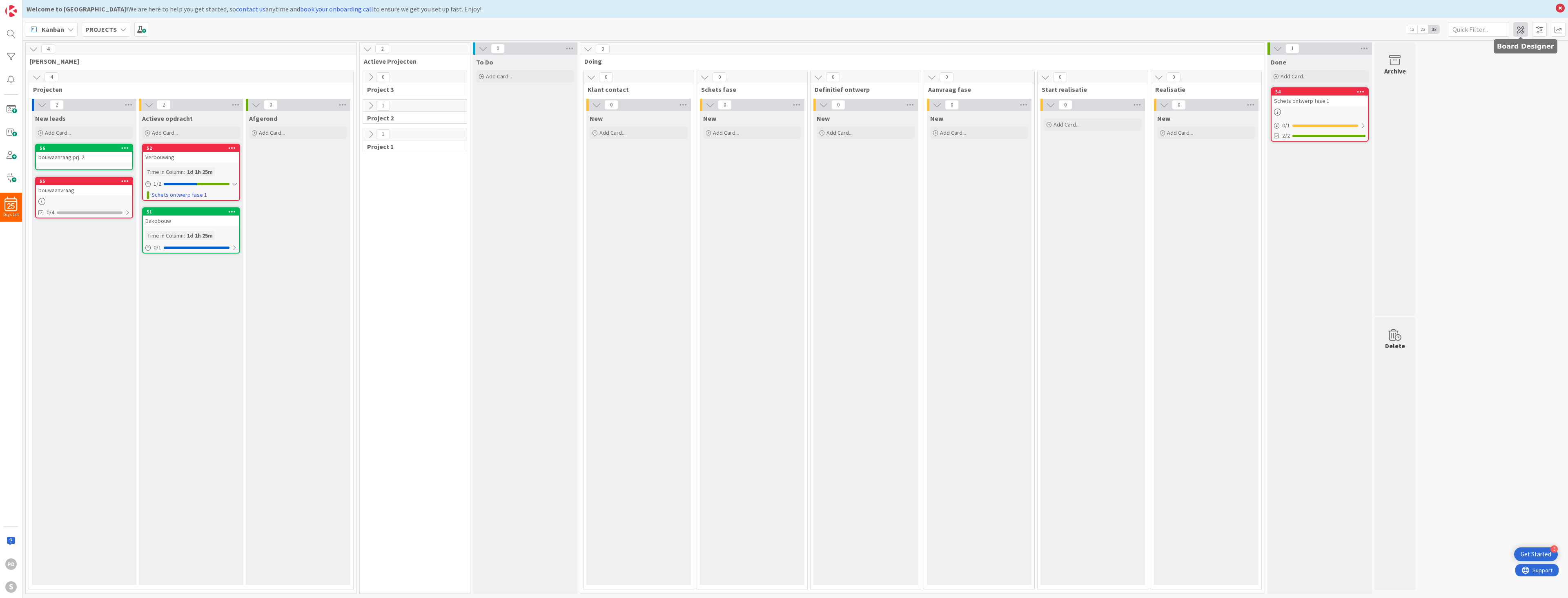
click at [1523, 28] on span at bounding box center [1520, 30] width 15 height 15
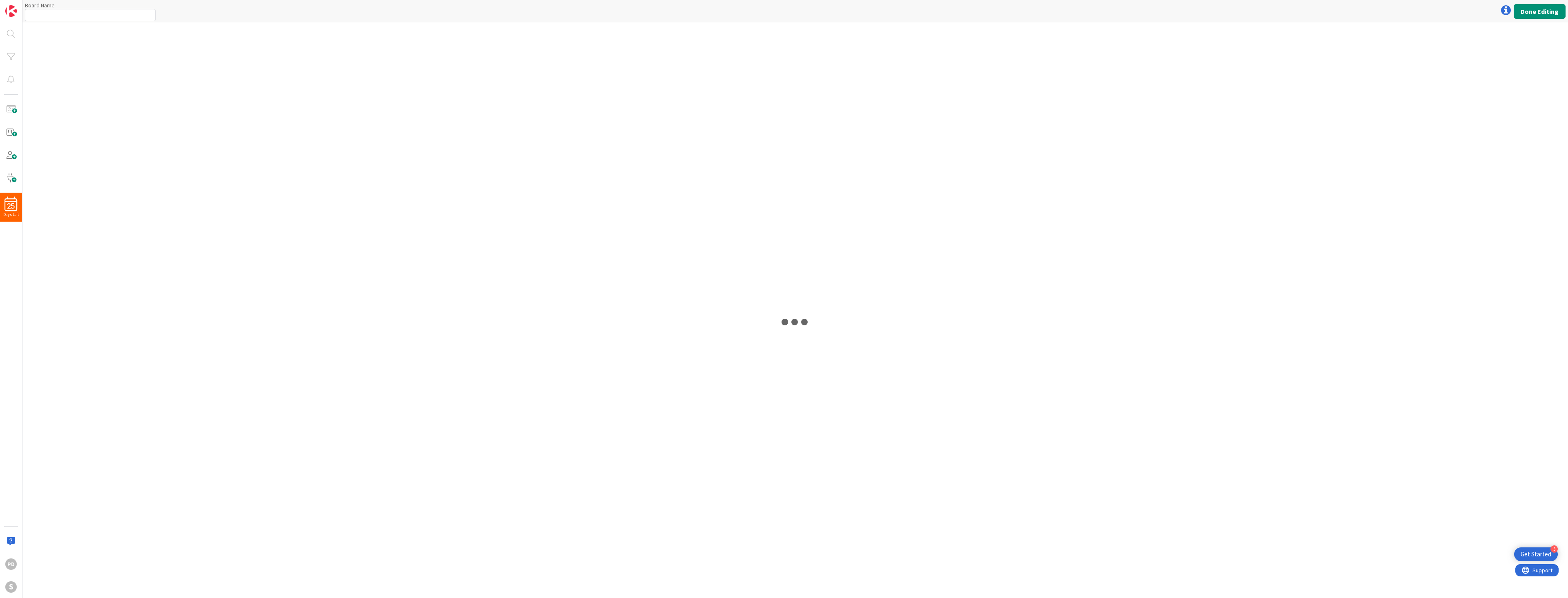
type input "PROJECTS"
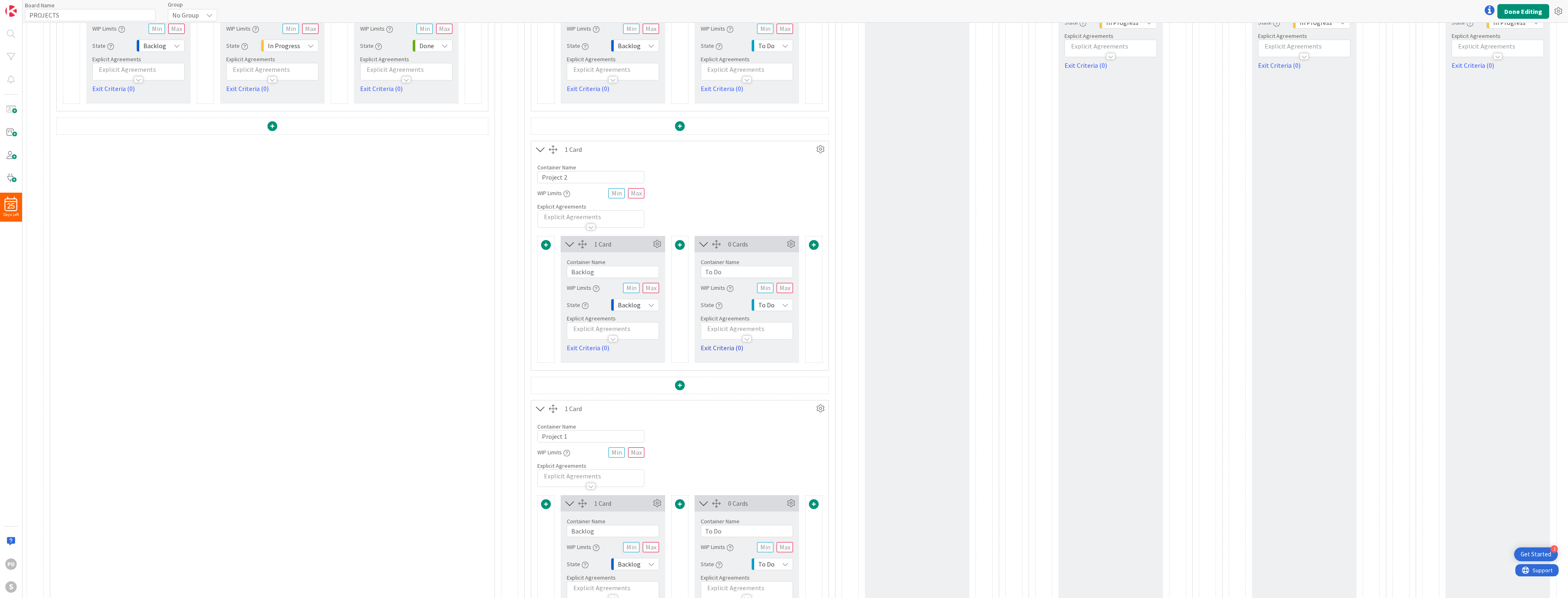
scroll to position [330, 0]
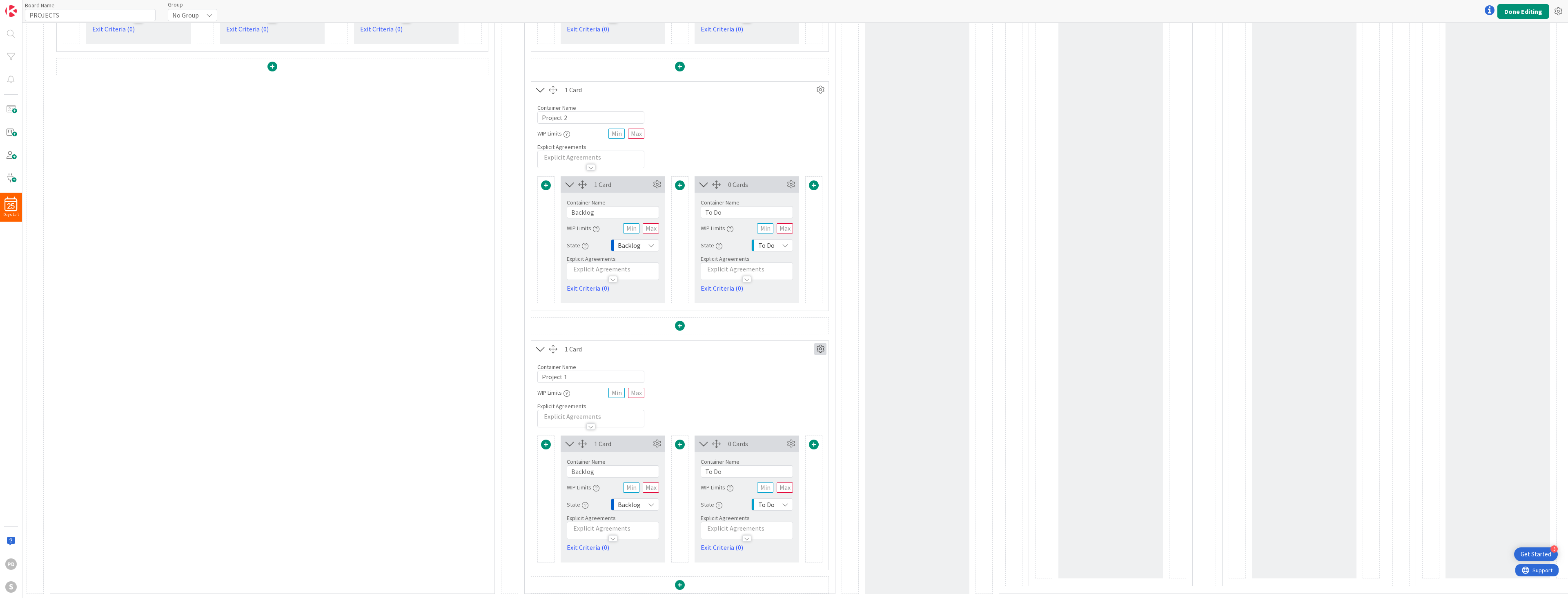
click at [819, 343] on icon at bounding box center [820, 349] width 12 height 12
click at [743, 400] on link "Duplicate this Container" at bounding box center [771, 407] width 110 height 12
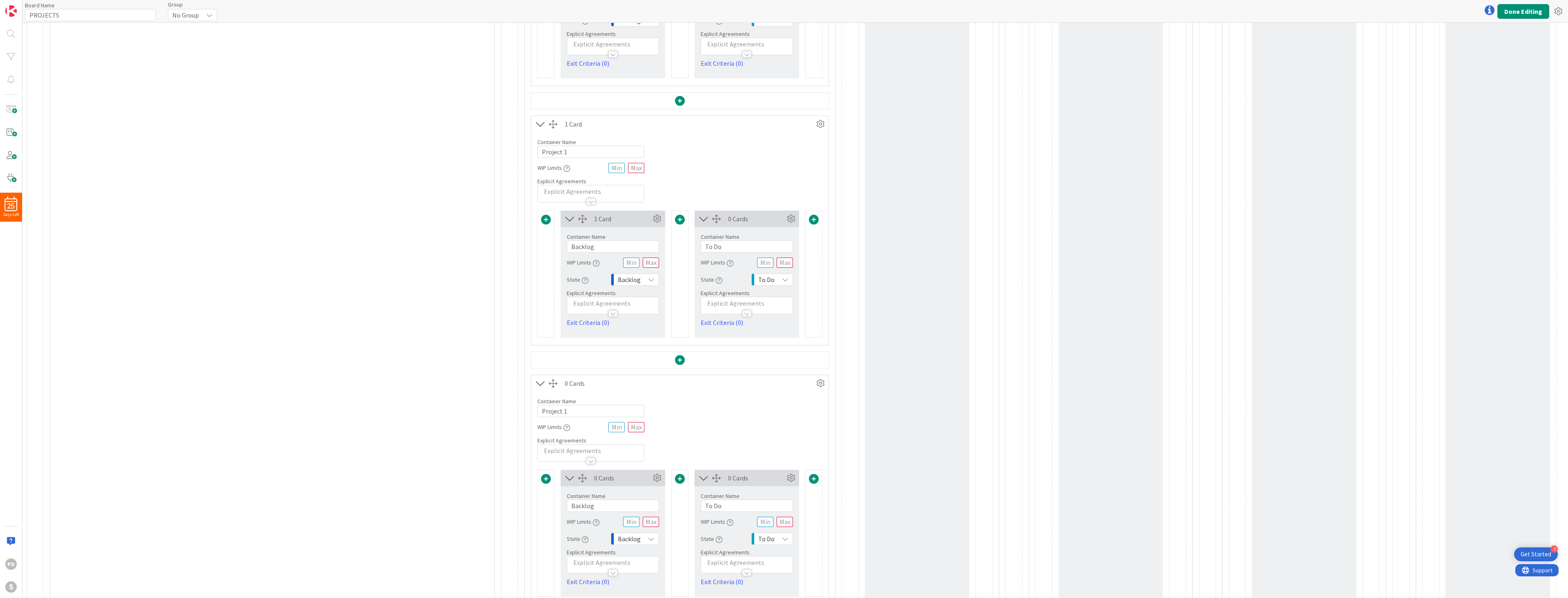
scroll to position [589, 0]
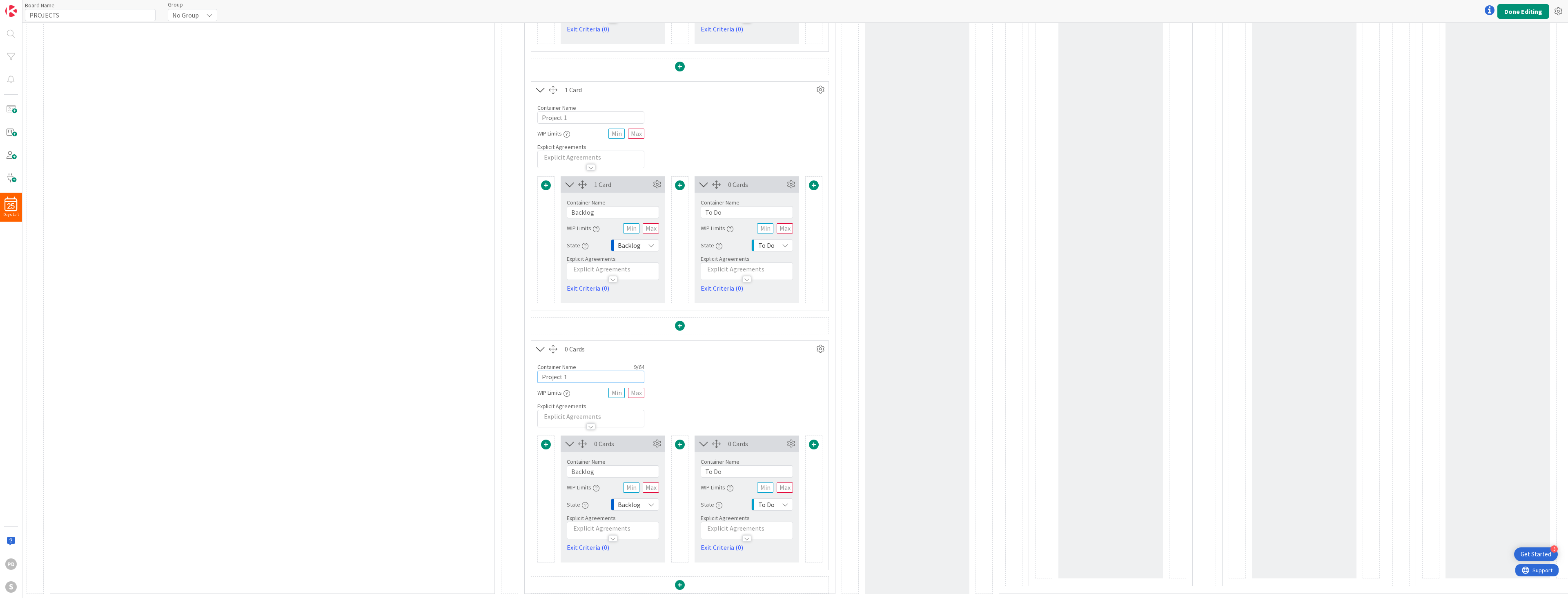
click at [578, 371] on input "Project 1" at bounding box center [591, 377] width 107 height 12
click at [577, 371] on input "Project 1" at bounding box center [591, 377] width 107 height 12
click at [575, 371] on input "Project 1" at bounding box center [591, 377] width 107 height 12
click at [574, 371] on input "Project 1" at bounding box center [591, 377] width 107 height 12
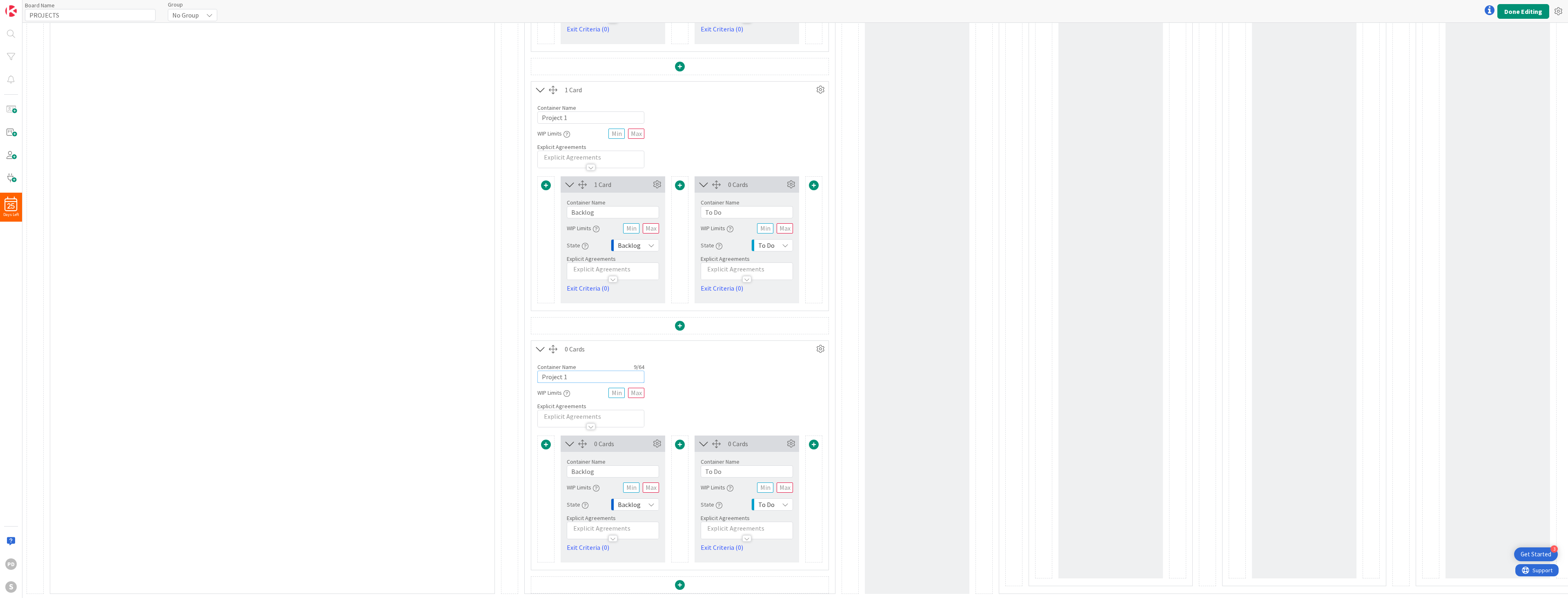
click at [574, 371] on input "Project 1" at bounding box center [591, 377] width 107 height 12
type input "Acquisitie"
click at [735, 379] on div "Container Name 10 / 64 Acquisitie WIP Limits Explicit Agreements" at bounding box center [680, 392] width 297 height 70
click at [1520, 12] on button "Done Editing" at bounding box center [1523, 11] width 52 height 15
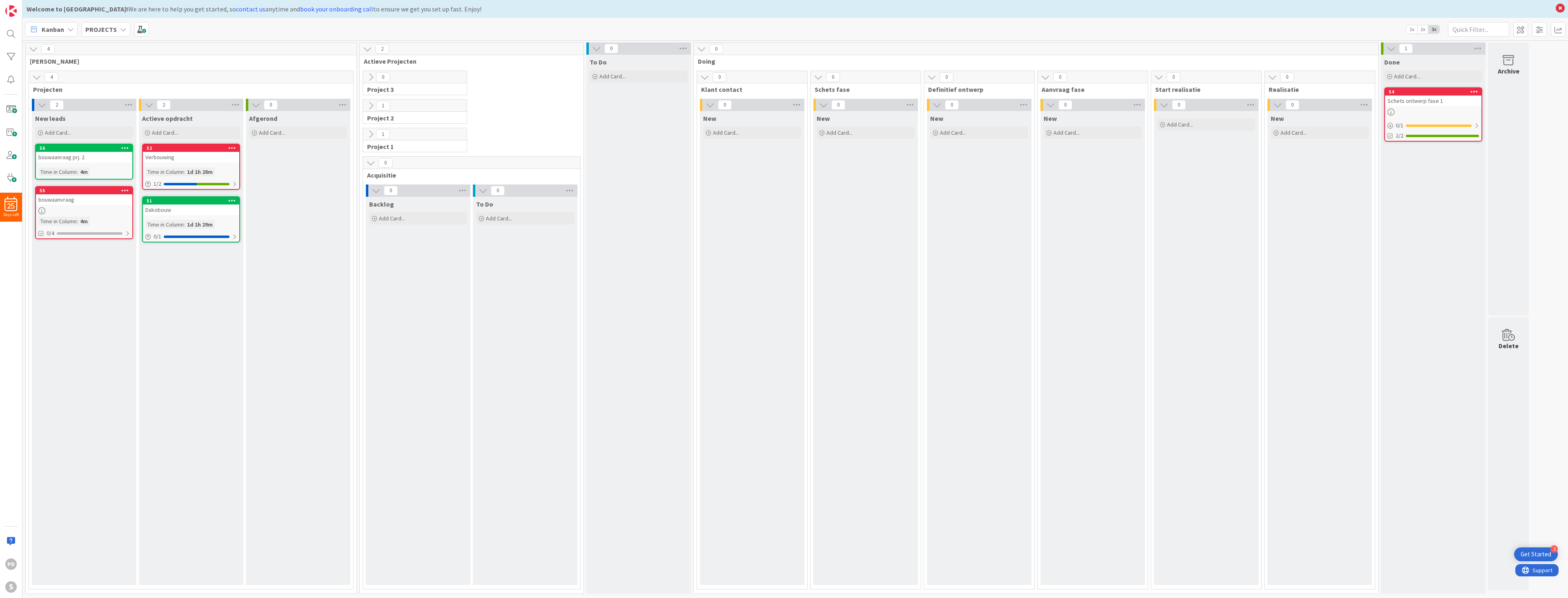
click at [368, 160] on icon at bounding box center [370, 162] width 9 height 9
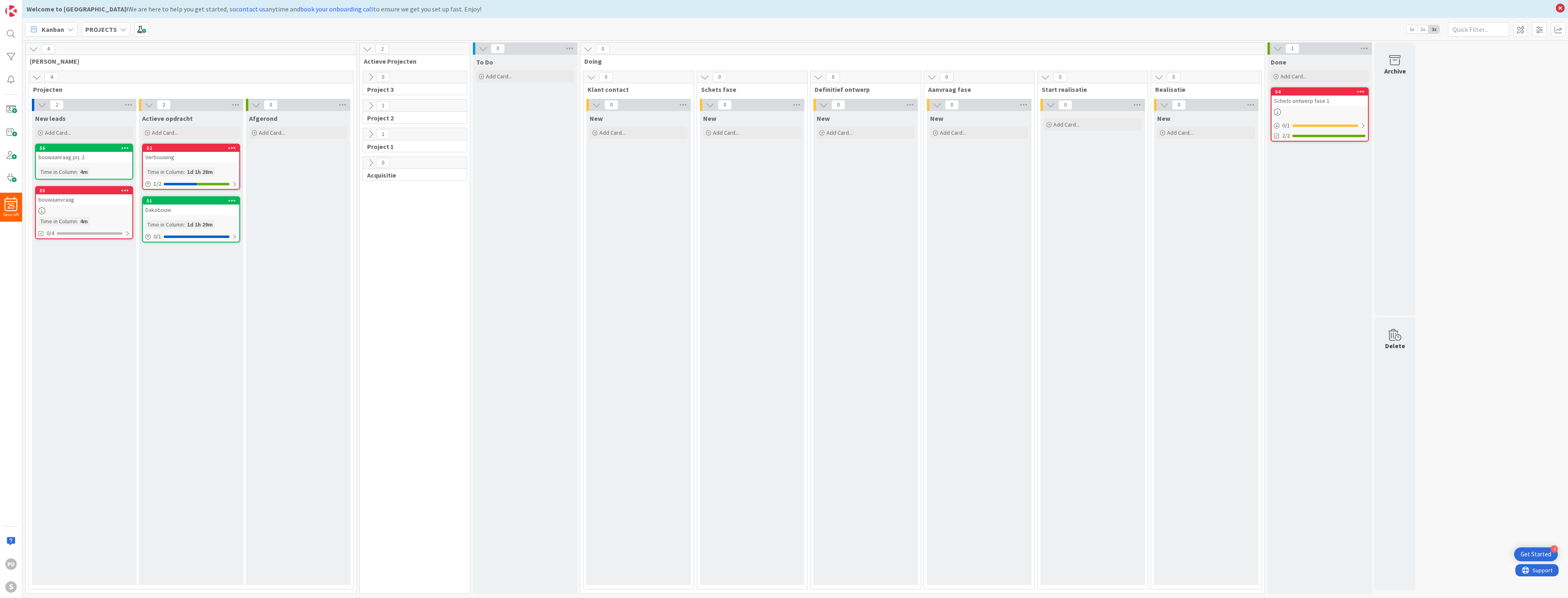
click at [370, 162] on icon at bounding box center [370, 162] width 9 height 9
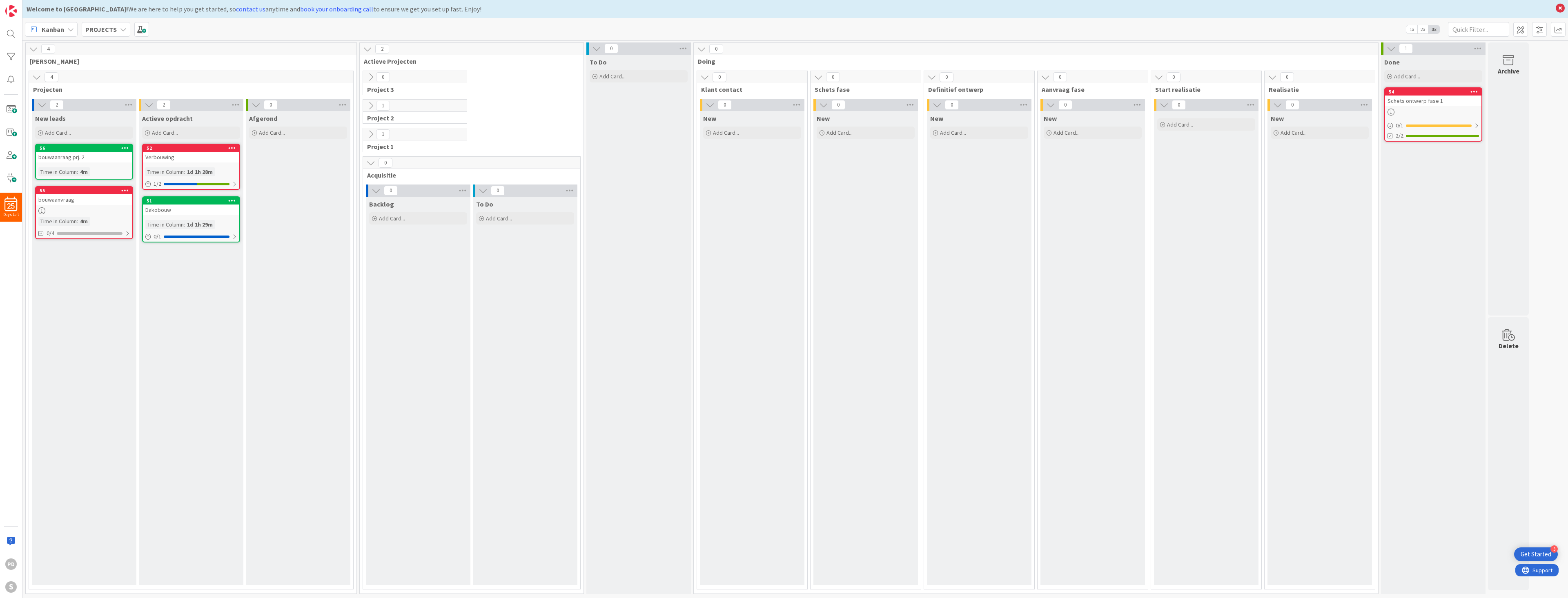
click at [376, 187] on icon at bounding box center [376, 190] width 9 height 9
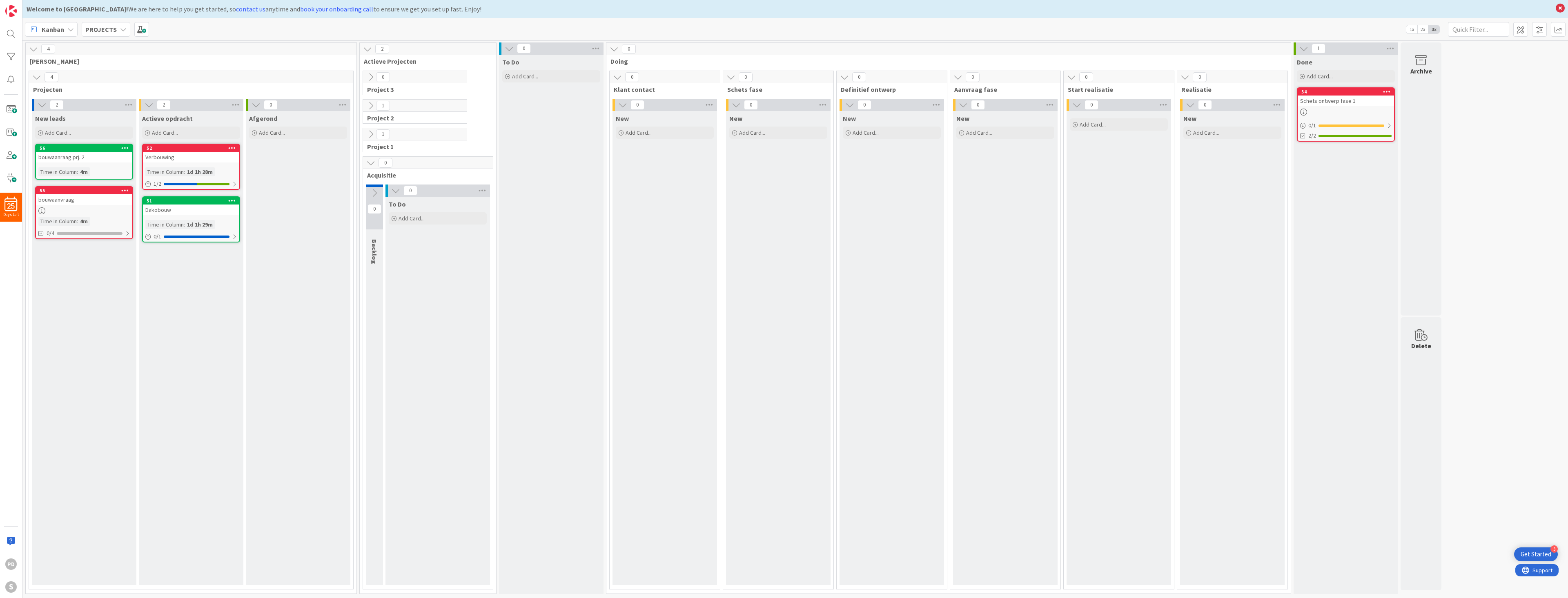
click at [394, 189] on icon at bounding box center [395, 190] width 9 height 9
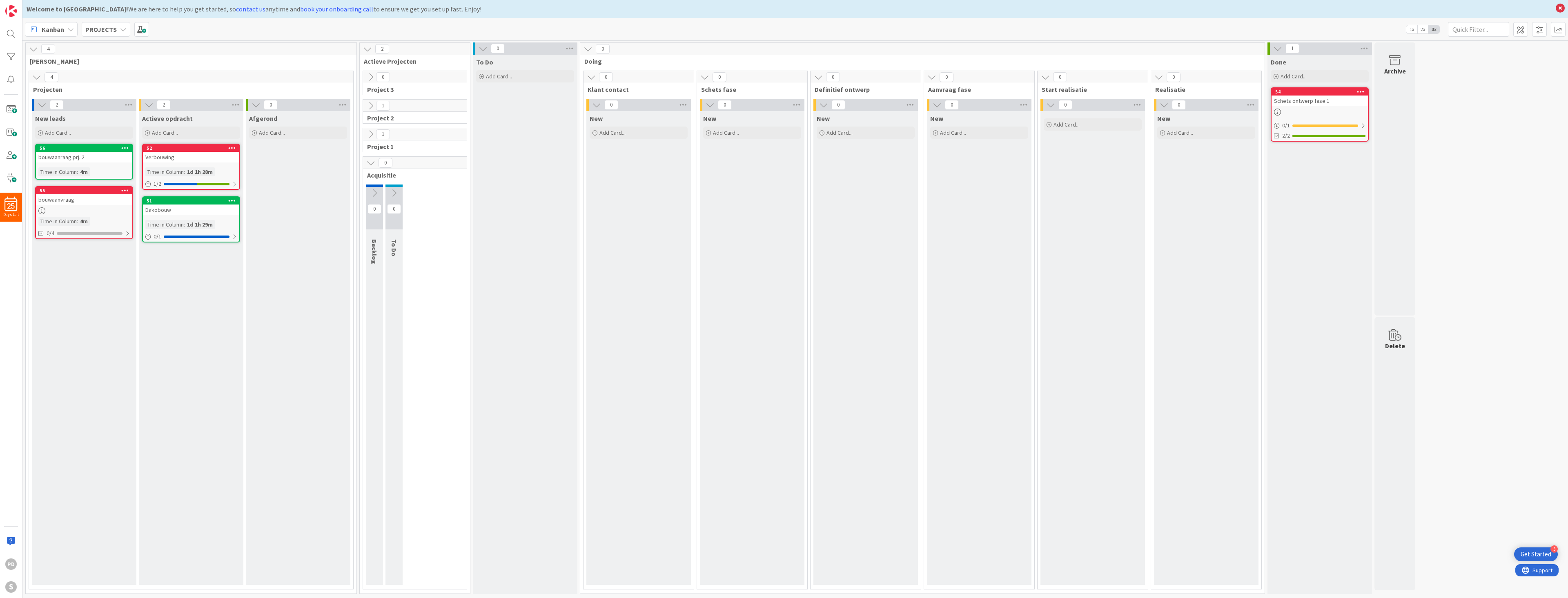
click at [370, 163] on icon at bounding box center [370, 162] width 9 height 9
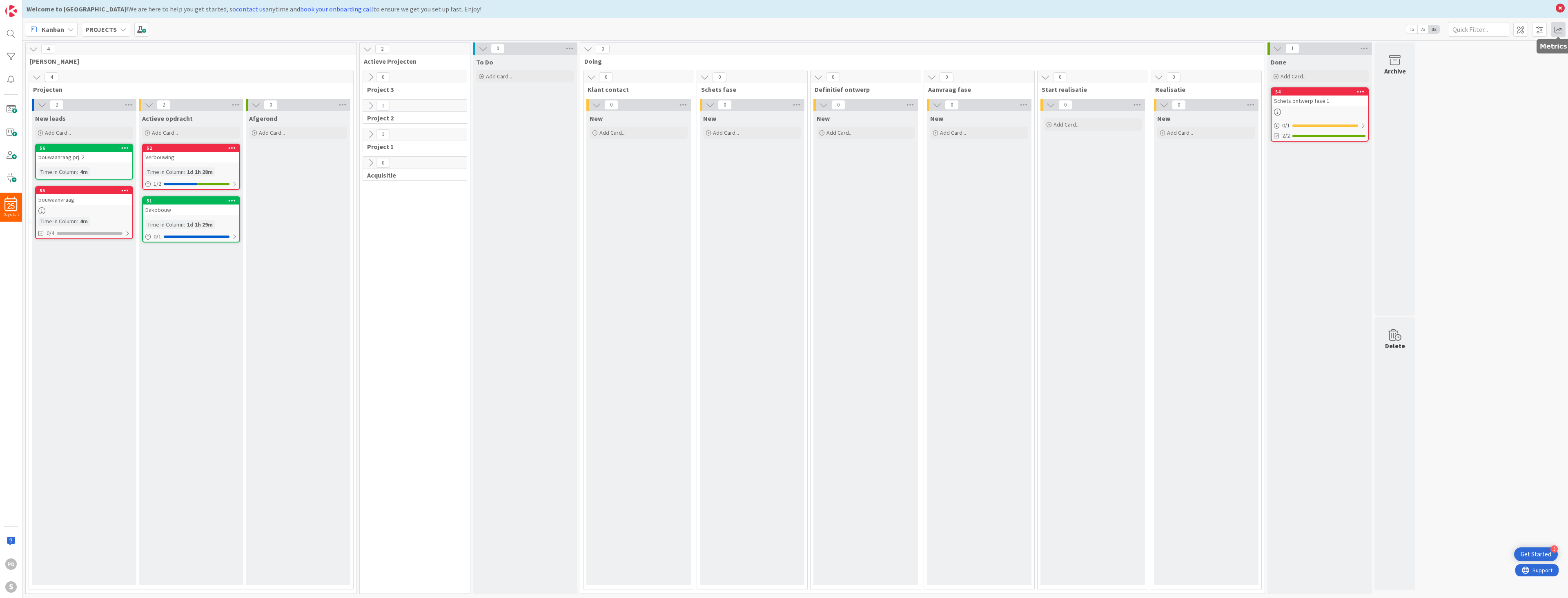
click at [1559, 30] on span at bounding box center [1558, 30] width 15 height 15
click at [1471, 277] on div "4 Olm Ontwerp 4 Projecten 2 New leads Add Card... 56 bouwaanraag prj. 2 Time in…" at bounding box center [795, 320] width 1542 height 556
click at [36, 76] on icon at bounding box center [36, 77] width 9 height 9
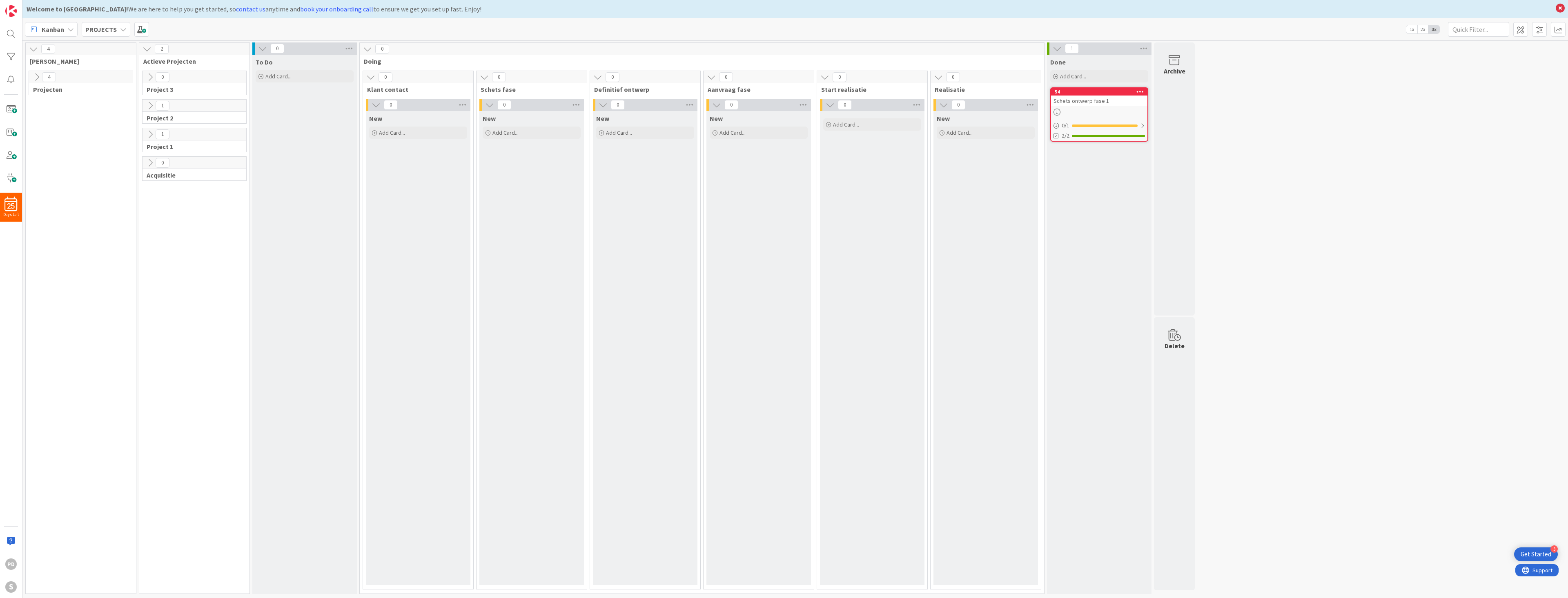
click at [148, 49] on icon at bounding box center [146, 49] width 9 height 9
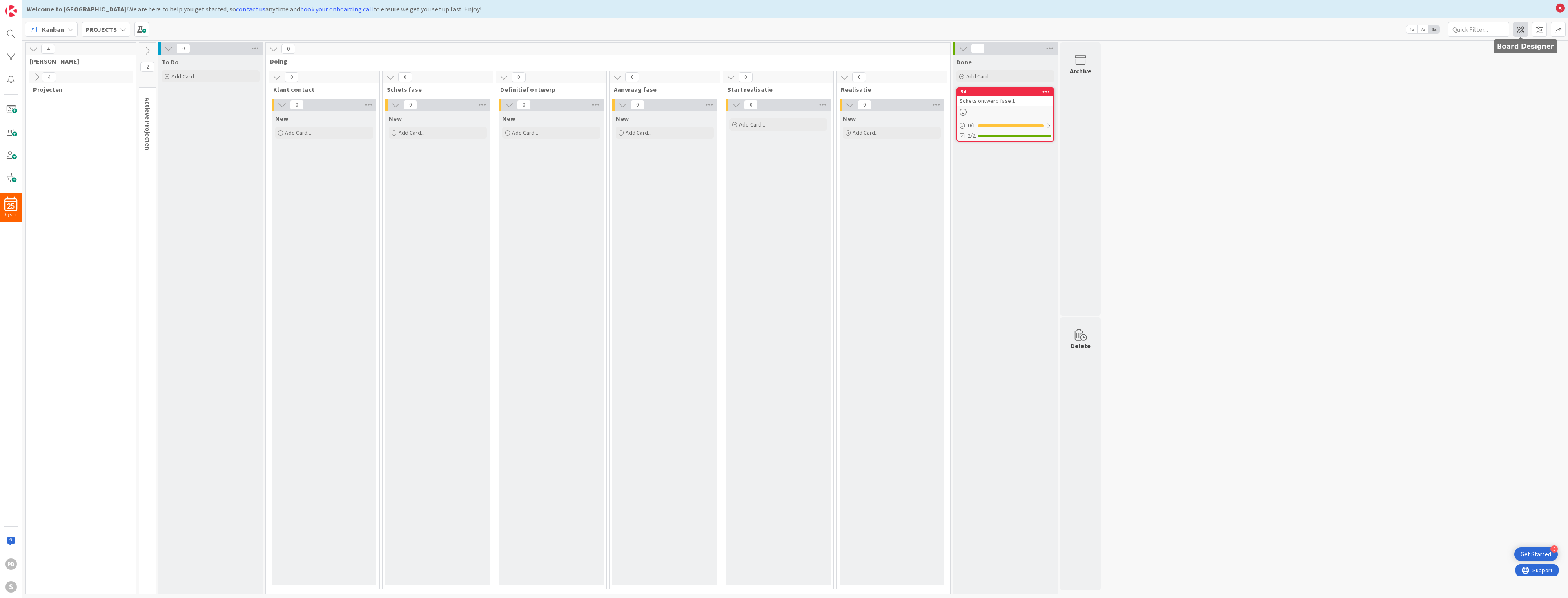
click at [1521, 28] on span at bounding box center [1520, 30] width 15 height 15
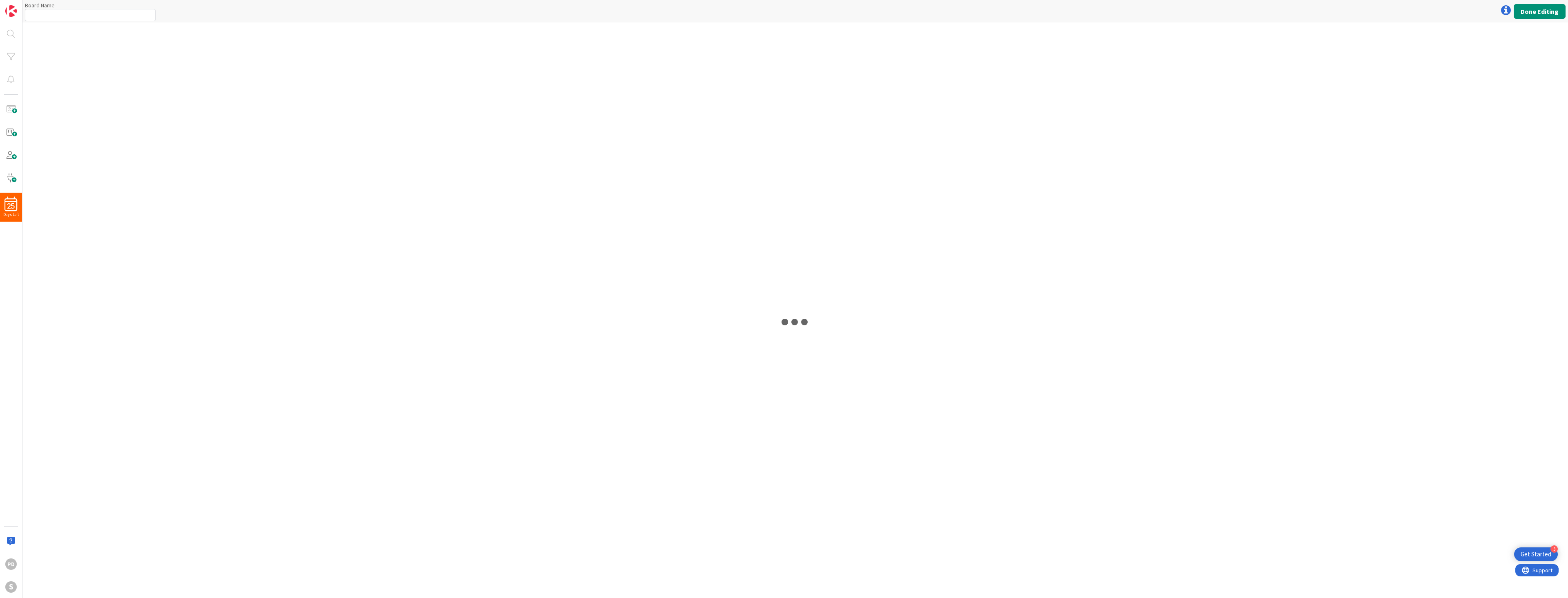
type input "PROJECTS"
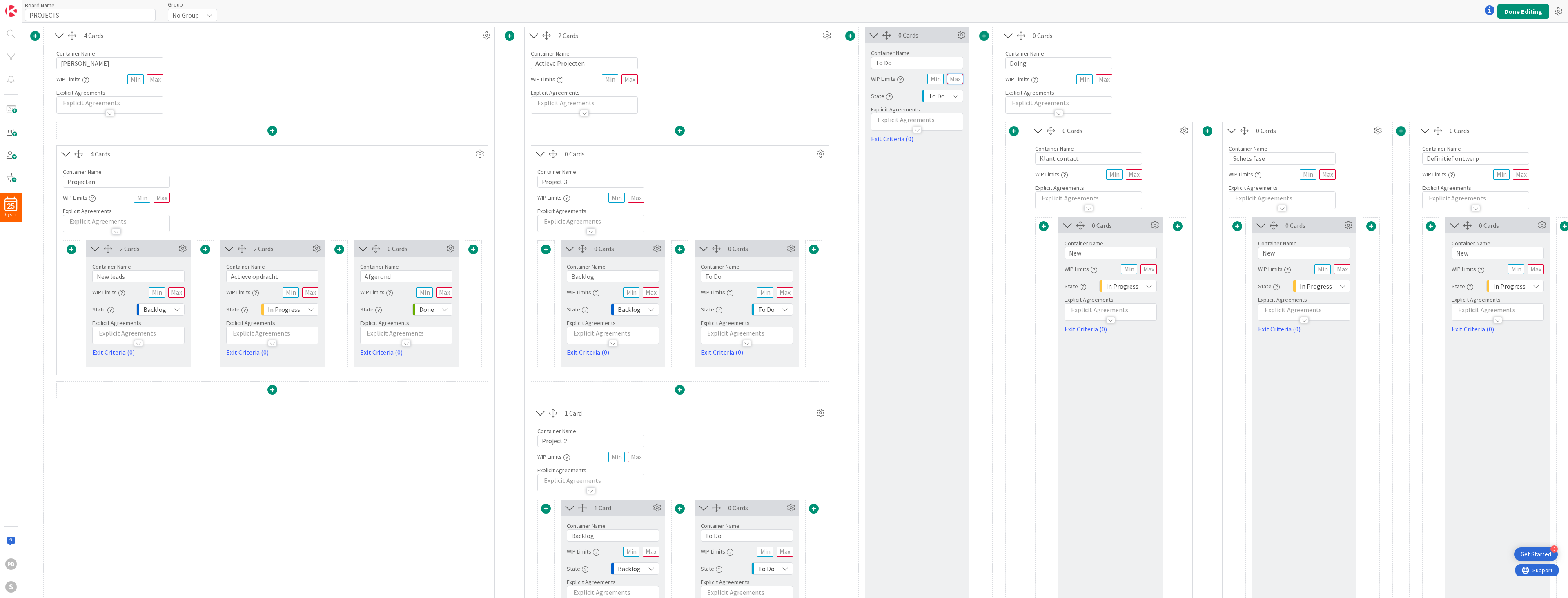
click at [952, 80] on input "text" at bounding box center [955, 79] width 16 height 10
type input "12"
click at [1130, 176] on input "text" at bounding box center [1134, 174] width 16 height 10
type input "2"
click at [1330, 175] on input "text" at bounding box center [1327, 174] width 16 height 10
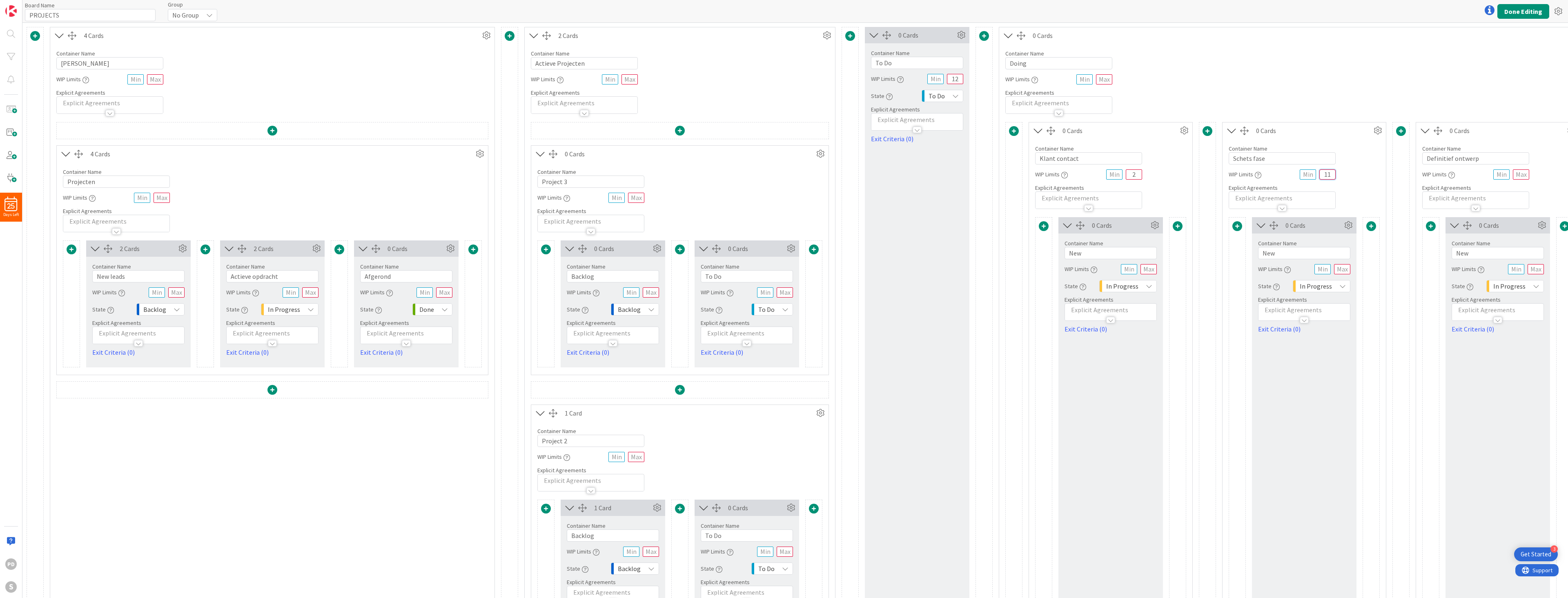
type input "11"
click at [1522, 177] on input "text" at bounding box center [1521, 174] width 16 height 10
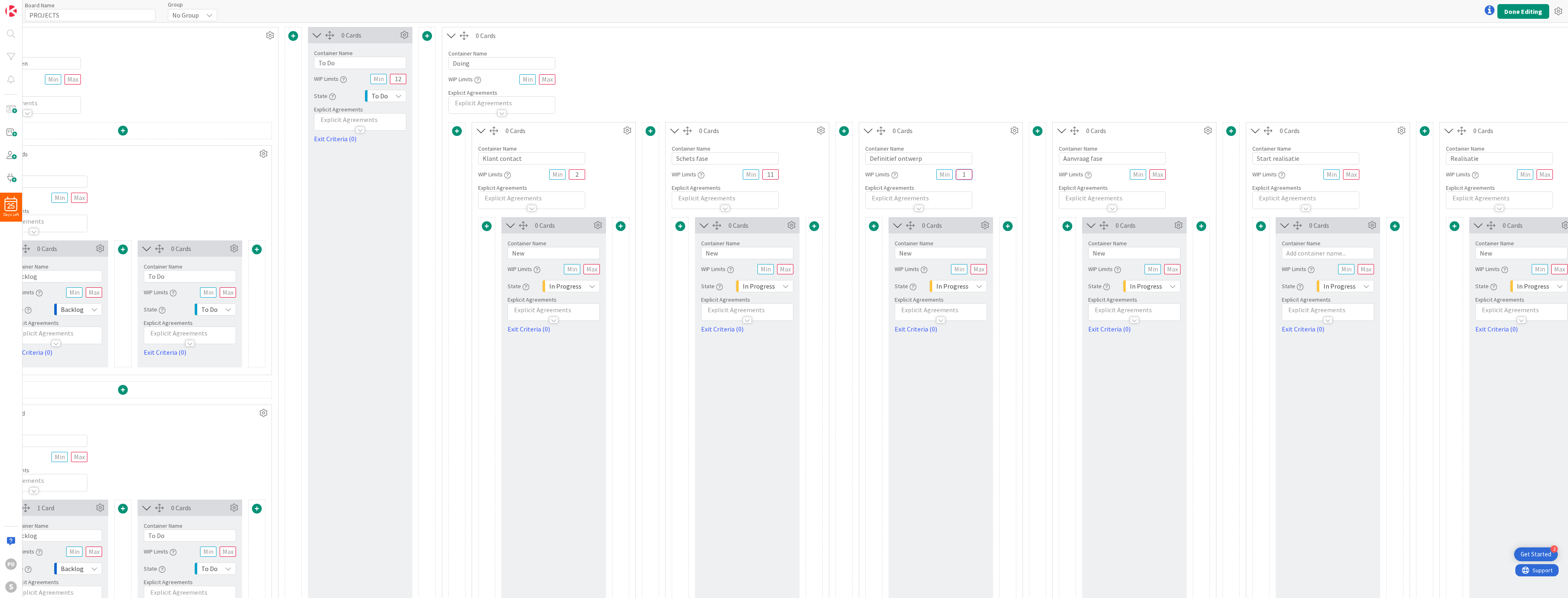
scroll to position [0, 558]
type input "1"
click at [1155, 174] on input "text" at bounding box center [1157, 174] width 16 height 10
type input "4"
click at [1349, 171] on input "text" at bounding box center [1350, 174] width 16 height 10
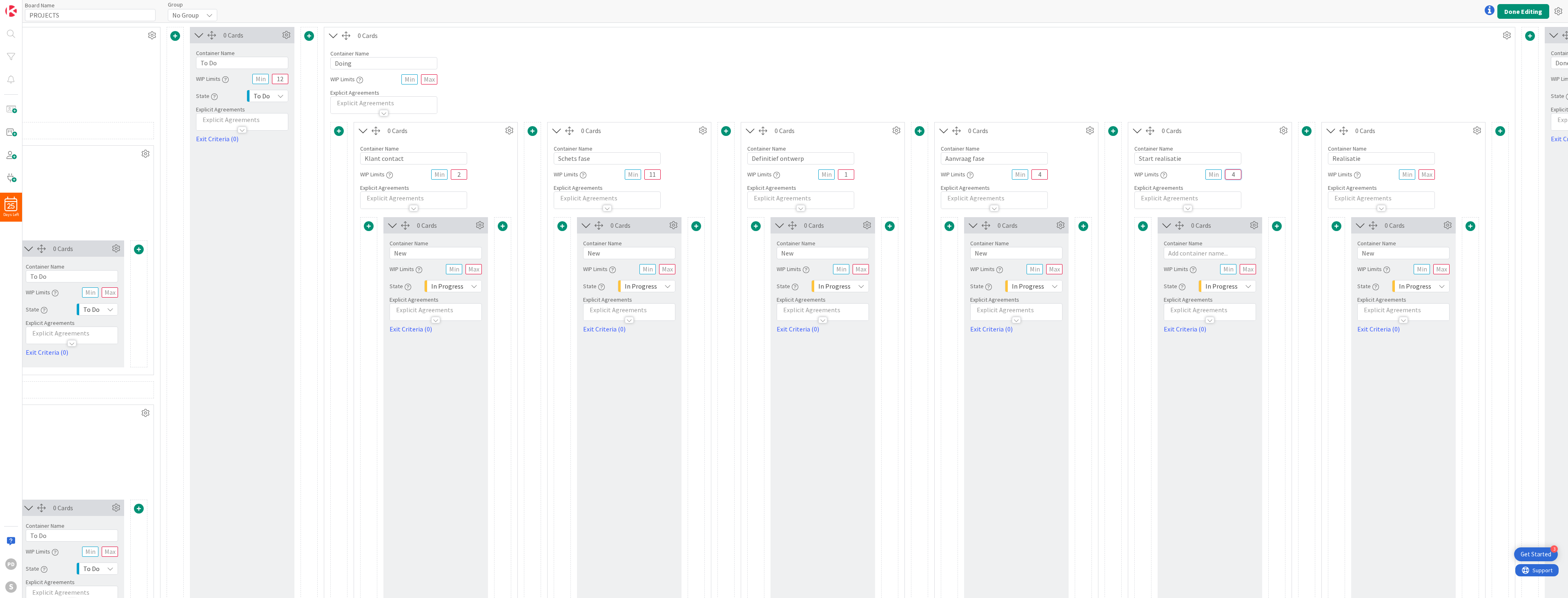
scroll to position [0, 676]
type input "4"
click at [1428, 176] on input "text" at bounding box center [1425, 174] width 16 height 10
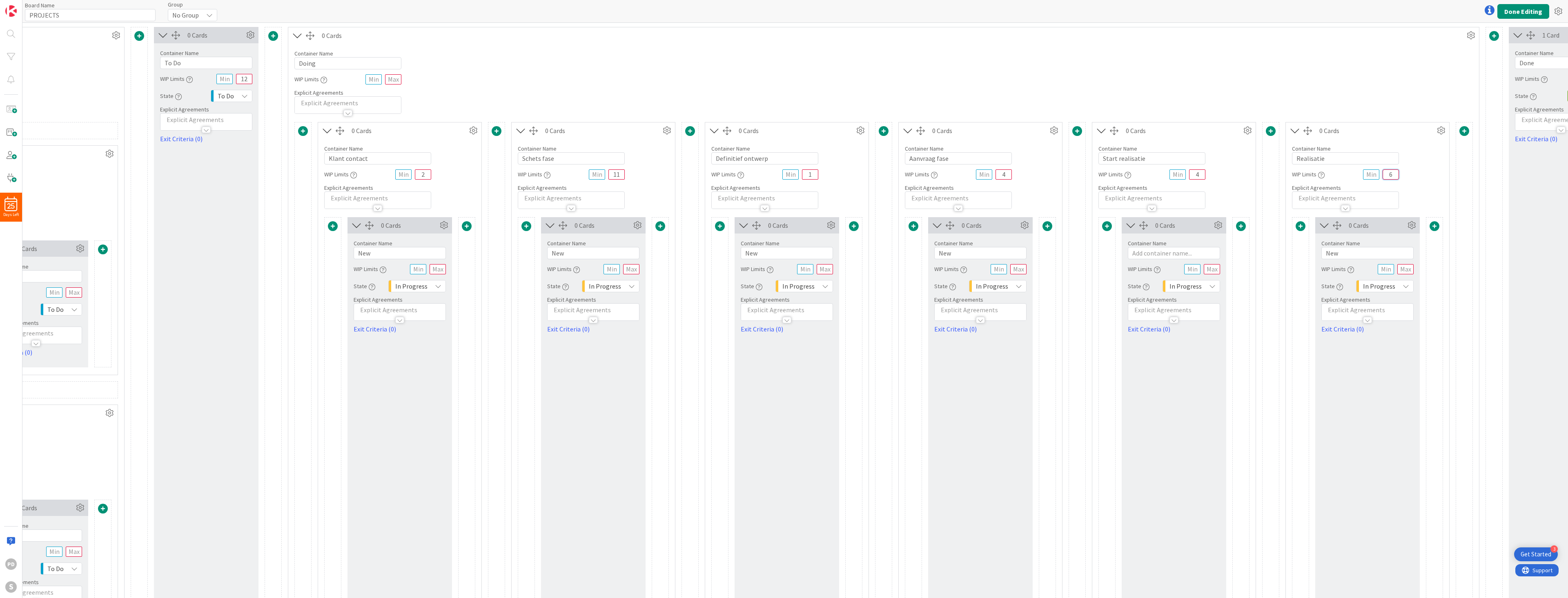
scroll to position [0, 726]
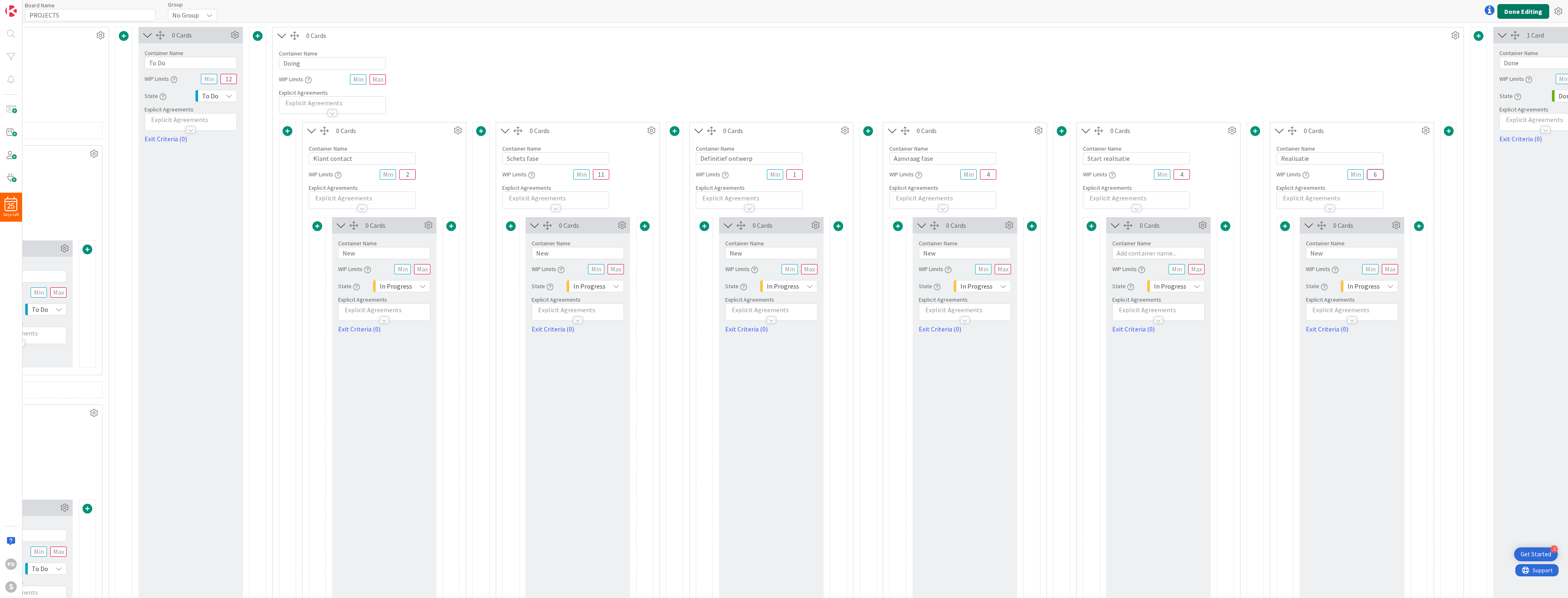
type input "6"
click at [1521, 11] on button "Done Editing" at bounding box center [1523, 11] width 52 height 15
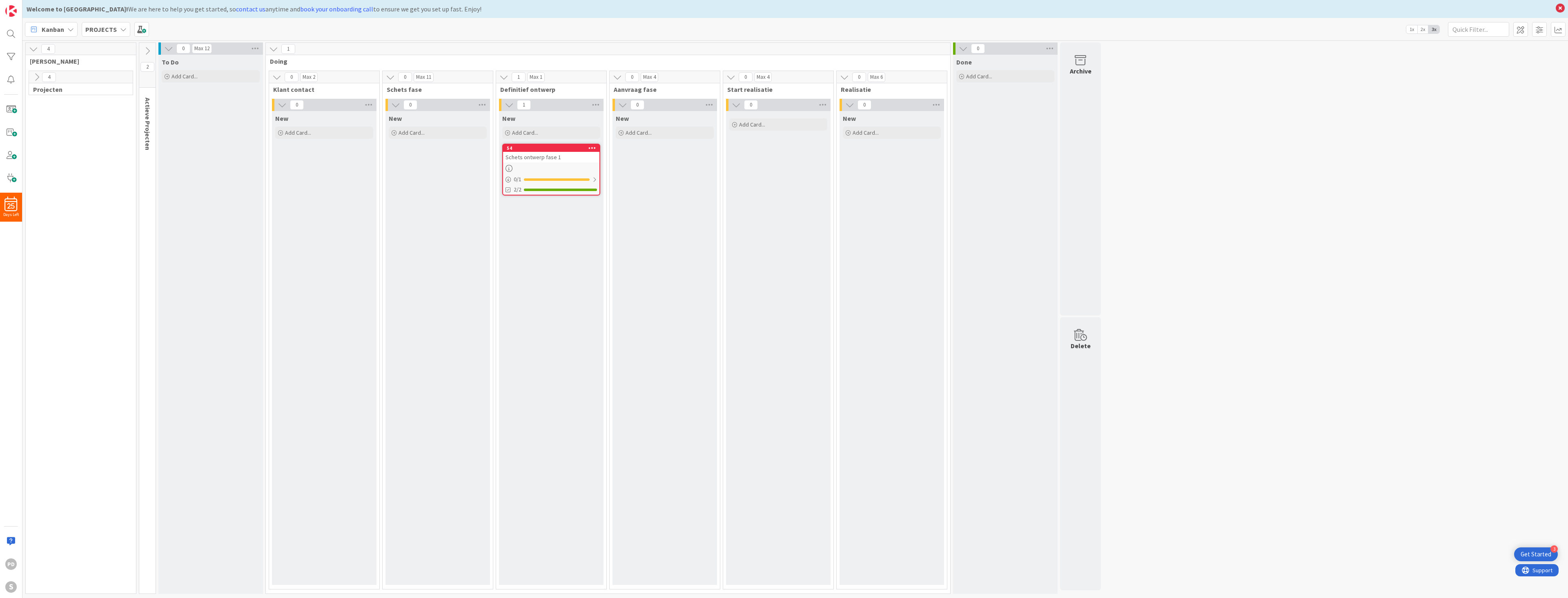
click at [148, 50] on icon at bounding box center [147, 51] width 9 height 9
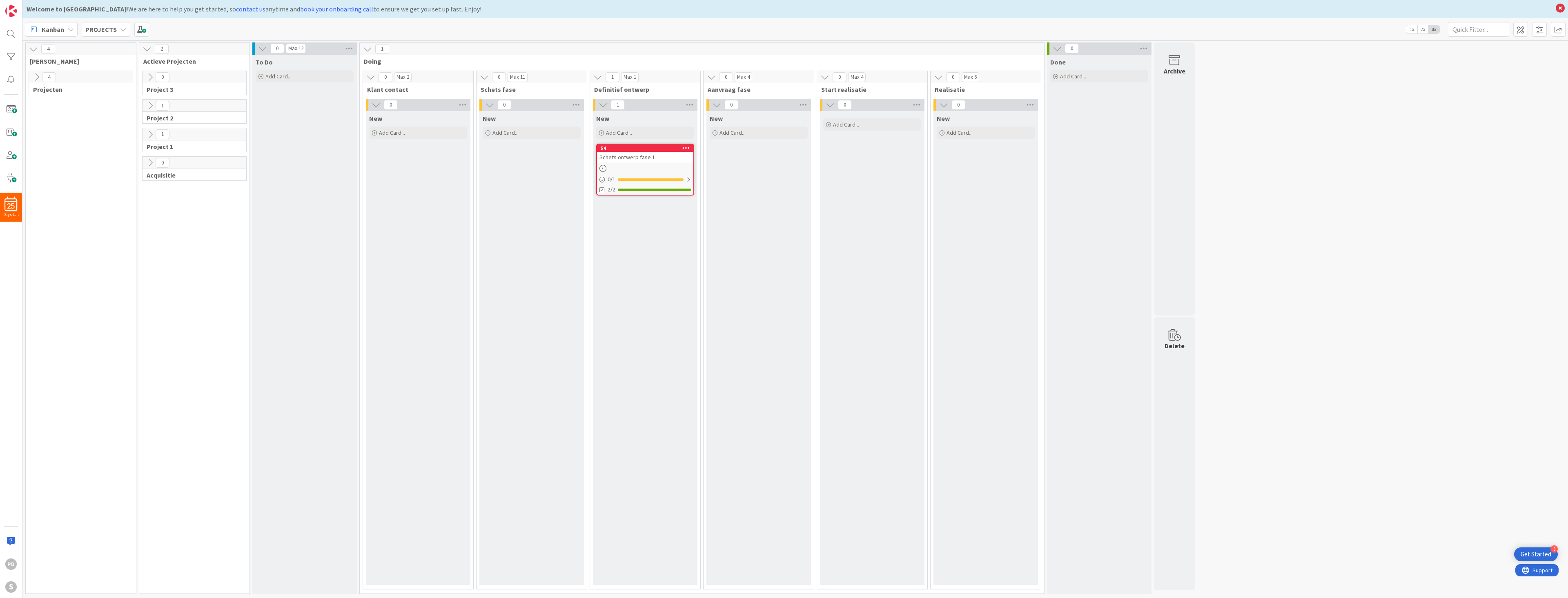
click at [150, 103] on icon at bounding box center [150, 105] width 9 height 9
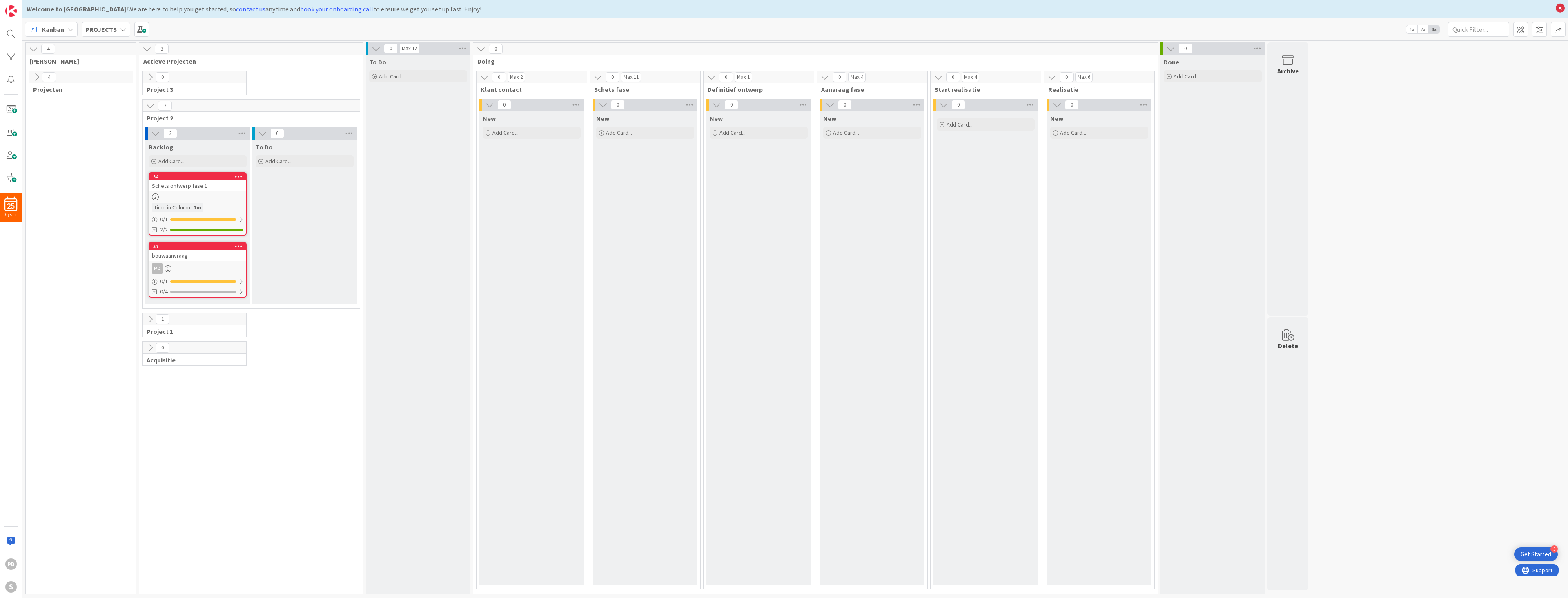
click at [149, 318] on icon at bounding box center [150, 319] width 9 height 9
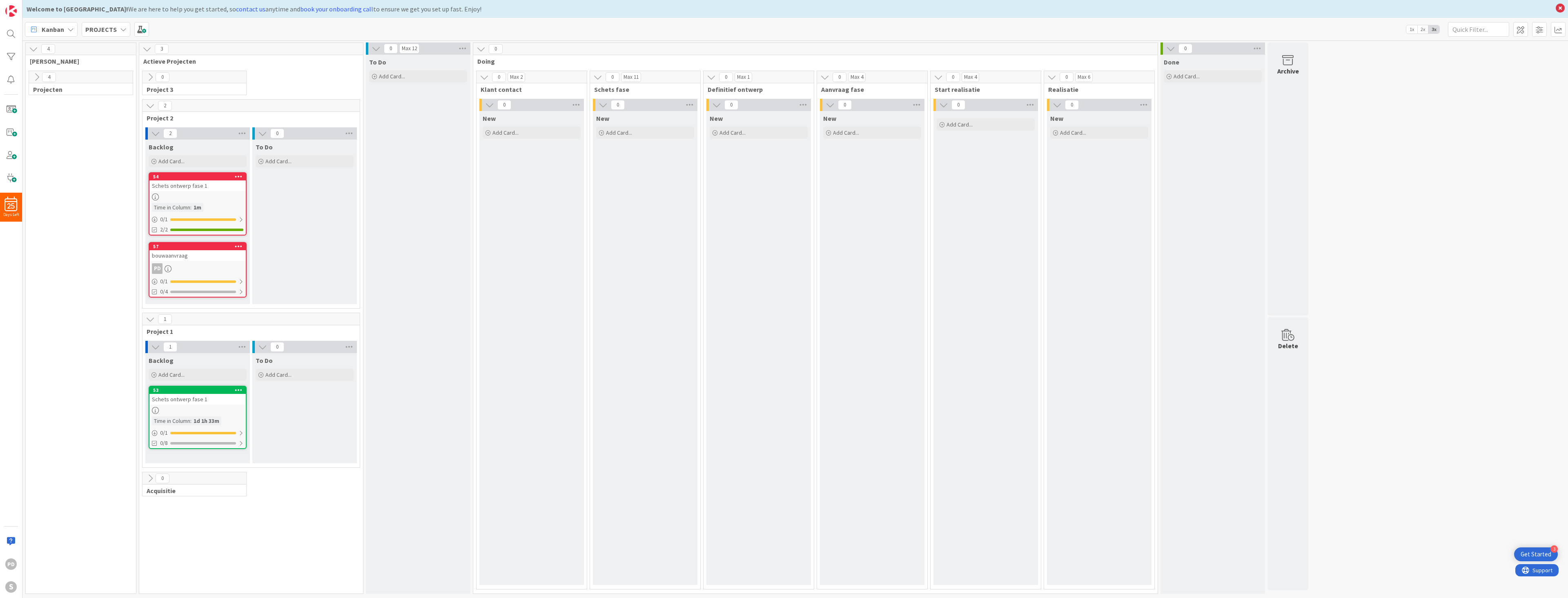
click at [150, 477] on icon at bounding box center [150, 478] width 9 height 9
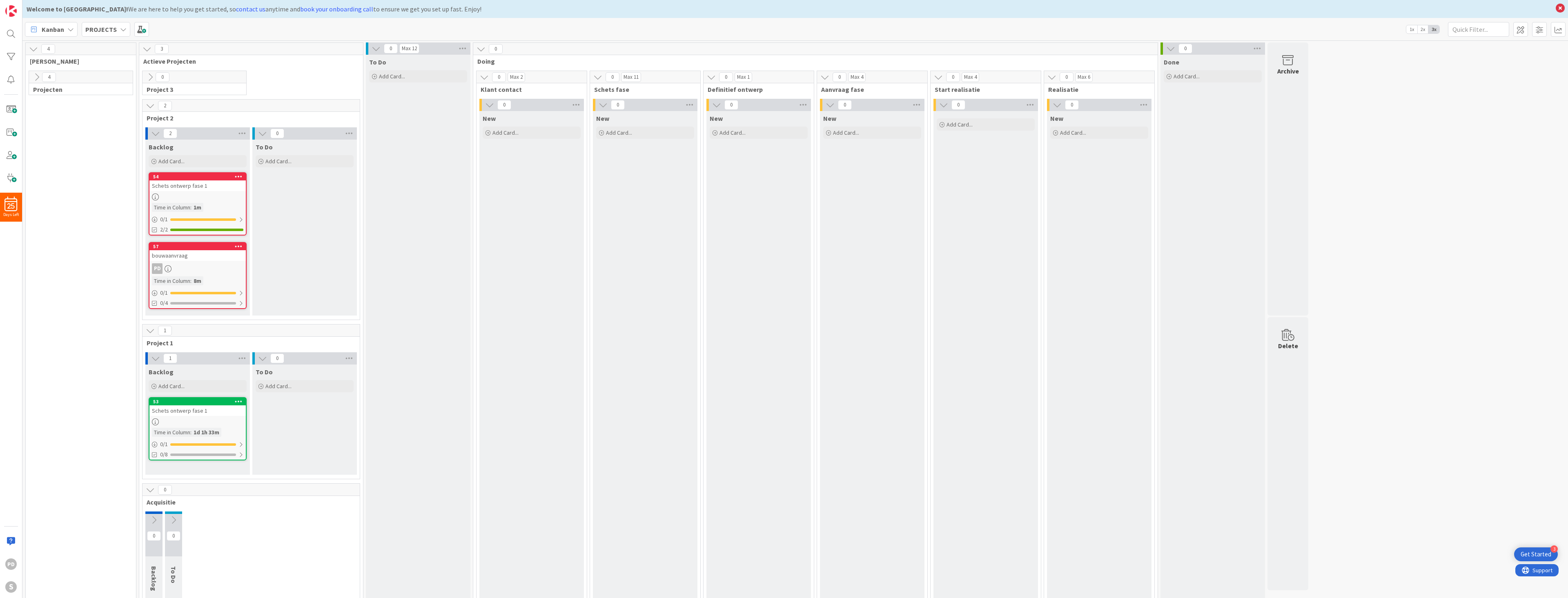
click at [148, 78] on icon at bounding box center [150, 77] width 9 height 9
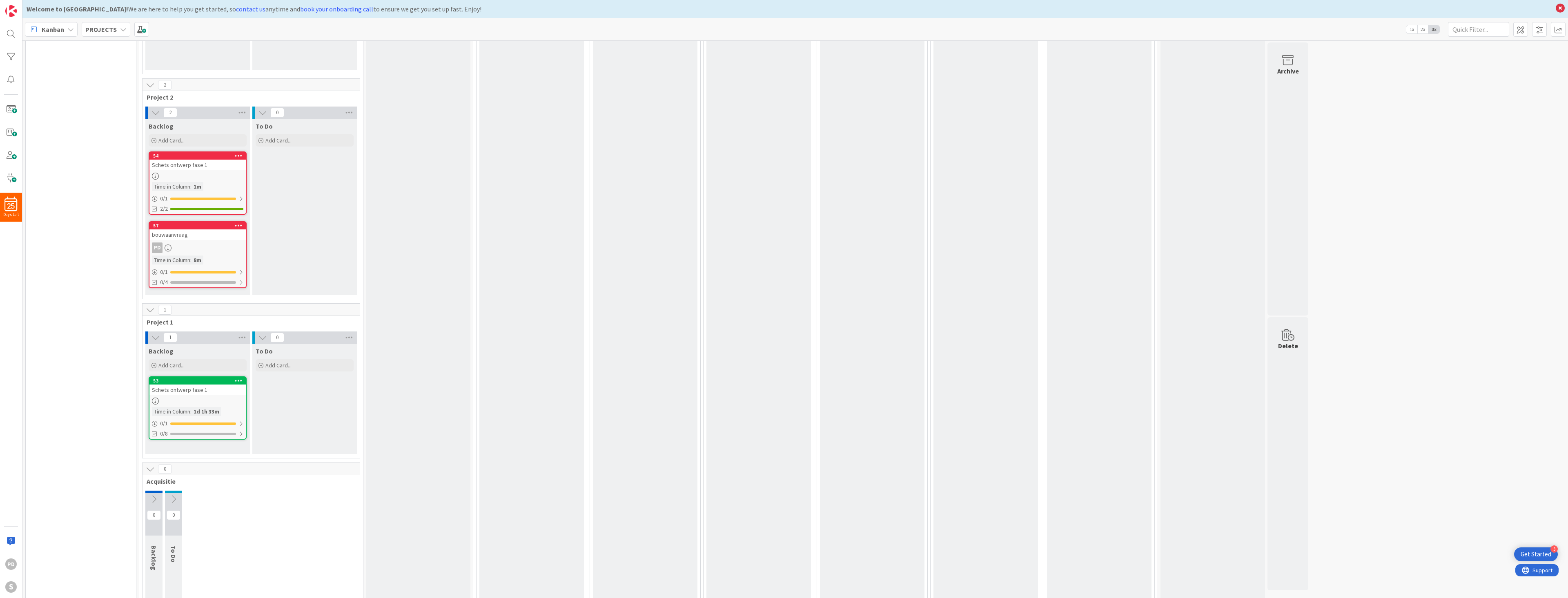
scroll to position [163, 0]
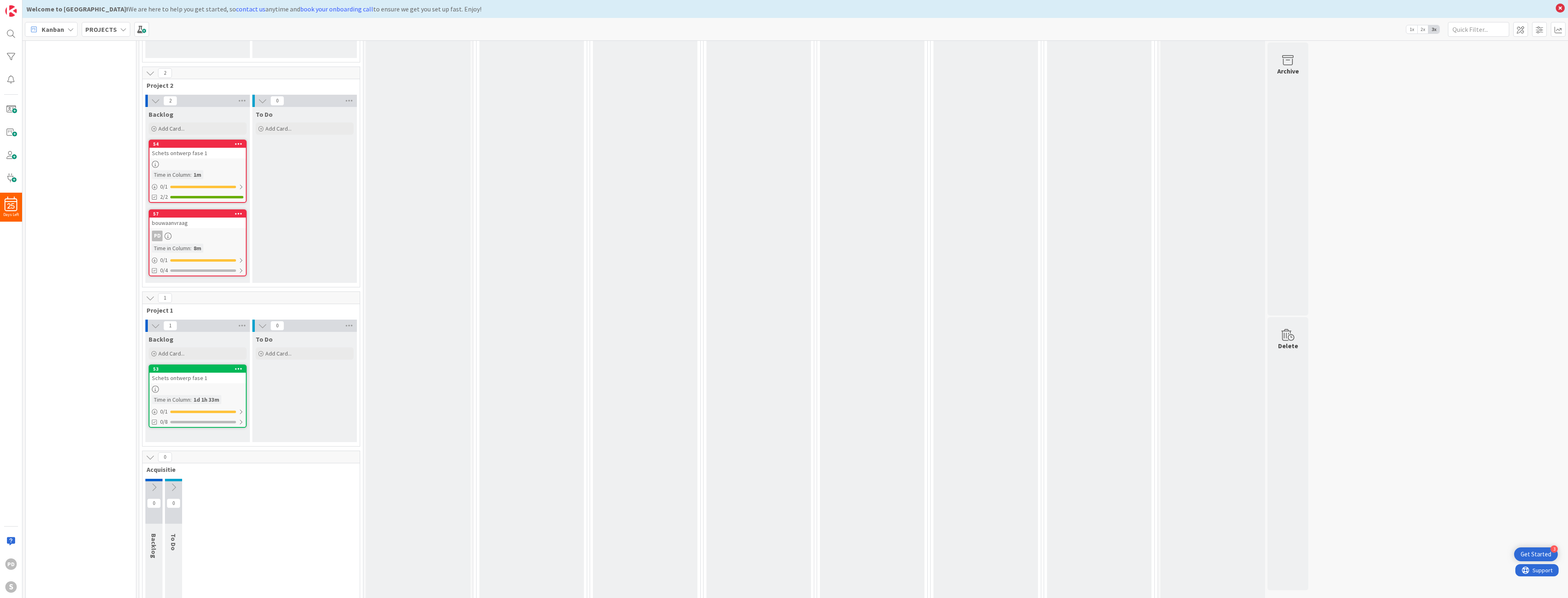
click at [172, 489] on icon at bounding box center [173, 487] width 9 height 9
click at [154, 487] on icon at bounding box center [154, 487] width 9 height 9
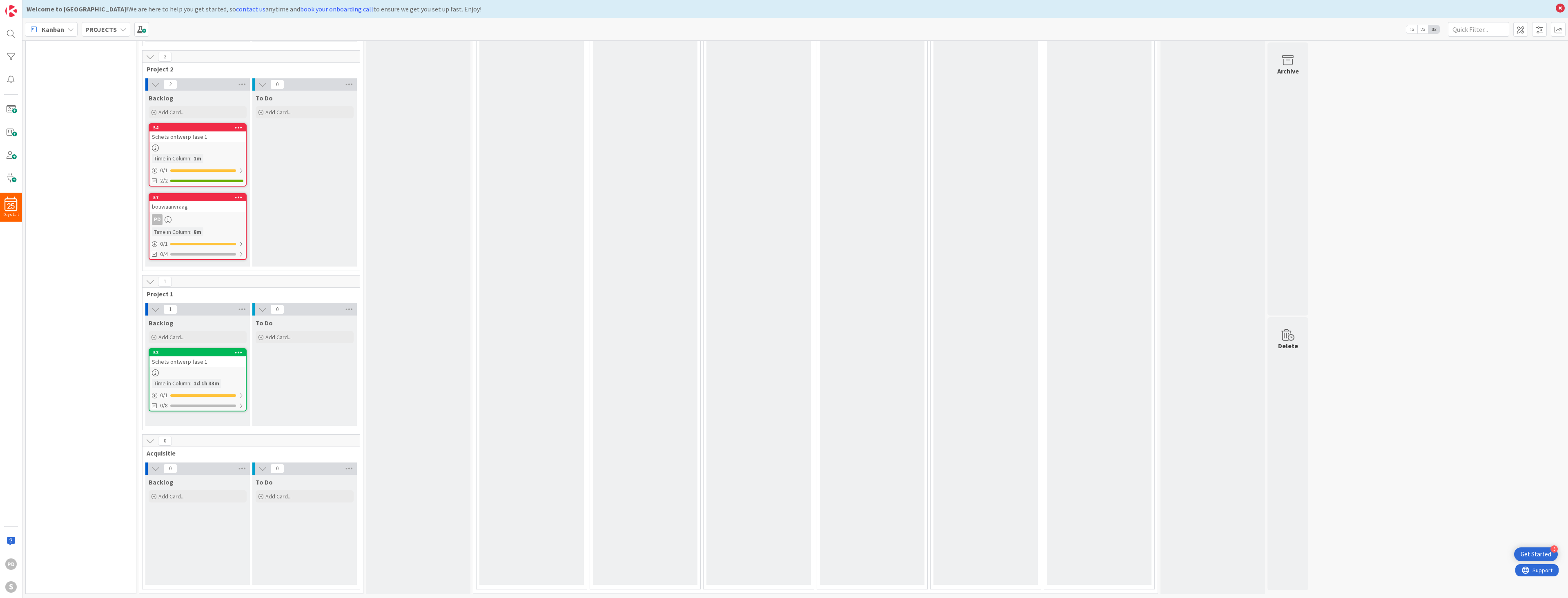
scroll to position [0, 0]
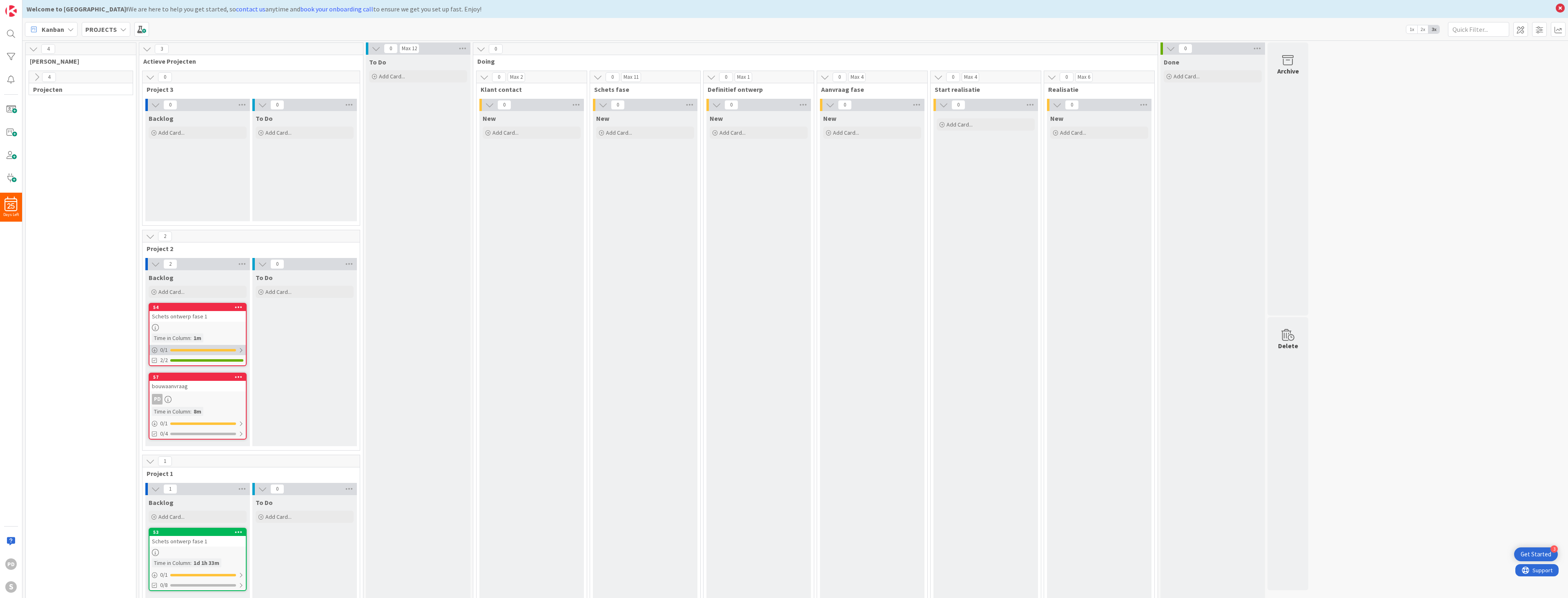
click at [241, 352] on div at bounding box center [241, 351] width 5 height 7
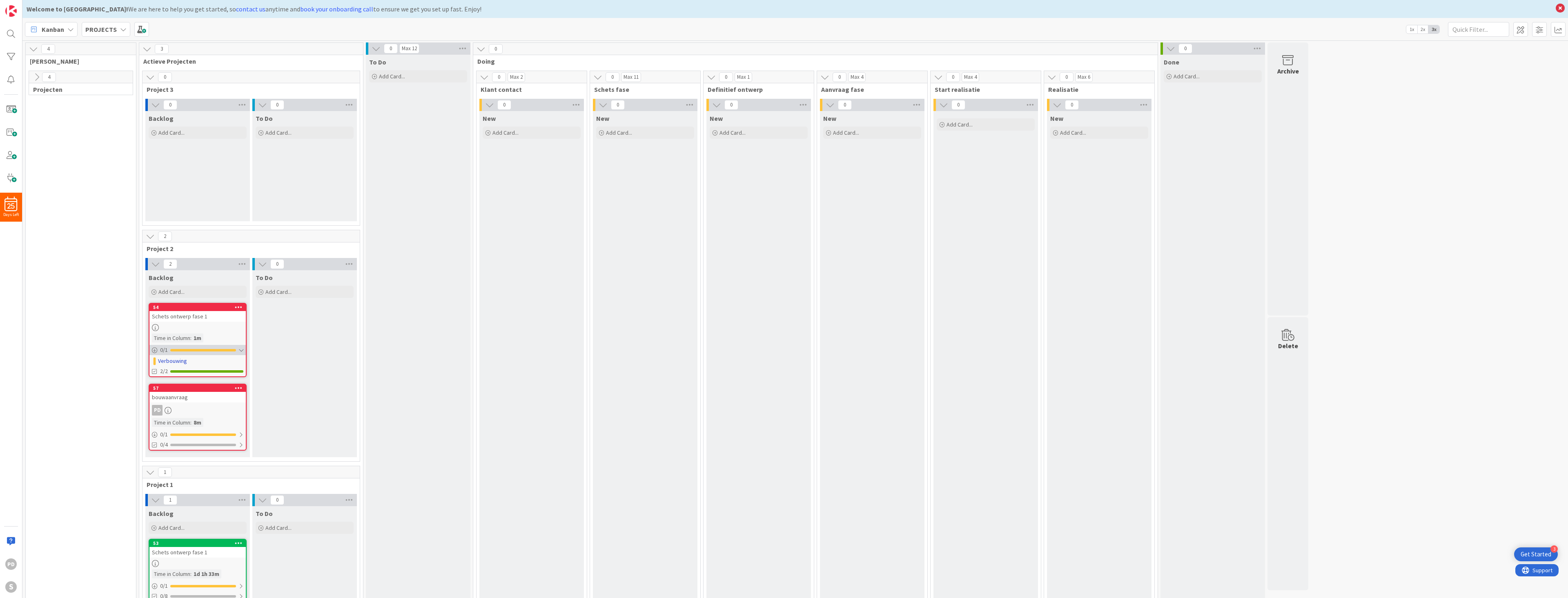
click at [242, 351] on div at bounding box center [241, 351] width 5 height 7
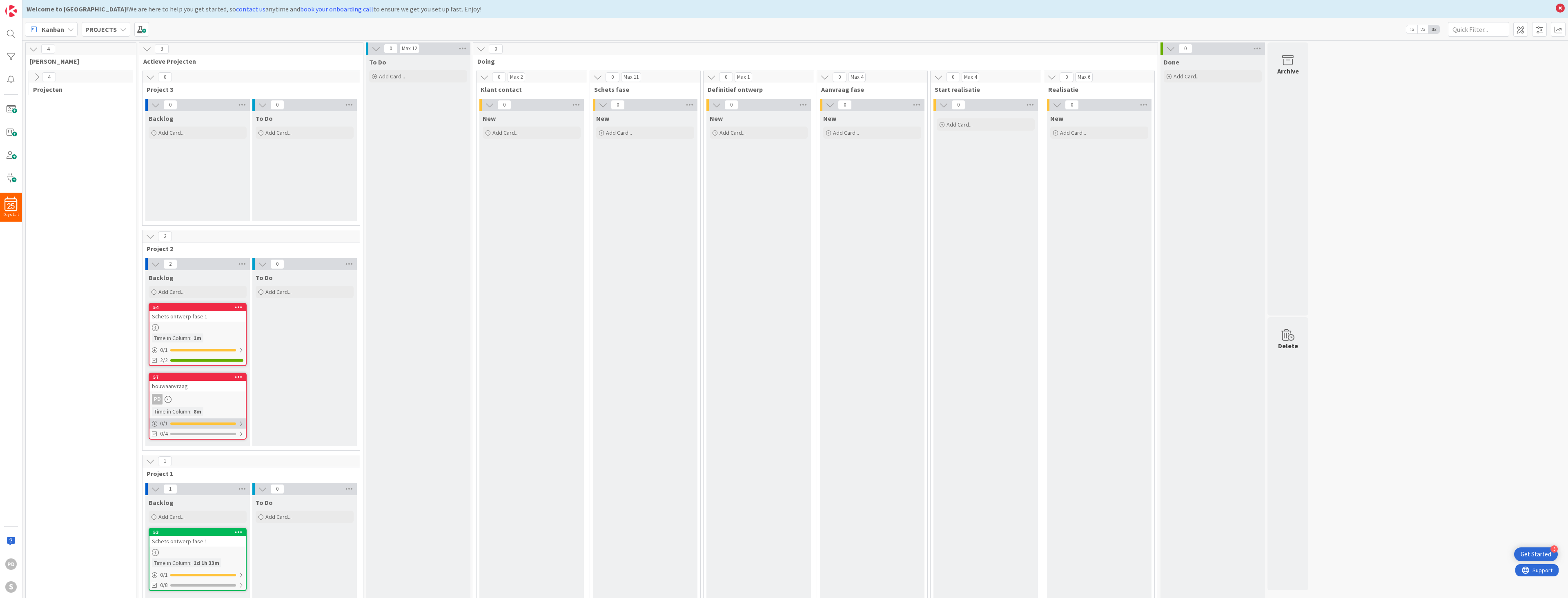
click at [241, 422] on div at bounding box center [241, 424] width 5 height 7
click at [243, 433] on div at bounding box center [241, 434] width 5 height 7
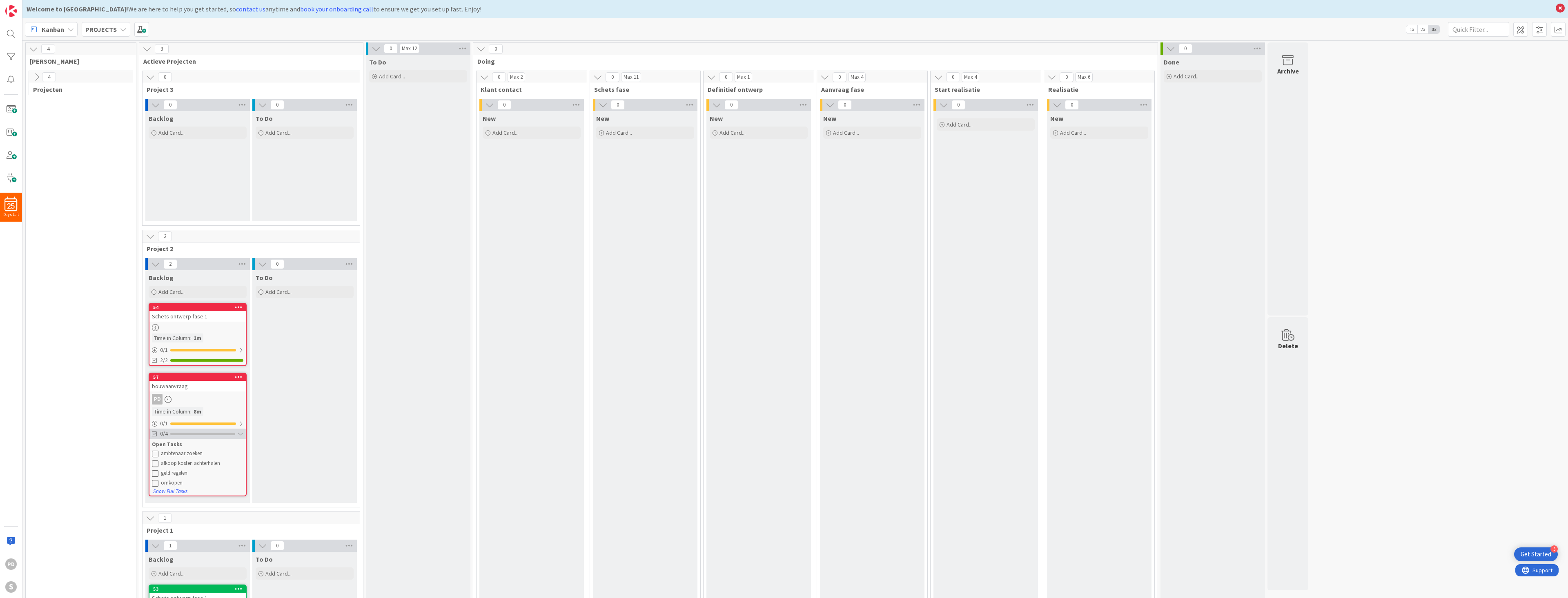
click at [241, 432] on div at bounding box center [240, 434] width 5 height 7
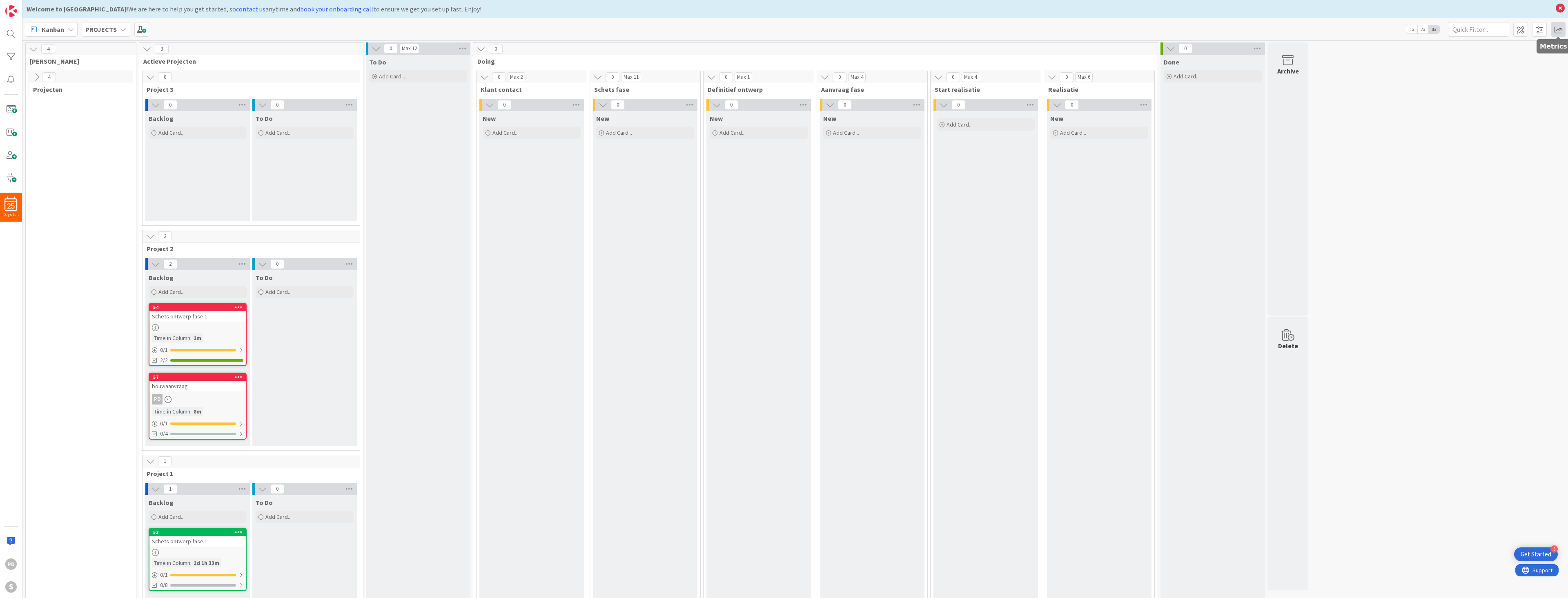
click at [1560, 28] on span at bounding box center [1558, 30] width 15 height 15
click at [1501, 119] on div "Flow Efficiency" at bounding box center [1487, 119] width 55 height 9
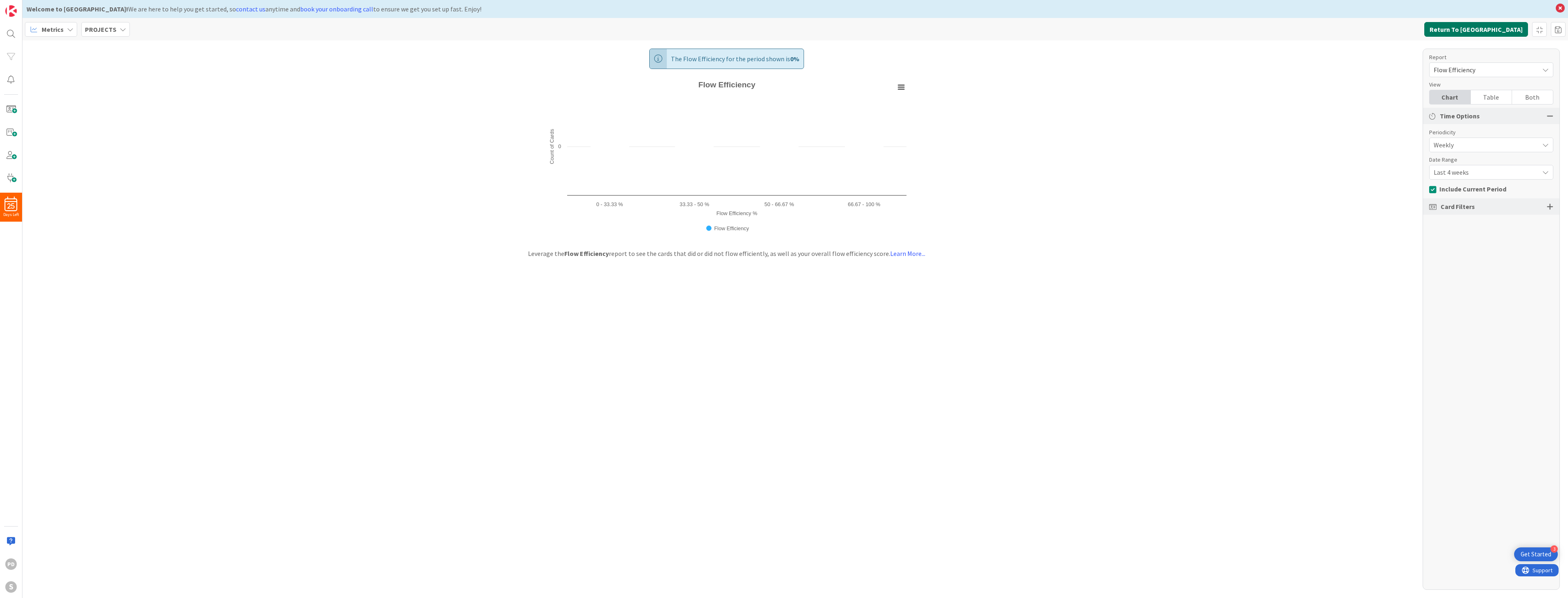
click at [1497, 28] on button "Return To Kanban" at bounding box center [1476, 30] width 104 height 15
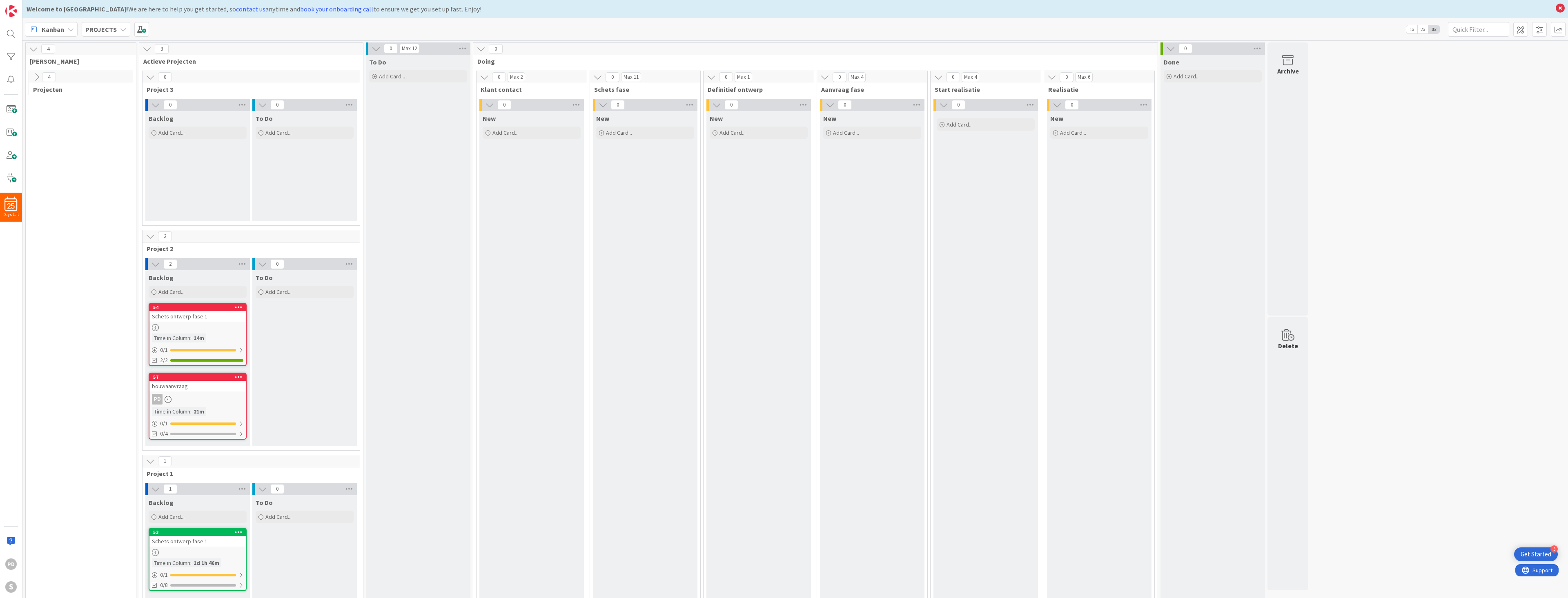
click at [35, 79] on icon at bounding box center [36, 77] width 9 height 9
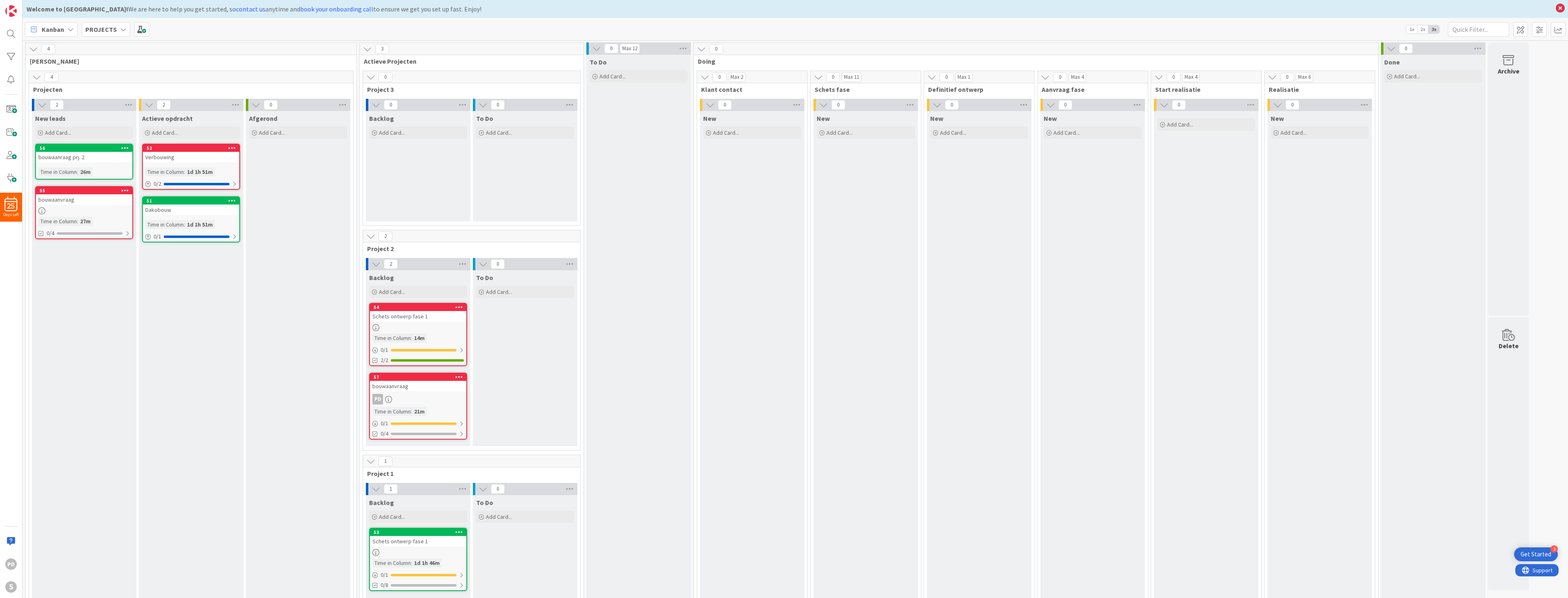
click at [35, 79] on icon at bounding box center [36, 77] width 9 height 9
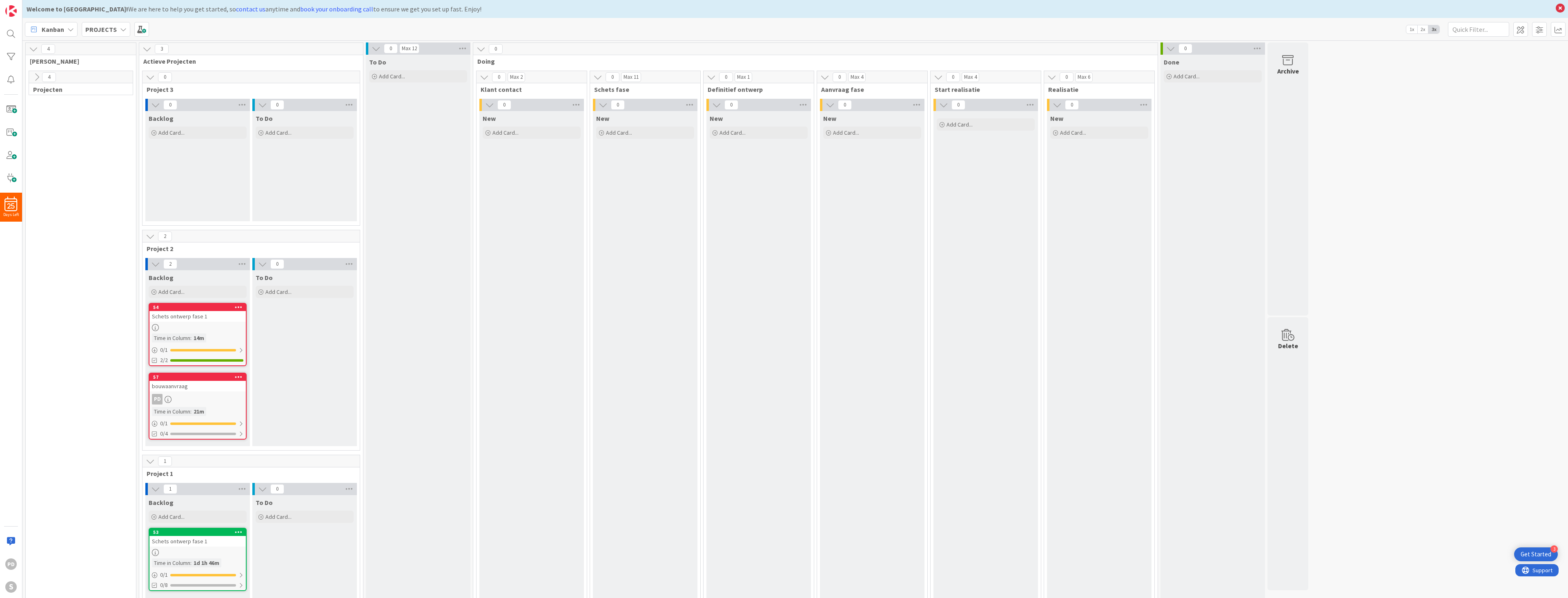
click at [148, 79] on icon at bounding box center [150, 77] width 9 height 9
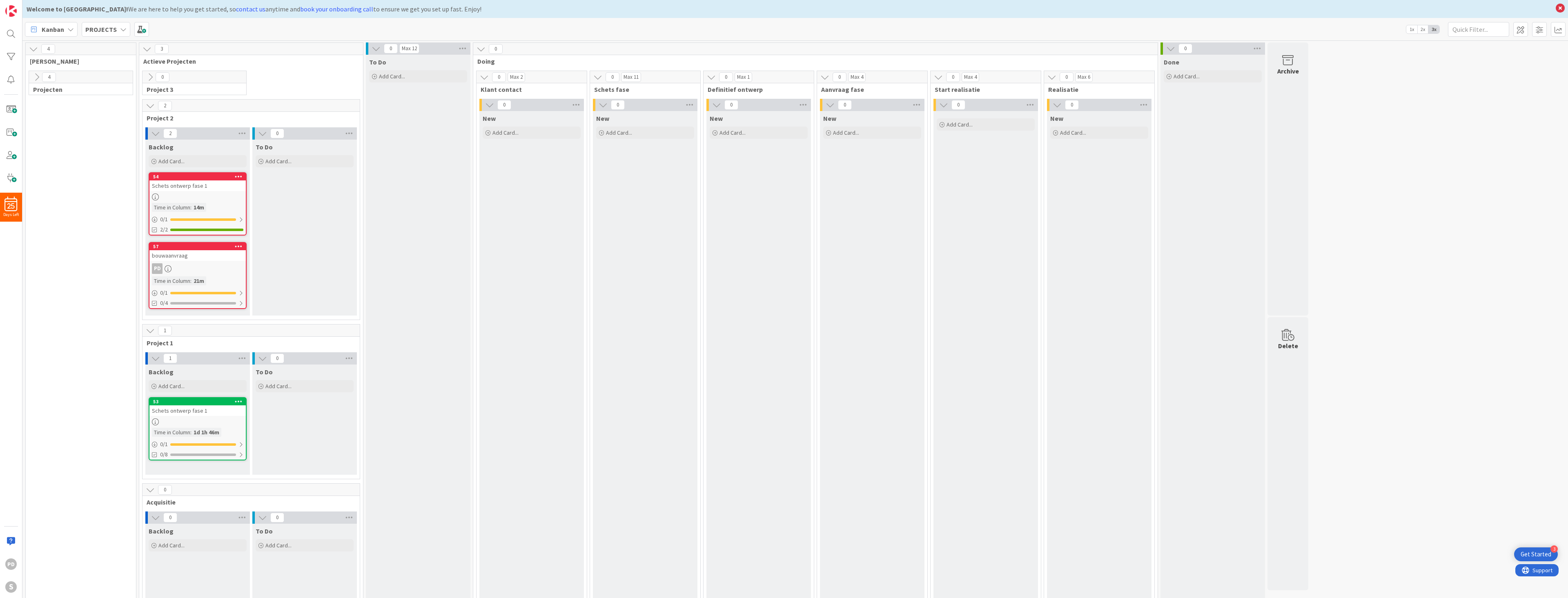
click at [149, 104] on icon at bounding box center [150, 105] width 9 height 9
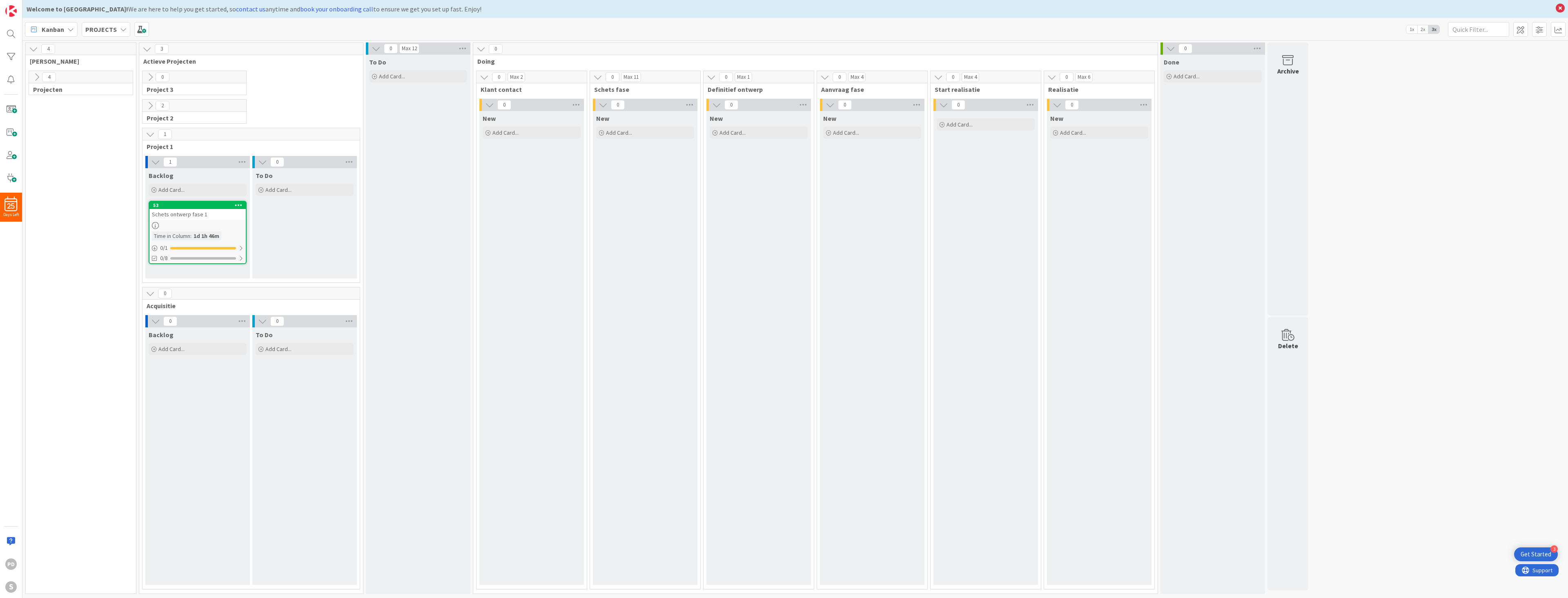
click at [148, 135] on icon at bounding box center [150, 134] width 9 height 9
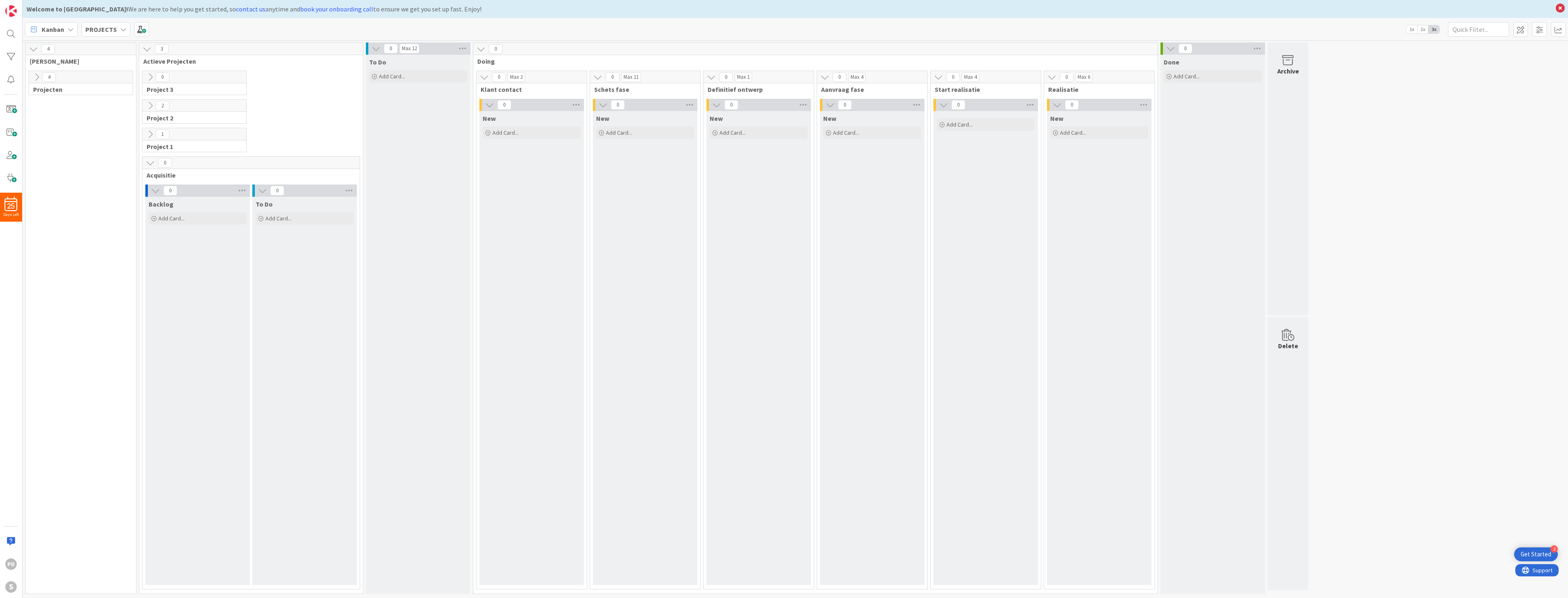
click at [150, 163] on icon at bounding box center [150, 162] width 9 height 9
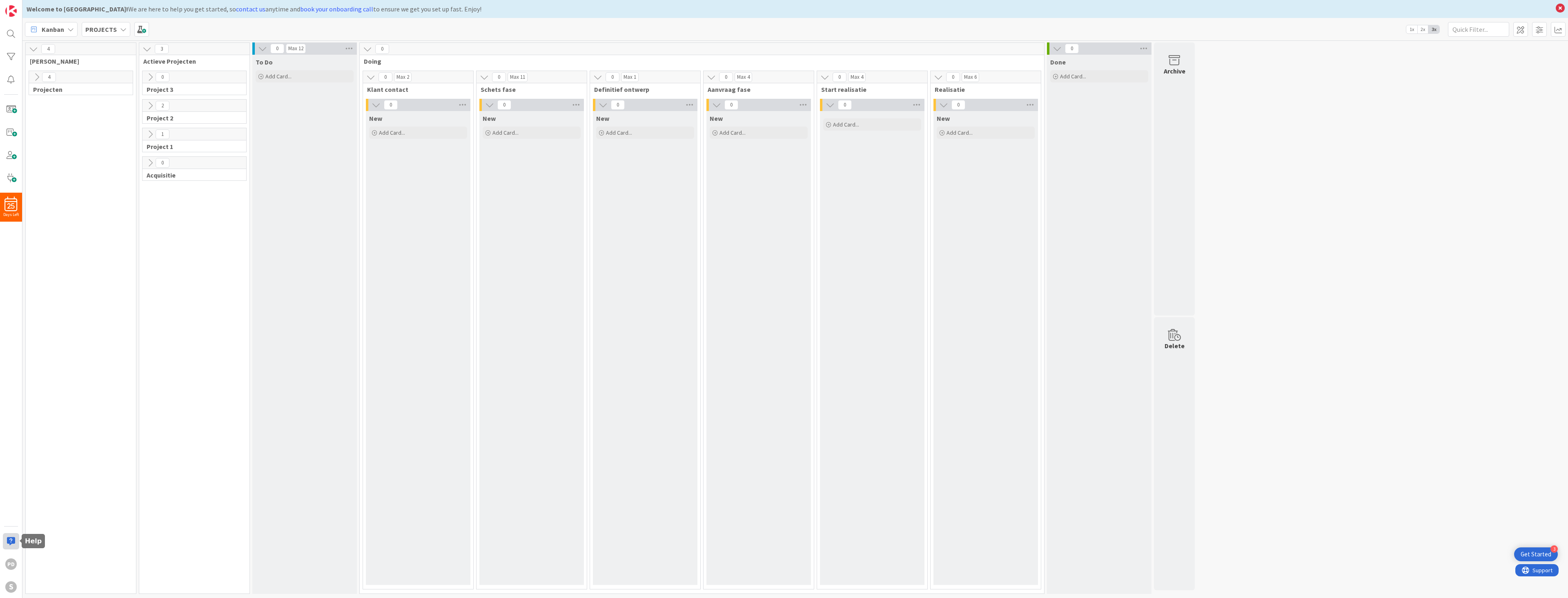
click at [11, 542] on div at bounding box center [11, 541] width 16 height 16
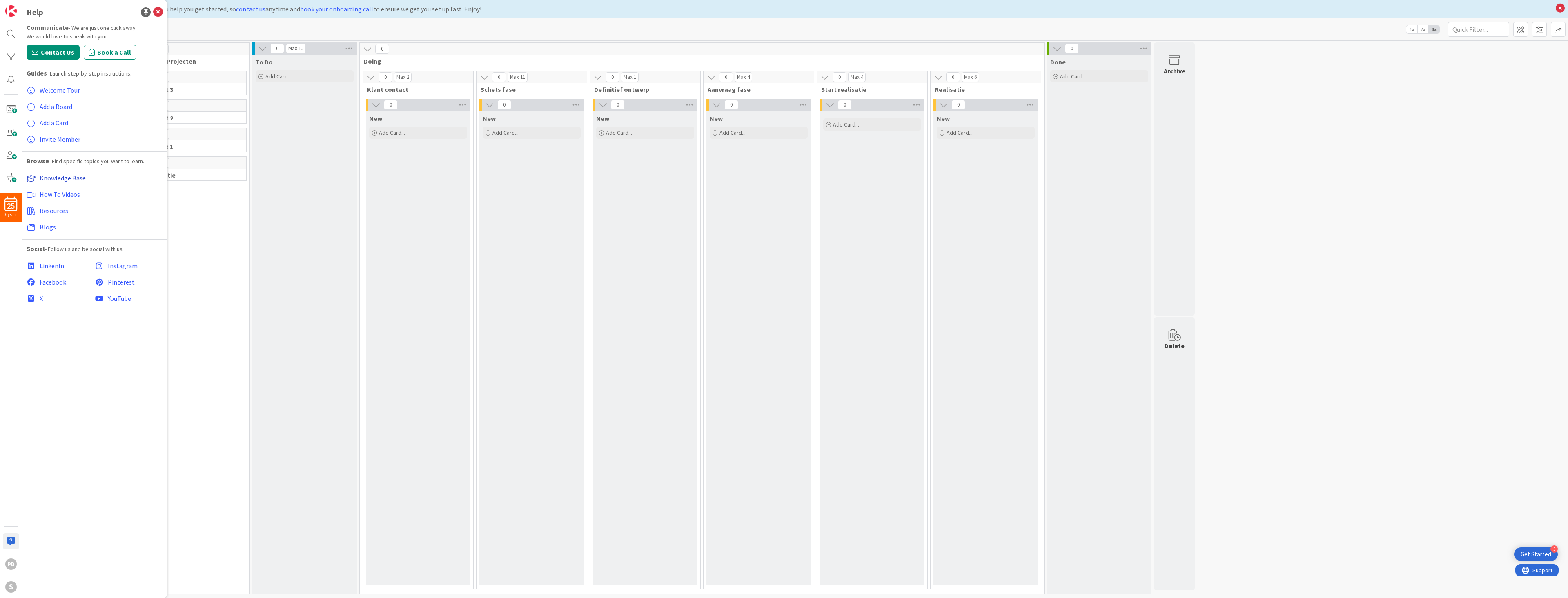
click at [63, 181] on span "Knowledge Base" at bounding box center [63, 178] width 46 height 8
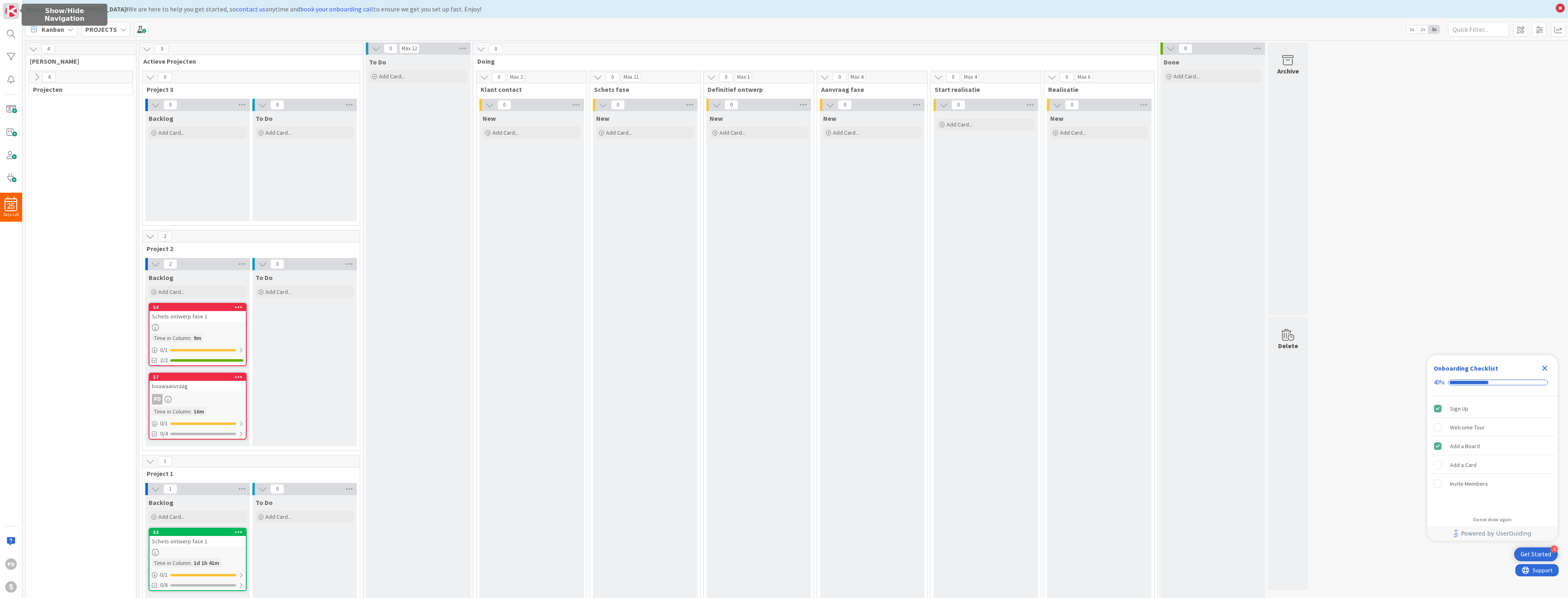
click at [11, 7] on img at bounding box center [11, 11] width 11 height 11
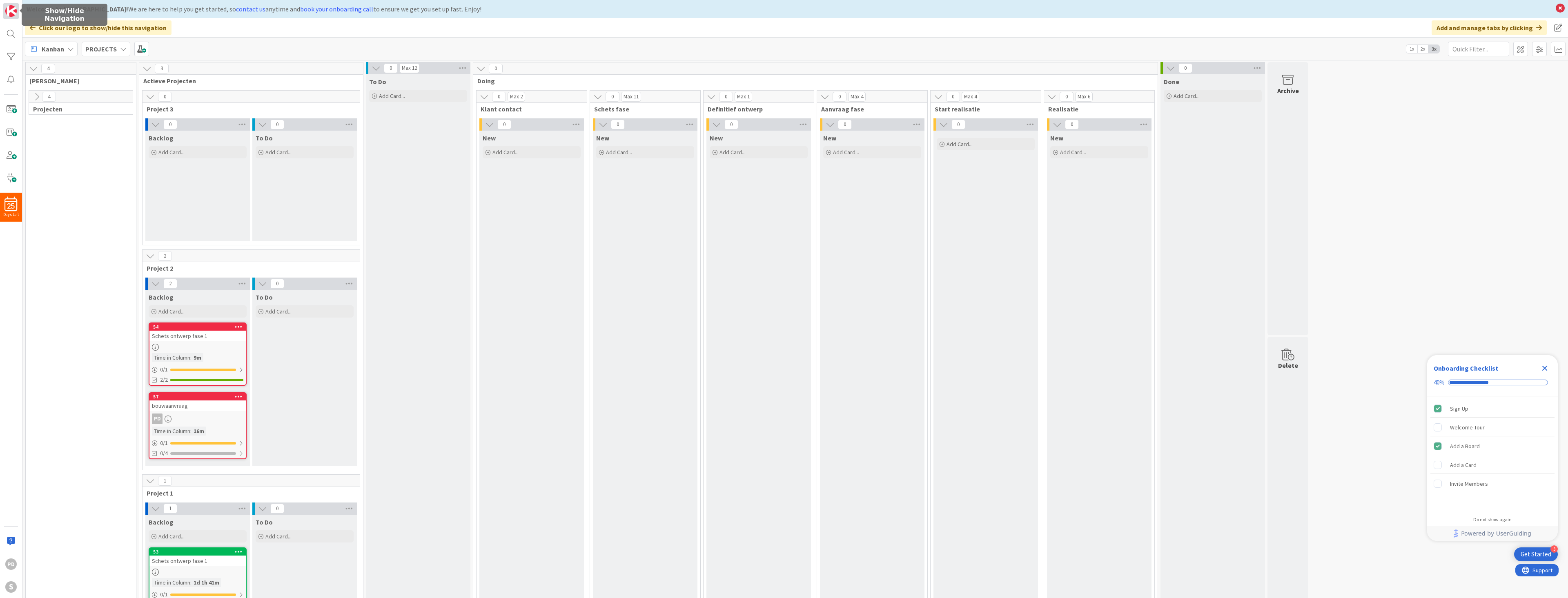
click at [11, 7] on img at bounding box center [11, 11] width 11 height 11
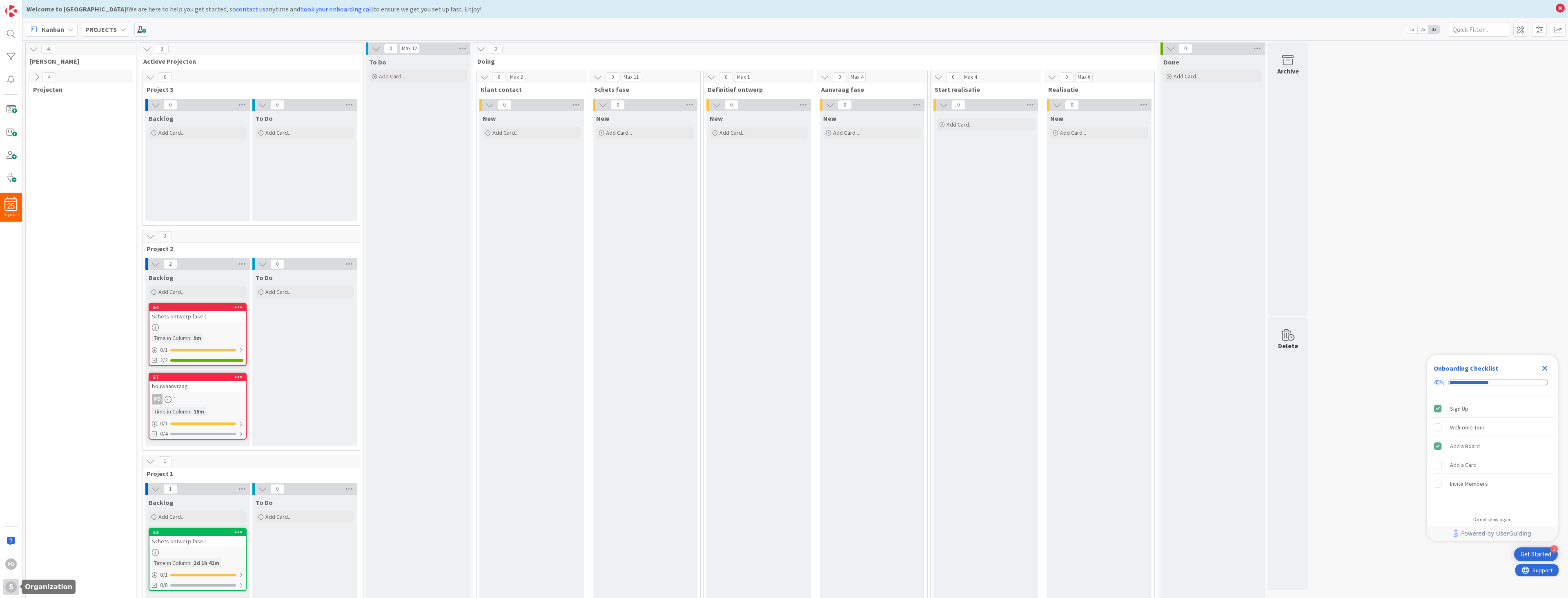
click at [9, 585] on div "S" at bounding box center [11, 587] width 11 height 11
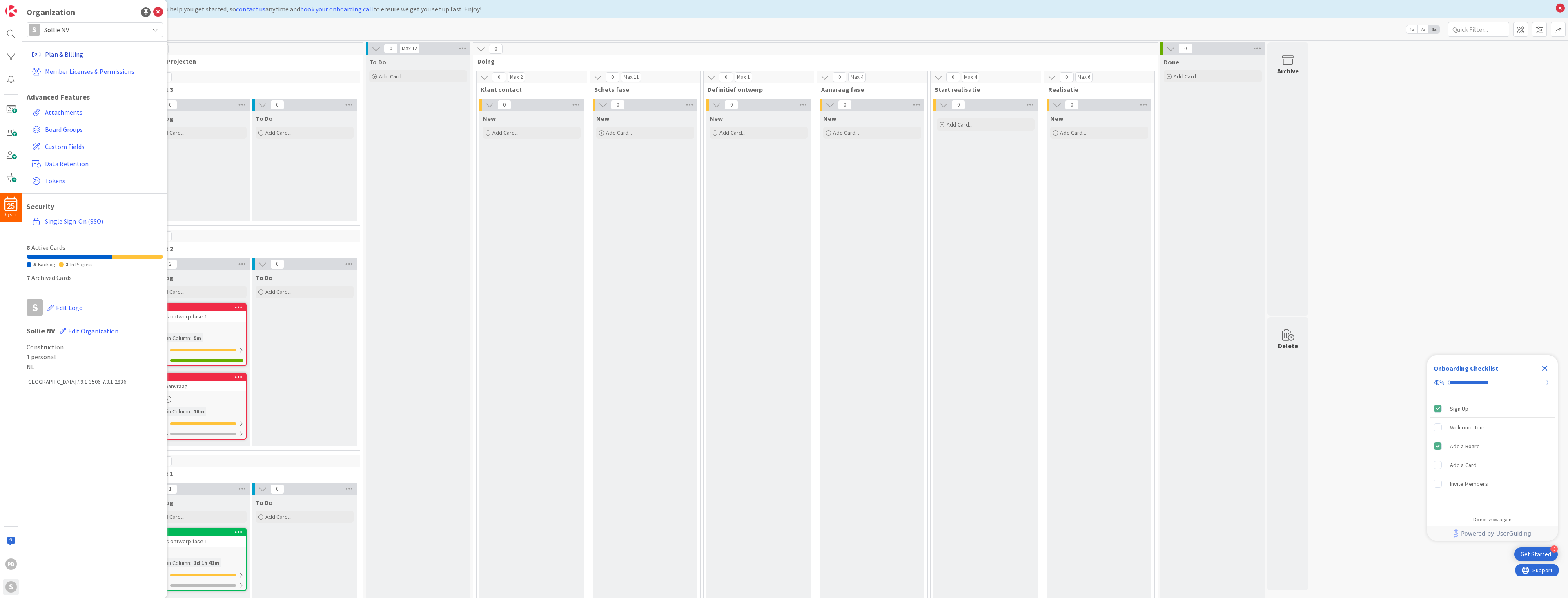
click at [63, 51] on link "Plan & Billing" at bounding box center [95, 55] width 134 height 15
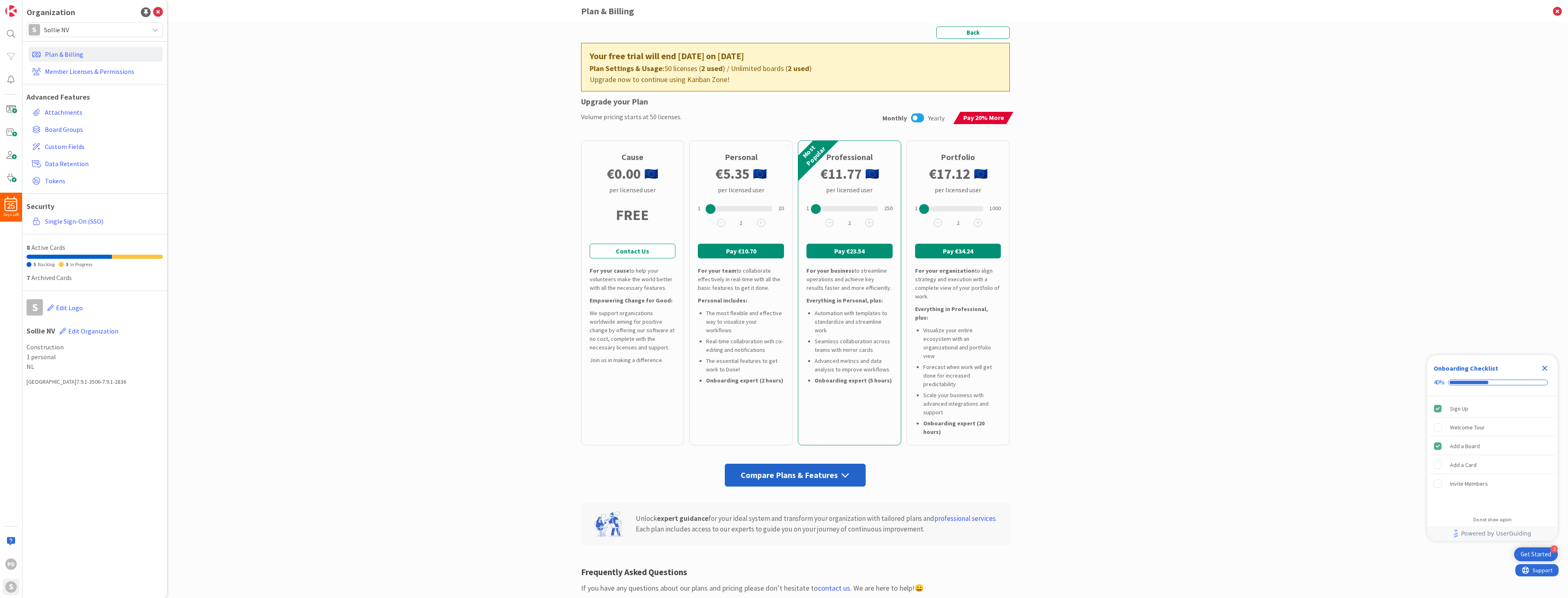
click at [915, 117] on icon at bounding box center [917, 118] width 13 height 11
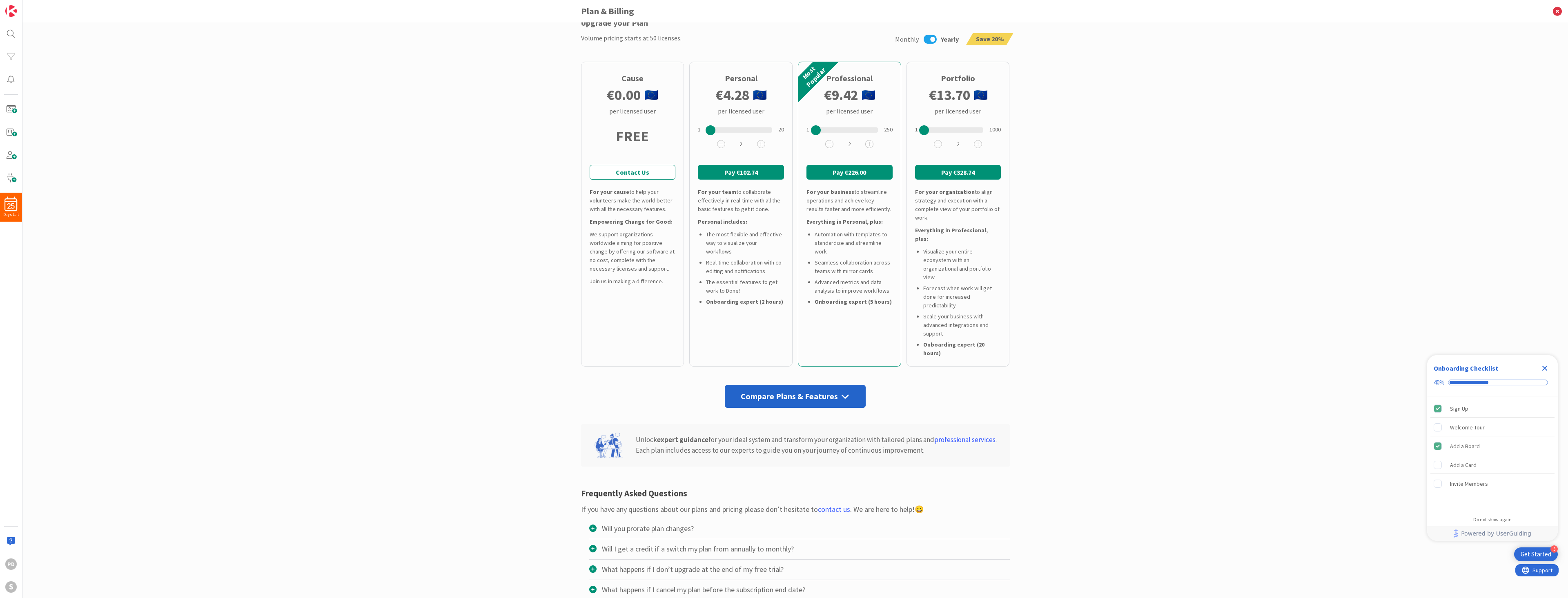
scroll to position [88, 0]
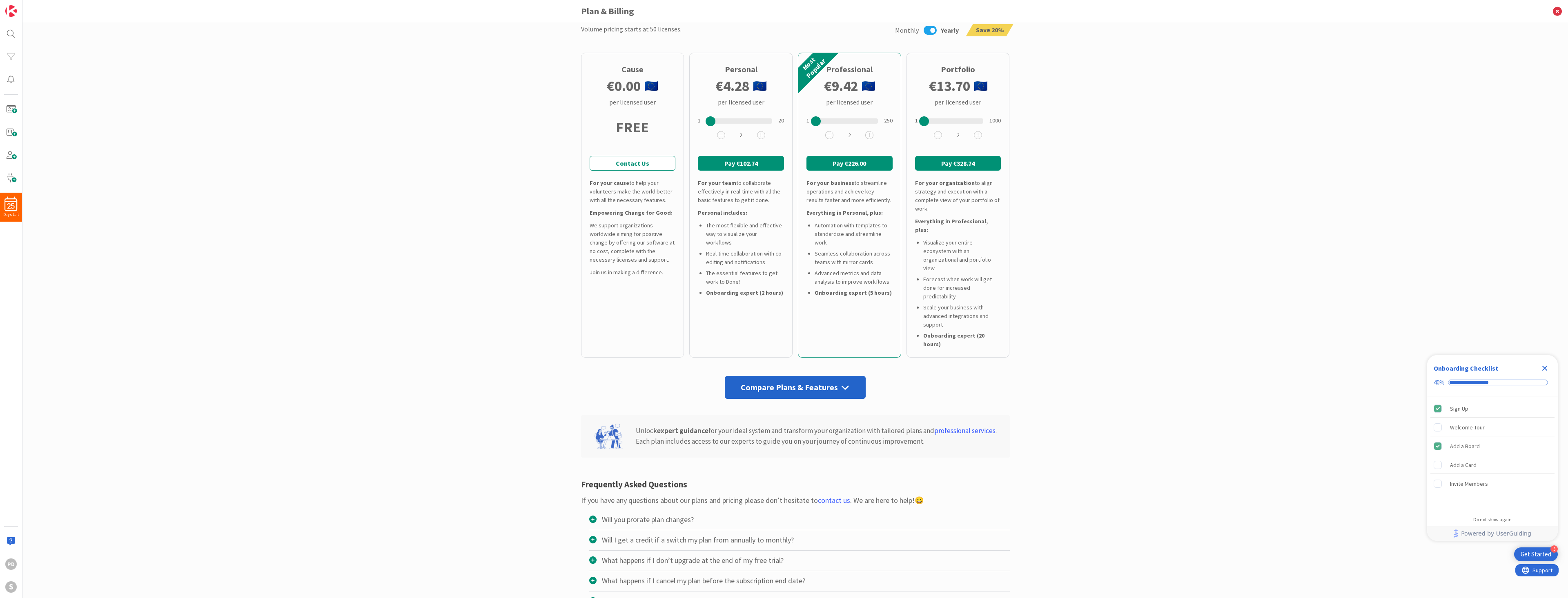
click at [802, 376] on div "Compare Plans & Features" at bounding box center [795, 388] width 141 height 23
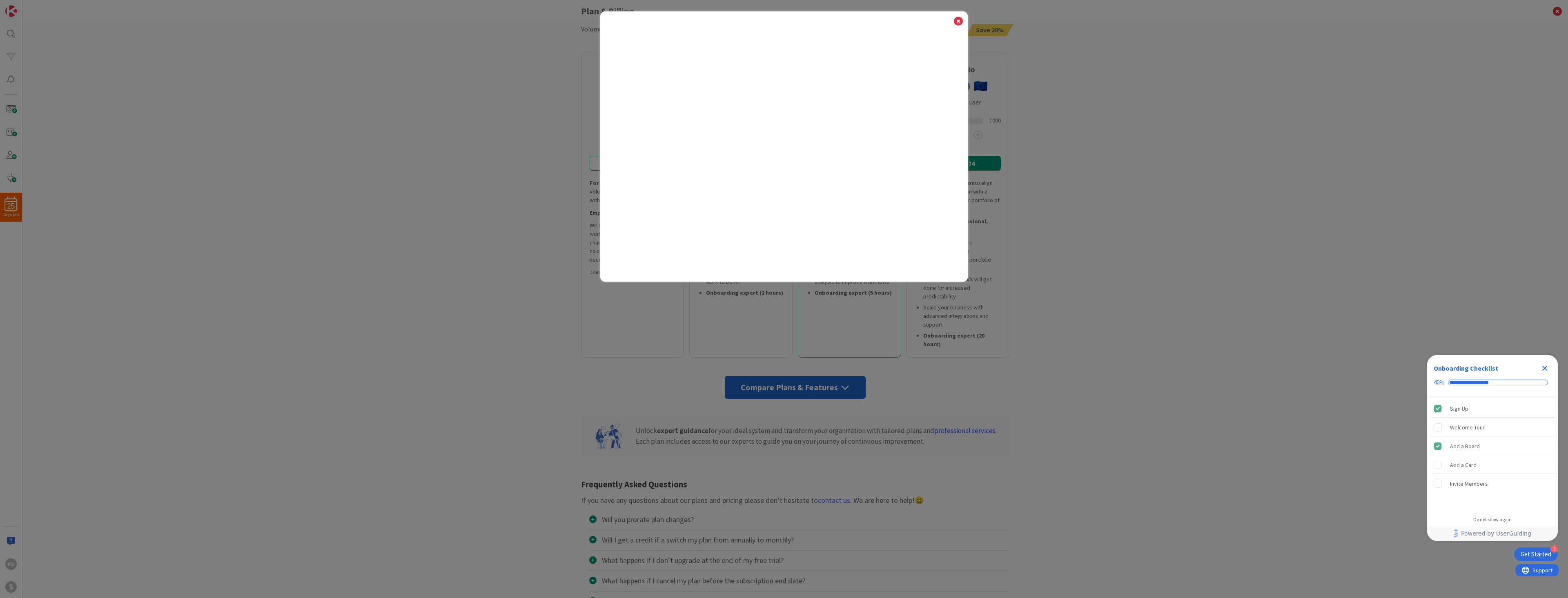
click at [1341, 367] on icon "Close Checklist" at bounding box center [1544, 368] width 5 height 5
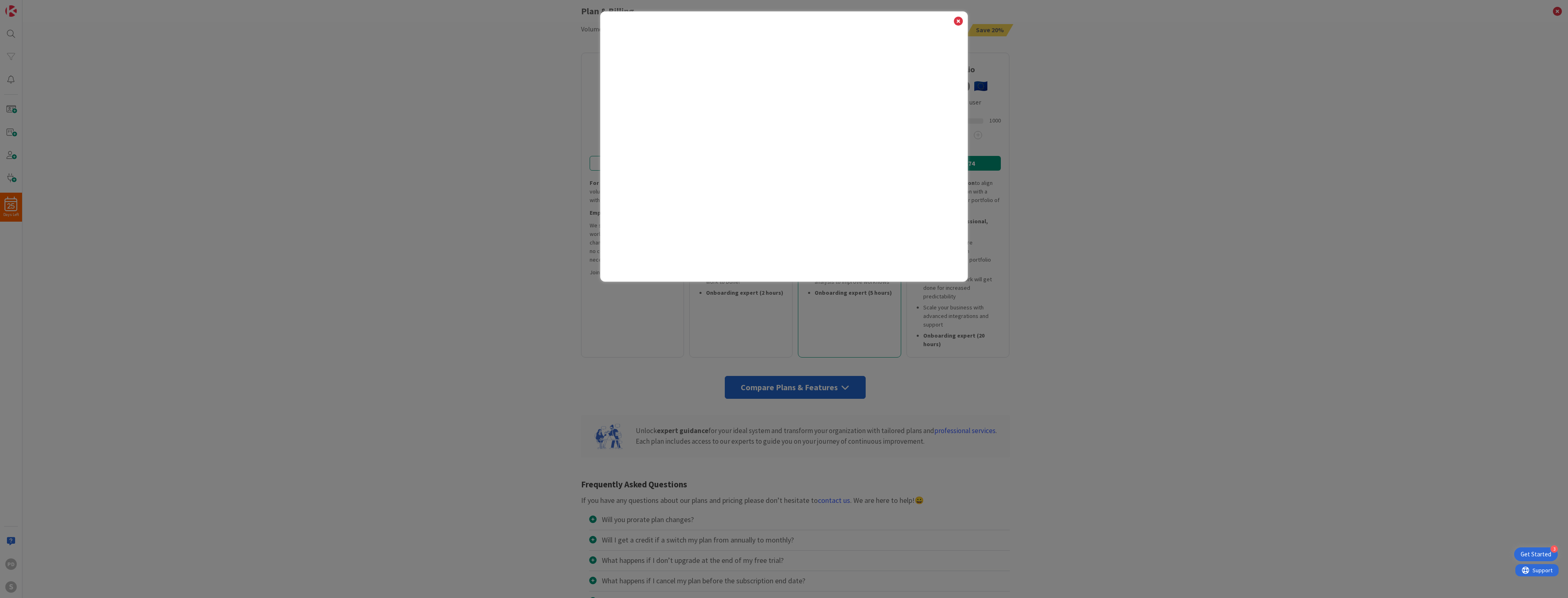
scroll to position [0, 0]
click at [957, 19] on icon at bounding box center [958, 21] width 11 height 11
